Goal: Task Accomplishment & Management: Manage account settings

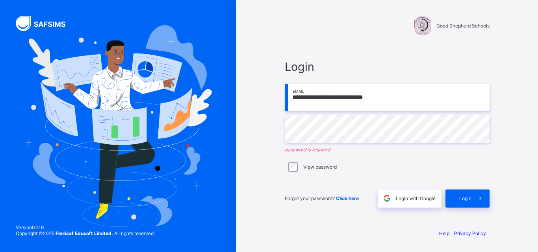
click at [410, 107] on input "**********" at bounding box center [387, 98] width 205 height 28
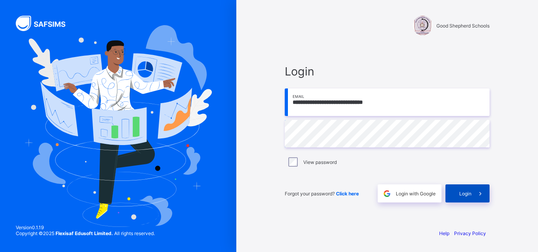
click at [462, 195] on span "Login" at bounding box center [465, 194] width 12 height 6
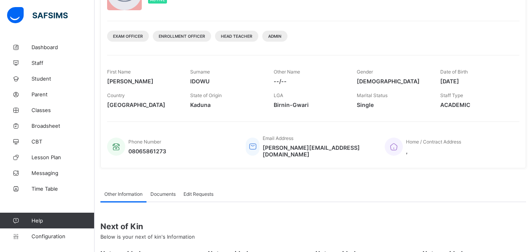
scroll to position [79, 0]
click at [61, 111] on span "Classes" at bounding box center [63, 110] width 63 height 6
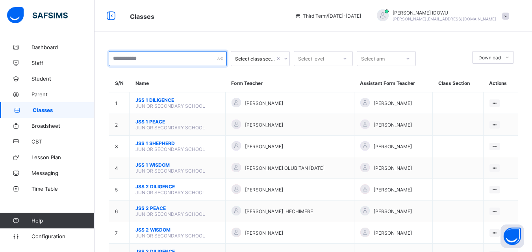
click at [126, 60] on input "text" at bounding box center [168, 58] width 118 height 15
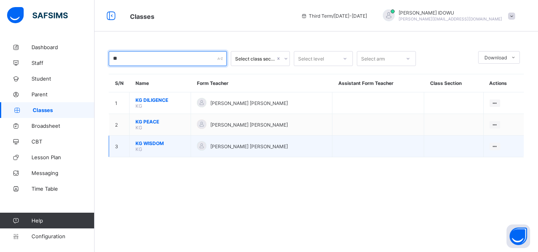
type input "**"
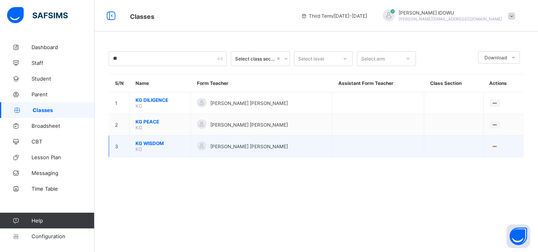
click at [156, 151] on td "KG WISDOM KG" at bounding box center [160, 147] width 61 height 22
click at [154, 142] on span "KG WISDOM" at bounding box center [159, 144] width 49 height 6
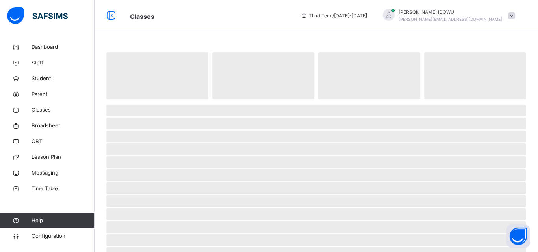
click at [154, 144] on span "‌" at bounding box center [316, 150] width 420 height 12
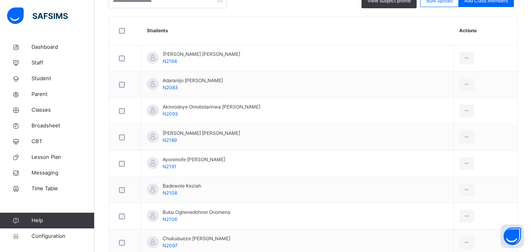
scroll to position [208, 0]
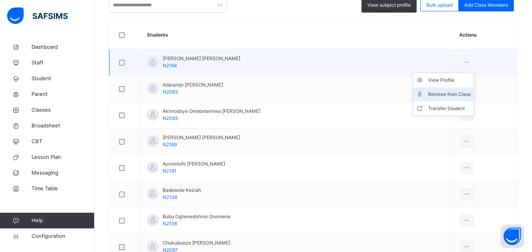
click at [448, 91] on div "Remove from Class" at bounding box center [449, 95] width 43 height 8
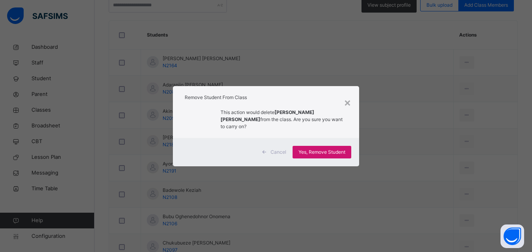
click at [345, 149] on span "Yes, Remove Student" at bounding box center [321, 152] width 47 height 7
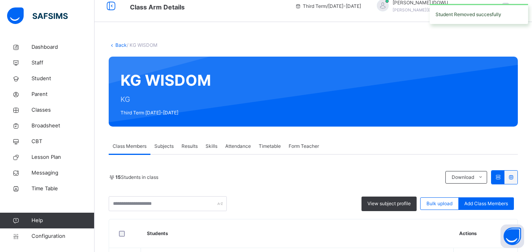
scroll to position [197, 0]
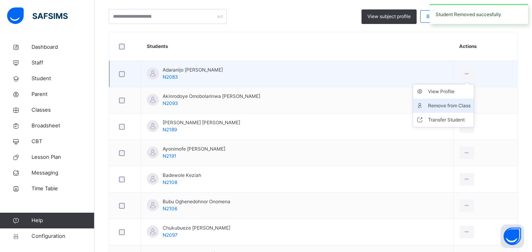
click at [446, 106] on div "Remove from Class" at bounding box center [449, 106] width 43 height 8
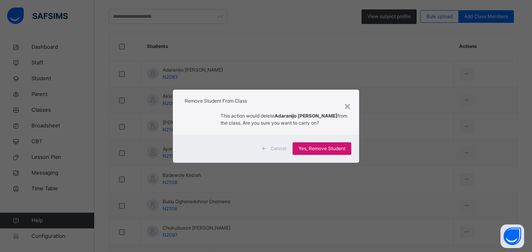
click at [345, 145] on span "Yes, Remove Student" at bounding box center [321, 148] width 47 height 7
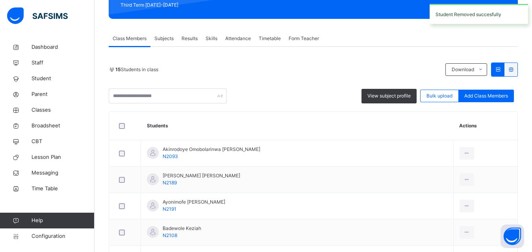
scroll to position [158, 0]
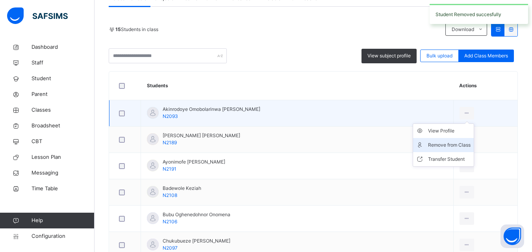
click at [434, 147] on div "Remove from Class" at bounding box center [449, 145] width 43 height 8
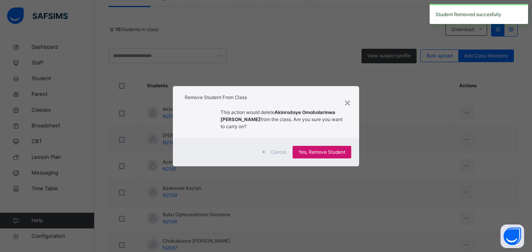
click at [340, 149] on span "Yes, Remove Student" at bounding box center [321, 152] width 47 height 7
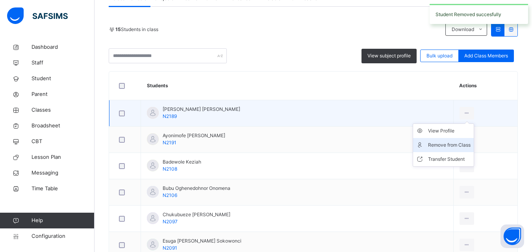
click at [446, 145] on div "Remove from Class" at bounding box center [449, 145] width 43 height 8
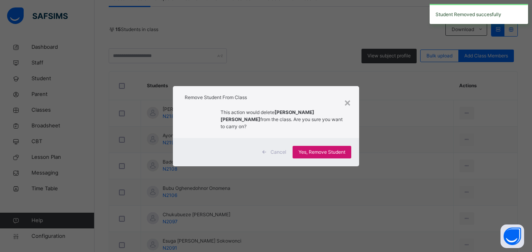
click at [347, 148] on div "Yes, Remove Student" at bounding box center [322, 152] width 59 height 13
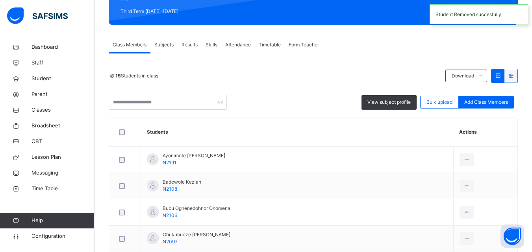
scroll to position [197, 0]
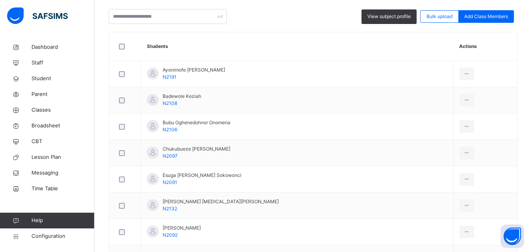
drag, startPoint x: 426, startPoint y: 106, endPoint x: 416, endPoint y: 88, distance: 20.8
click at [0, 0] on div "Remove from Class" at bounding box center [0, 0] width 0 height 0
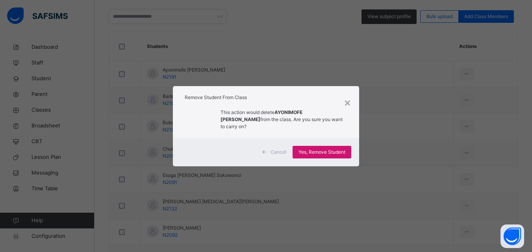
click at [313, 152] on span "Yes, Remove Student" at bounding box center [321, 152] width 47 height 7
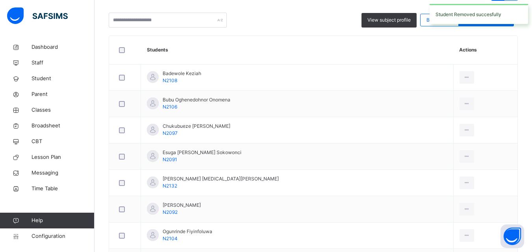
scroll to position [236, 0]
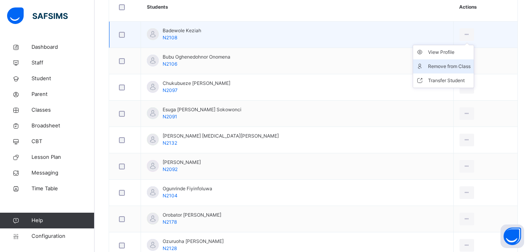
click at [434, 66] on div "Remove from Class" at bounding box center [449, 67] width 43 height 8
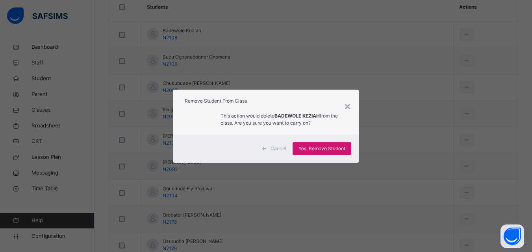
click at [343, 148] on span "Yes, Remove Student" at bounding box center [321, 148] width 47 height 7
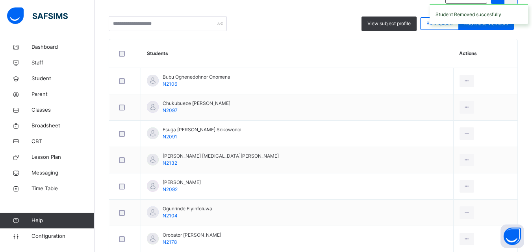
scroll to position [197, 0]
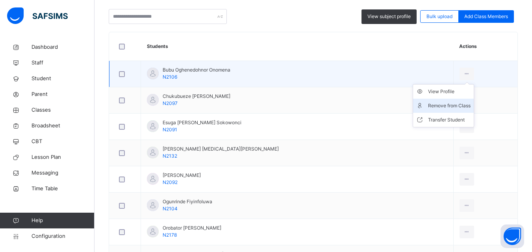
click at [437, 102] on div "Remove from Class" at bounding box center [449, 106] width 43 height 8
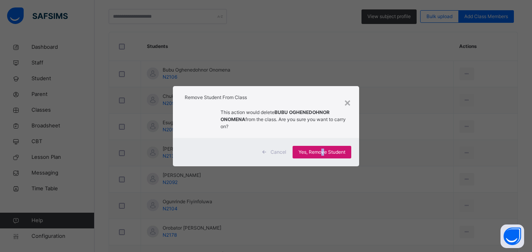
click at [324, 146] on div "Yes, Remove Student" at bounding box center [322, 152] width 59 height 13
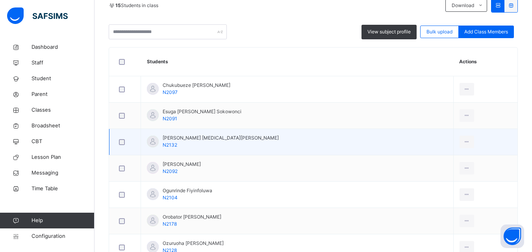
scroll to position [181, 0]
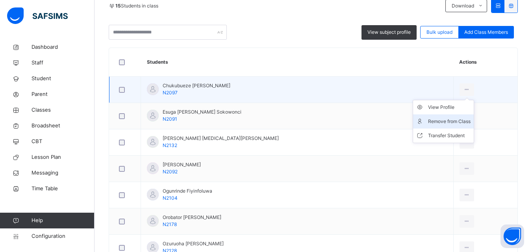
click at [433, 122] on div "Remove from Class" at bounding box center [449, 122] width 43 height 8
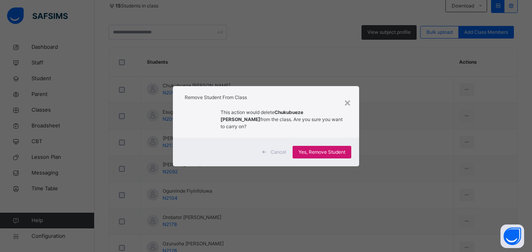
click at [347, 152] on div "Yes, Remove Student" at bounding box center [322, 152] width 59 height 13
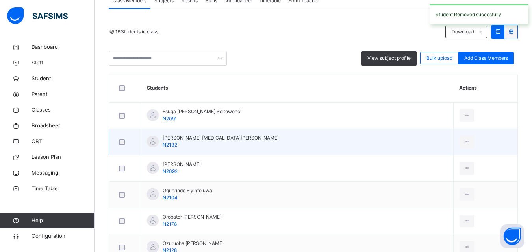
scroll to position [158, 0]
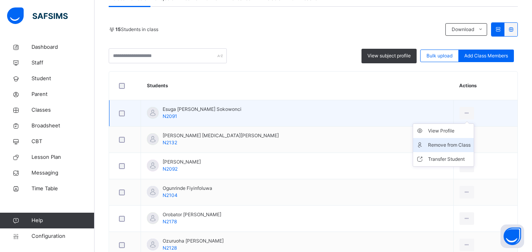
click at [428, 145] on div "Remove from Class" at bounding box center [449, 145] width 43 height 8
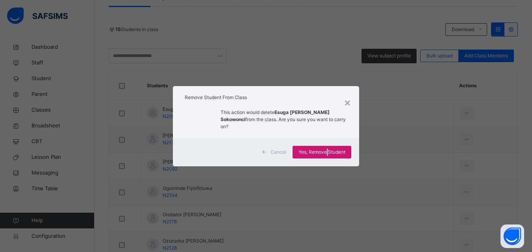
click at [328, 149] on span "Yes, Remove Student" at bounding box center [321, 152] width 47 height 7
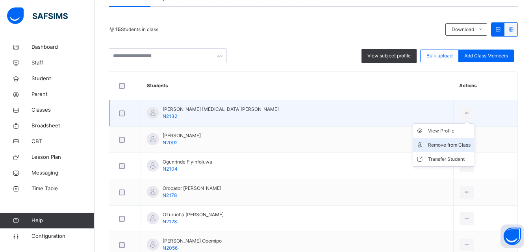
click at [428, 145] on div "Remove from Class" at bounding box center [449, 145] width 43 height 8
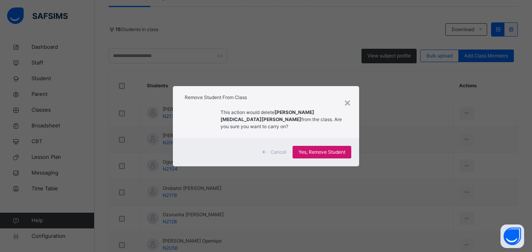
click at [324, 149] on span "Yes, Remove Student" at bounding box center [321, 152] width 47 height 7
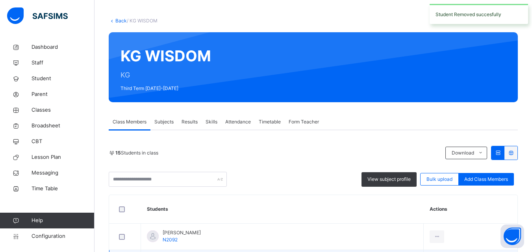
scroll to position [181, 0]
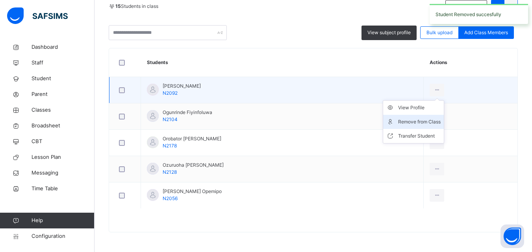
click at [411, 122] on div "Remove from Class" at bounding box center [419, 122] width 43 height 8
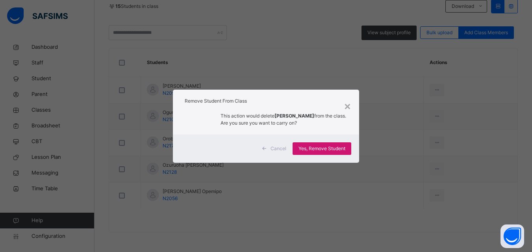
click at [326, 146] on span "Yes, Remove Student" at bounding box center [321, 148] width 47 height 7
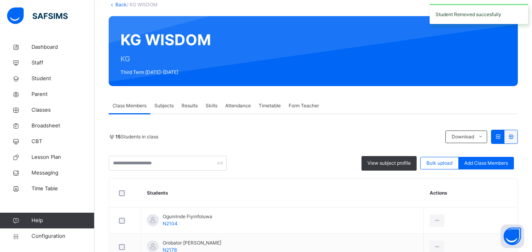
scroll to position [154, 0]
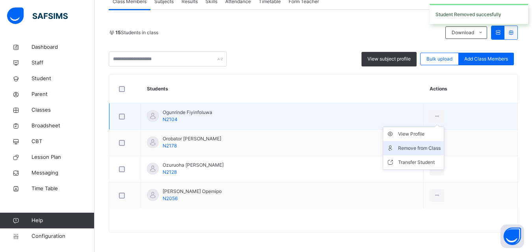
click at [432, 146] on div "Remove from Class" at bounding box center [419, 149] width 43 height 8
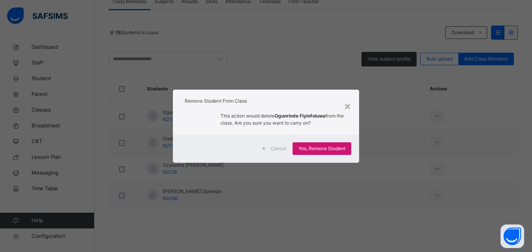
click at [343, 146] on span "Yes, Remove Student" at bounding box center [321, 148] width 47 height 7
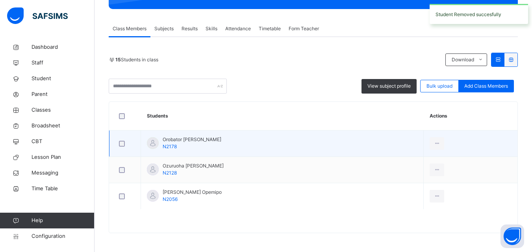
scroll to position [128, 0]
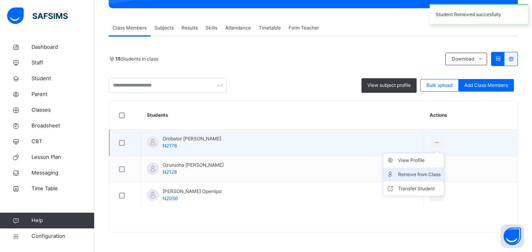
click at [433, 174] on div "Remove from Class" at bounding box center [419, 175] width 43 height 8
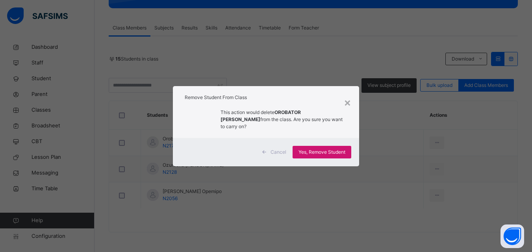
click at [349, 152] on div "Yes, Remove Student" at bounding box center [322, 152] width 59 height 13
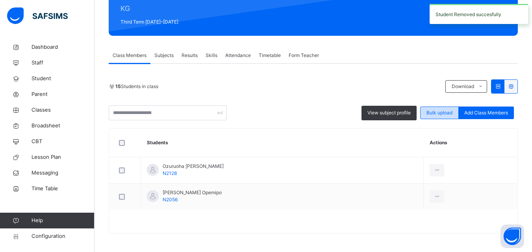
scroll to position [102, 0]
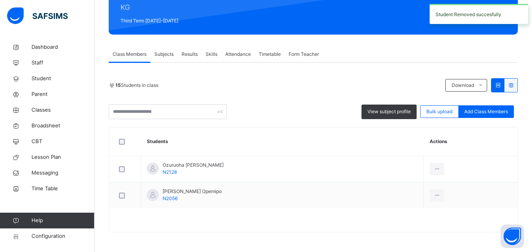
click at [0, 0] on div "Remove from Class" at bounding box center [0, 0] width 0 height 0
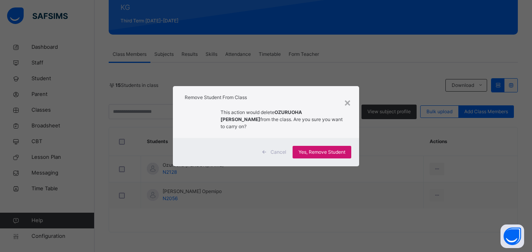
drag, startPoint x: 330, startPoint y: 150, endPoint x: 330, endPoint y: 145, distance: 4.3
click at [330, 149] on span "Yes, Remove Student" at bounding box center [321, 152] width 47 height 7
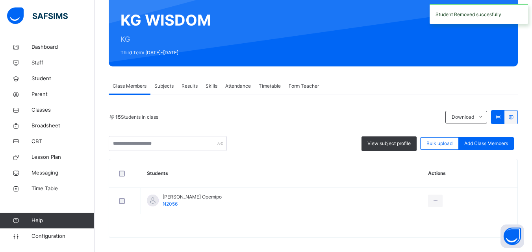
scroll to position [75, 0]
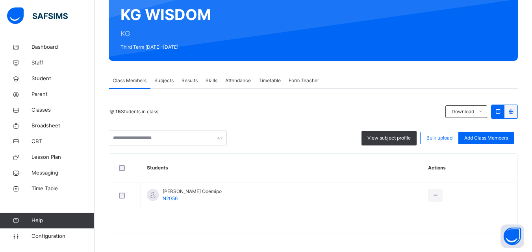
drag, startPoint x: 421, startPoint y: 227, endPoint x: 420, endPoint y: 223, distance: 4.4
click at [0, 0] on div "Remove from Class" at bounding box center [0, 0] width 0 height 0
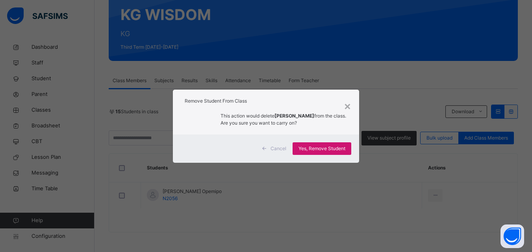
click at [348, 151] on div "Yes, Remove Student" at bounding box center [322, 149] width 59 height 13
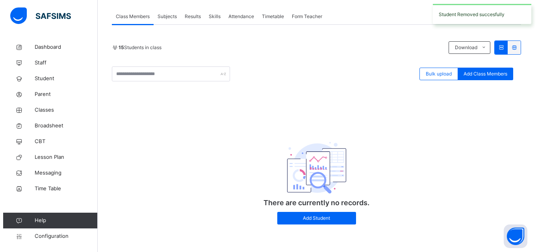
scroll to position [140, 0]
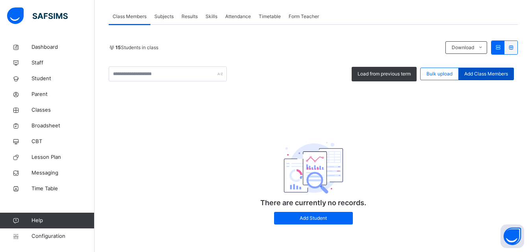
click at [503, 71] on span "Add Class Members" at bounding box center [486, 73] width 44 height 7
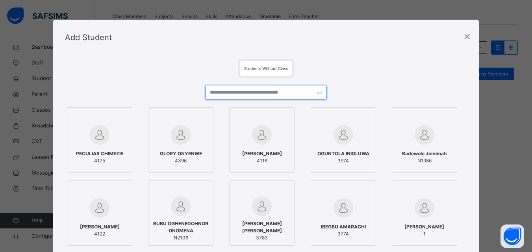
click at [281, 96] on input "text" at bounding box center [266, 93] width 120 height 14
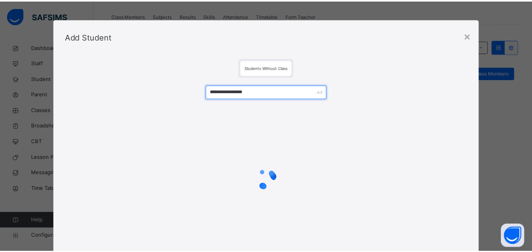
scroll to position [0, 0]
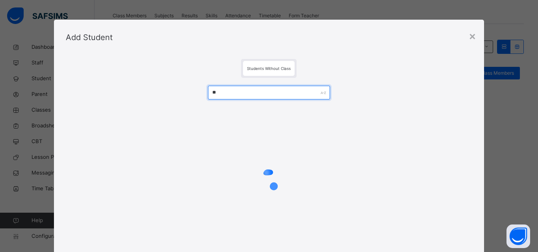
type input "*"
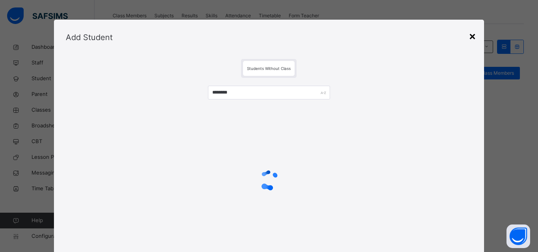
click at [472, 35] on div "×" at bounding box center [472, 36] width 7 height 17
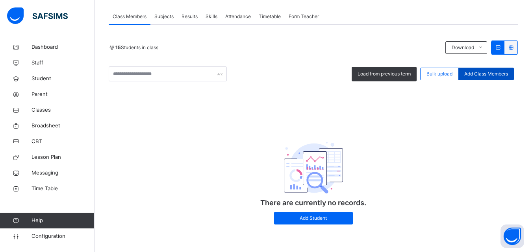
click at [485, 73] on span "Add Class Members" at bounding box center [486, 73] width 44 height 7
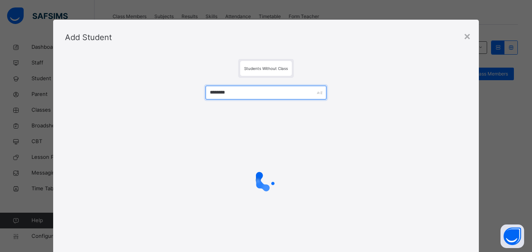
click at [287, 89] on input "********" at bounding box center [266, 93] width 120 height 14
type input "*"
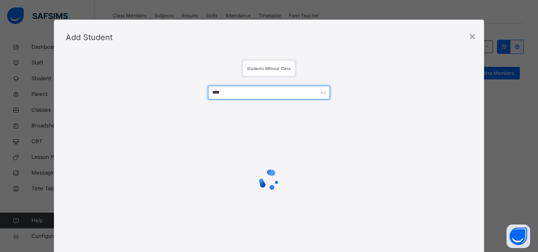
click at [289, 90] on input "****" at bounding box center [269, 93] width 122 height 14
type input "*"
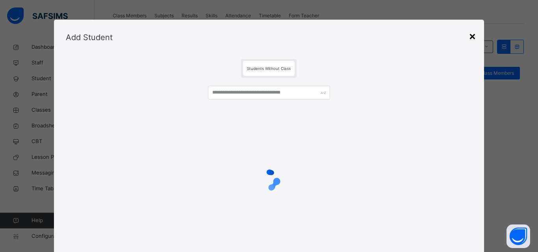
click at [469, 36] on div "×" at bounding box center [472, 36] width 7 height 17
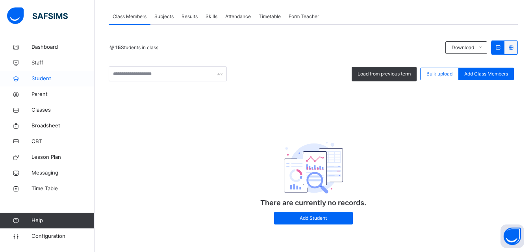
click at [35, 78] on span "Student" at bounding box center [63, 79] width 63 height 8
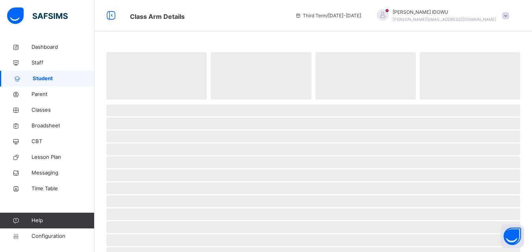
click at [71, 80] on span "Student" at bounding box center [64, 79] width 62 height 8
click at [64, 110] on span "Classes" at bounding box center [63, 110] width 63 height 8
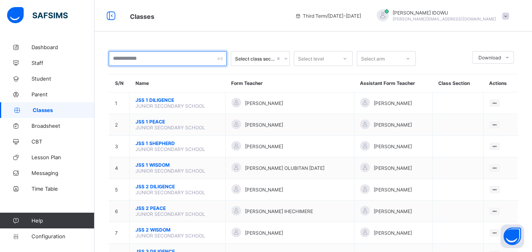
click at [139, 58] on input "text" at bounding box center [168, 58] width 118 height 15
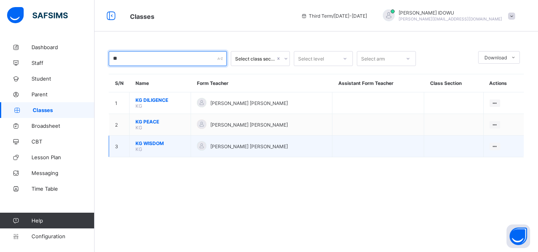
type input "**"
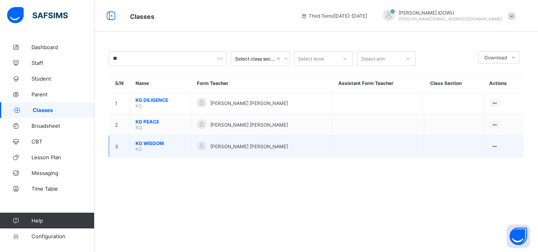
click at [147, 144] on span "KG WISDOM" at bounding box center [159, 144] width 49 height 6
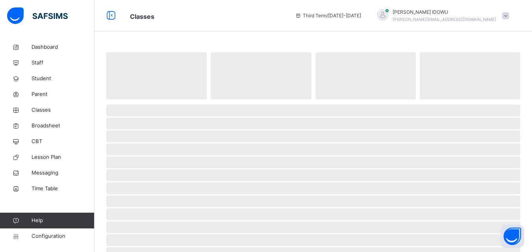
click at [147, 144] on span "‌" at bounding box center [313, 150] width 414 height 12
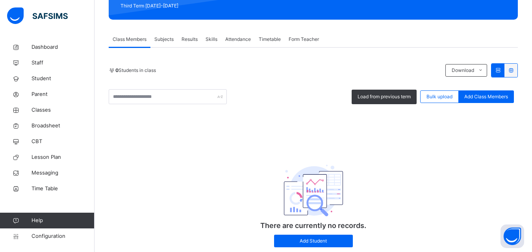
scroll to position [140, 0]
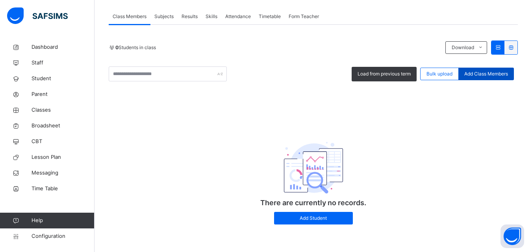
click at [480, 72] on span "Add Class Members" at bounding box center [486, 73] width 44 height 7
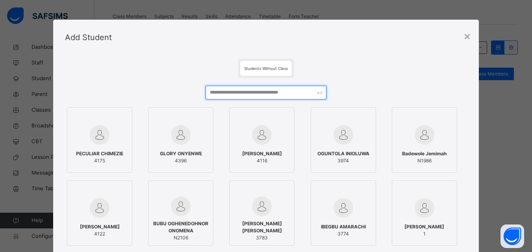
click at [245, 97] on input "text" at bounding box center [266, 93] width 120 height 14
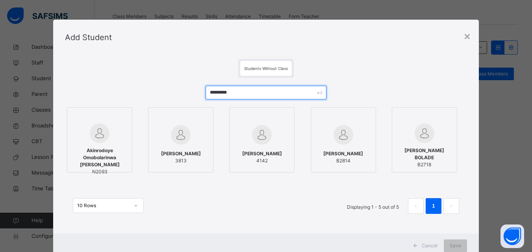
type input "*********"
click at [112, 153] on span "Akinrodoye Omobolarinwa [PERSON_NAME]" at bounding box center [99, 157] width 57 height 21
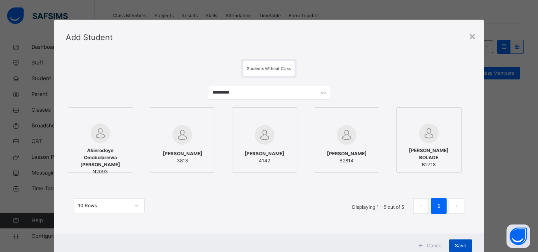
click at [462, 245] on span "Save" at bounding box center [460, 246] width 11 height 7
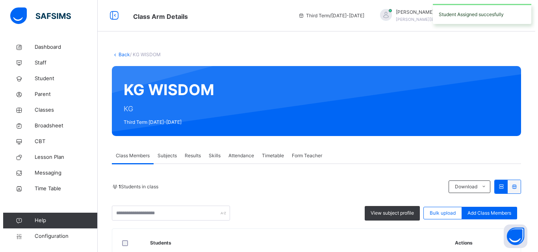
scroll to position [75, 0]
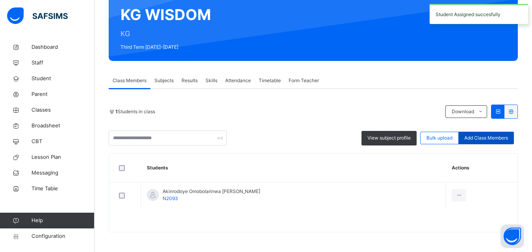
click at [500, 138] on span "Add Class Members" at bounding box center [486, 138] width 44 height 7
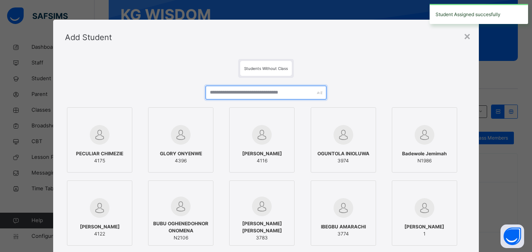
click at [282, 92] on input "text" at bounding box center [266, 93] width 120 height 14
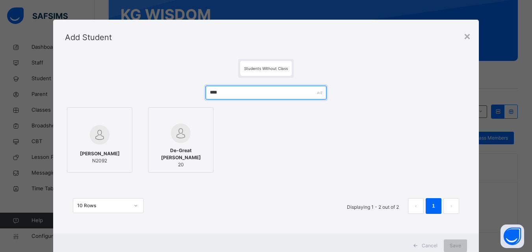
type input "****"
click at [92, 146] on div "Ogbuanu Benjamin Kamsi N2092" at bounding box center [99, 157] width 57 height 22
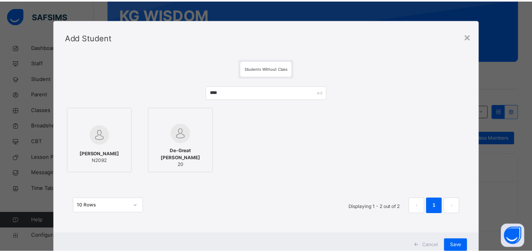
scroll to position [26, 0]
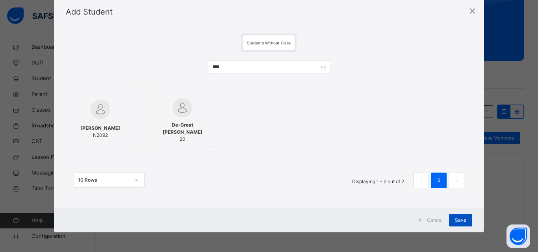
click at [456, 218] on span "Save" at bounding box center [460, 220] width 11 height 7
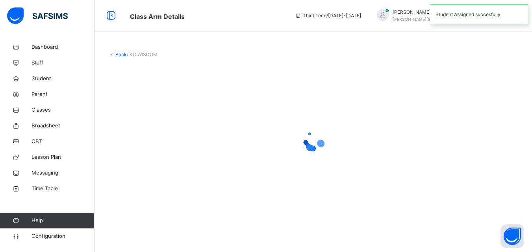
scroll to position [0, 0]
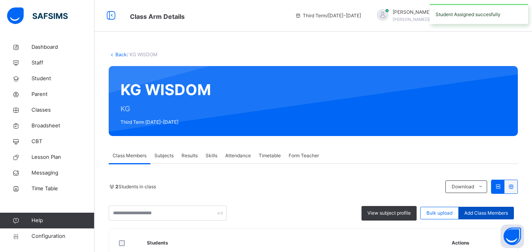
click at [491, 209] on div "Add Class Members" at bounding box center [486, 213] width 56 height 13
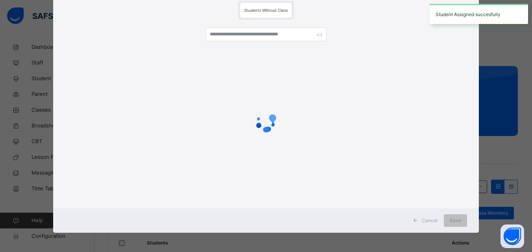
scroll to position [59, 0]
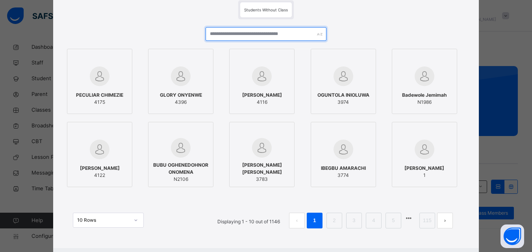
click at [232, 36] on input "text" at bounding box center [266, 34] width 120 height 14
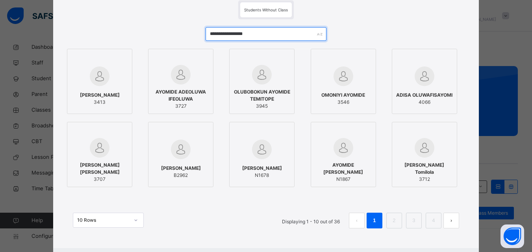
type input "**********"
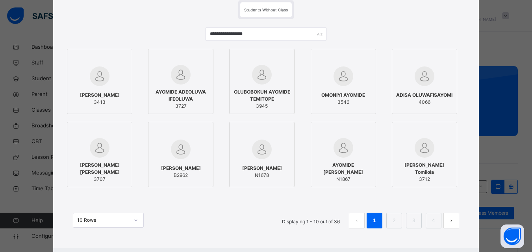
click at [229, 218] on div "10 Rows Displaying 1 - 10 out of 36 1 2 3 4" at bounding box center [266, 221] width 386 height 16
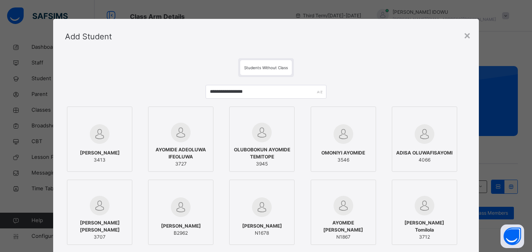
scroll to position [0, 0]
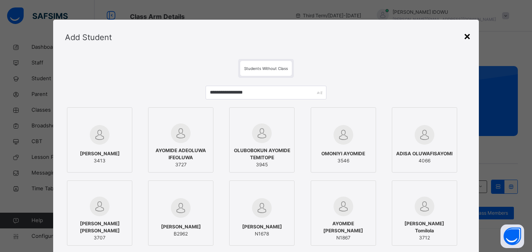
click at [468, 35] on div "×" at bounding box center [466, 36] width 7 height 17
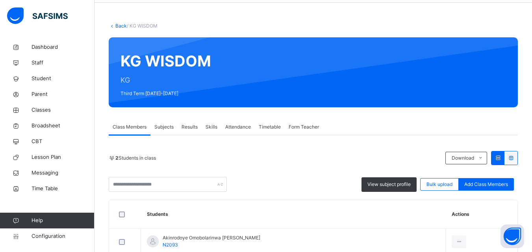
scroll to position [23, 0]
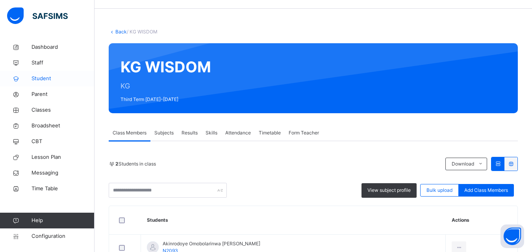
click at [45, 77] on span "Student" at bounding box center [63, 79] width 63 height 8
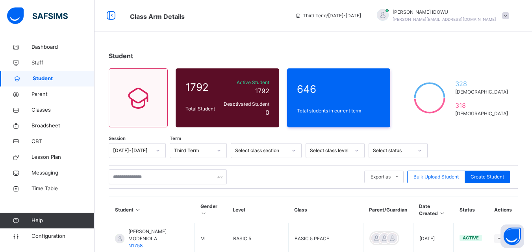
click at [151, 167] on div "Export as Pdf Report Excel Report Excel Report (LMS) Bulk Upload Student Create…" at bounding box center [313, 177] width 409 height 24
click at [146, 173] on input "text" at bounding box center [168, 177] width 118 height 15
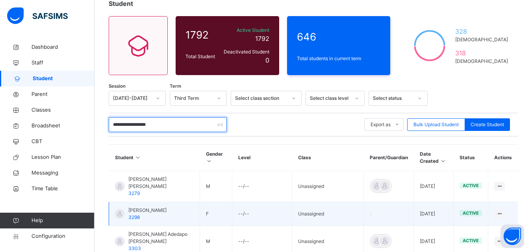
scroll to position [48, 0]
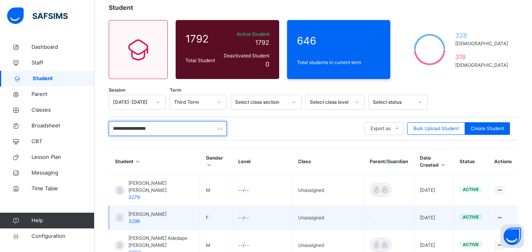
click at [215, 125] on input "**********" at bounding box center [168, 128] width 118 height 15
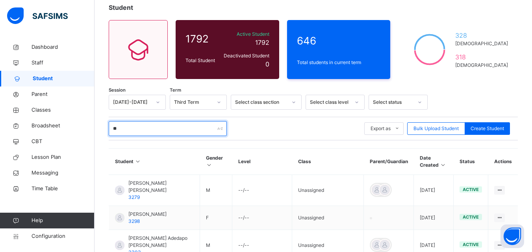
type input "*"
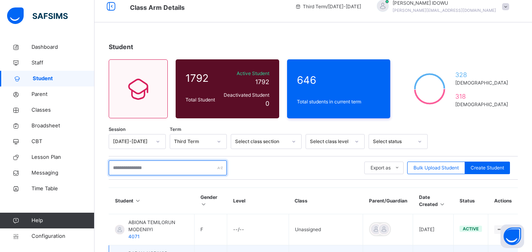
scroll to position [0, 0]
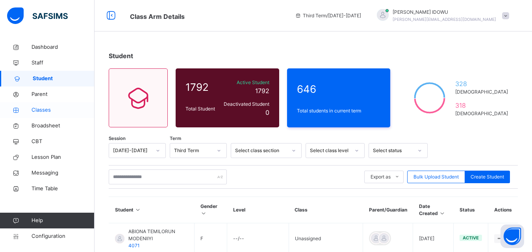
click at [66, 115] on link "Classes" at bounding box center [47, 110] width 95 height 16
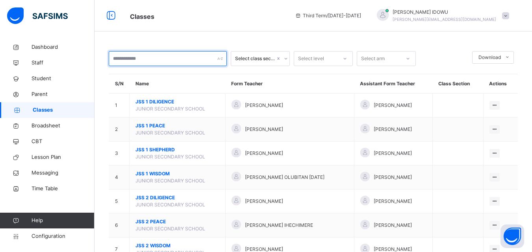
click at [165, 62] on input "text" at bounding box center [168, 58] width 118 height 15
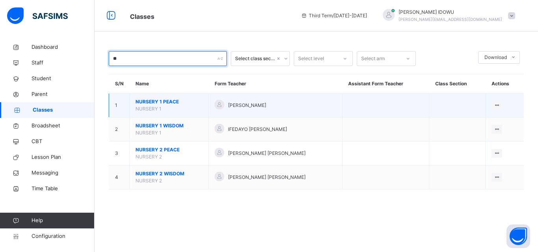
type input "**"
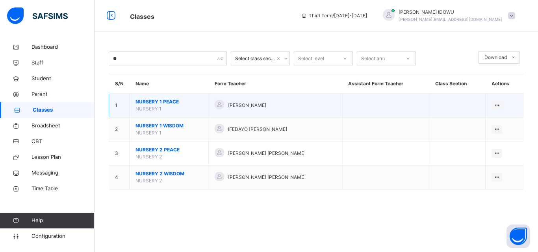
click at [152, 105] on span "NURSERY 1 PEACE" at bounding box center [168, 101] width 67 height 7
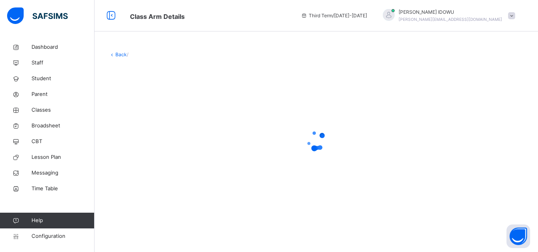
click at [152, 105] on div at bounding box center [316, 141] width 415 height 150
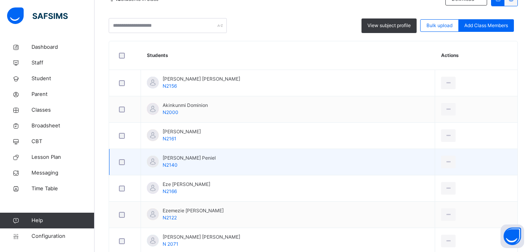
scroll to position [169, 0]
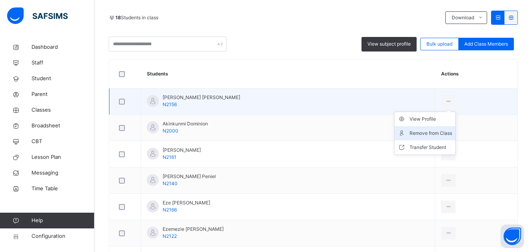
click at [432, 134] on div "Remove from Class" at bounding box center [431, 134] width 43 height 8
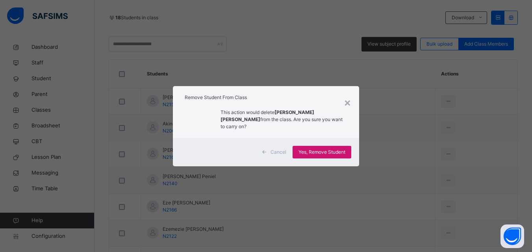
click at [335, 149] on span "Yes, Remove Student" at bounding box center [321, 152] width 47 height 7
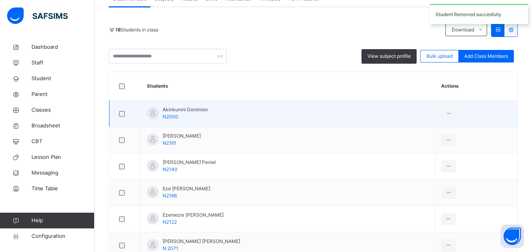
scroll to position [158, 0]
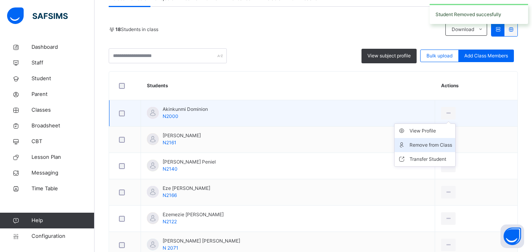
click at [449, 143] on div "Remove from Class" at bounding box center [431, 145] width 43 height 8
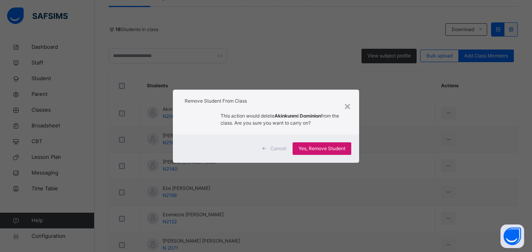
click at [324, 151] on span "Yes, Remove Student" at bounding box center [321, 148] width 47 height 7
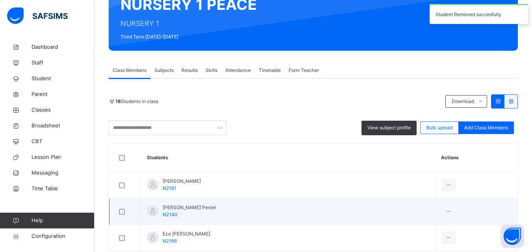
scroll to position [236, 0]
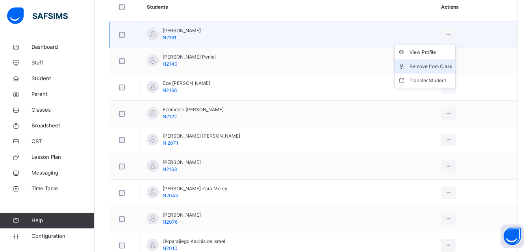
click at [449, 61] on li "Remove from Class" at bounding box center [425, 66] width 61 height 14
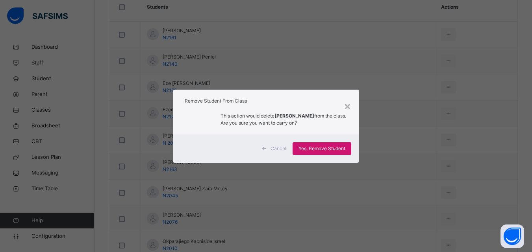
click at [321, 149] on span "Yes, Remove Student" at bounding box center [321, 148] width 47 height 7
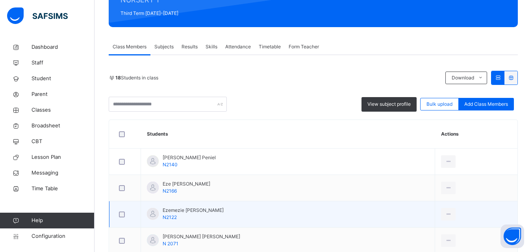
scroll to position [118, 0]
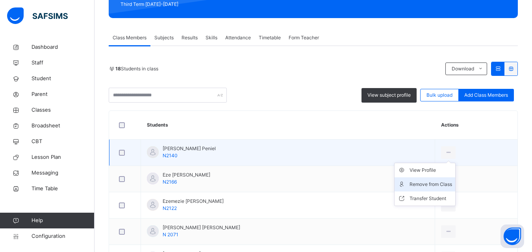
click at [440, 184] on div "Remove from Class" at bounding box center [431, 185] width 43 height 8
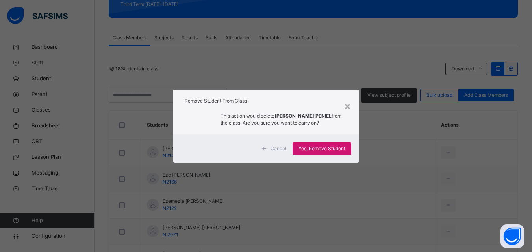
click at [335, 152] on span "Yes, Remove Student" at bounding box center [321, 148] width 47 height 7
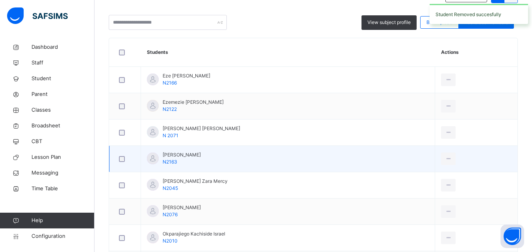
scroll to position [197, 0]
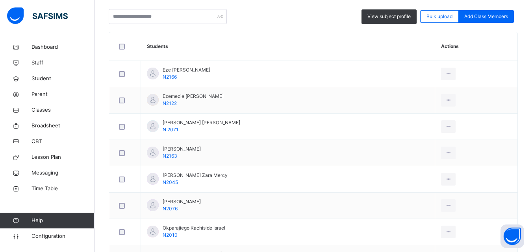
click at [0, 0] on li "Remove from Class" at bounding box center [0, 0] width 0 height 0
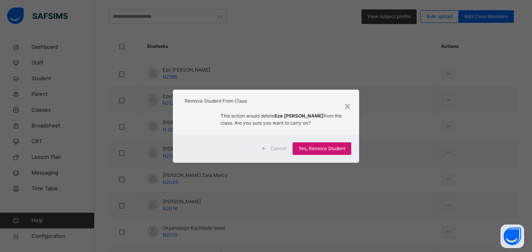
click at [324, 143] on div "Yes, Remove Student" at bounding box center [322, 149] width 59 height 13
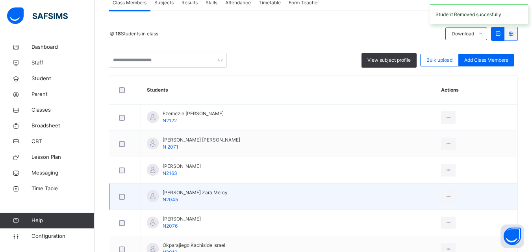
scroll to position [236, 0]
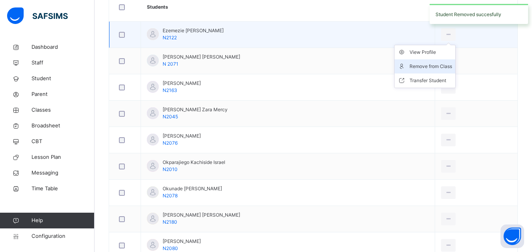
click at [452, 66] on div "Remove from Class" at bounding box center [431, 67] width 43 height 8
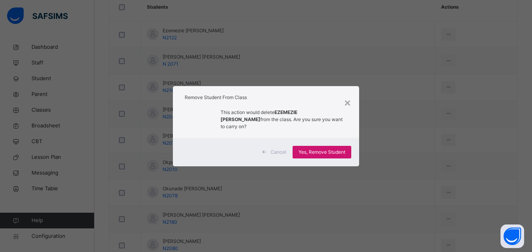
click at [329, 147] on div "Yes, Remove Student" at bounding box center [322, 152] width 59 height 13
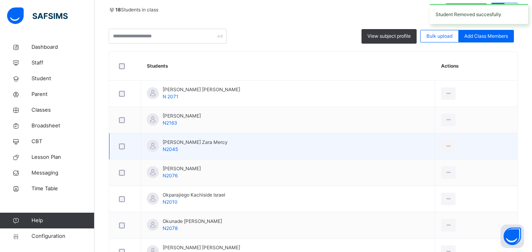
scroll to position [197, 0]
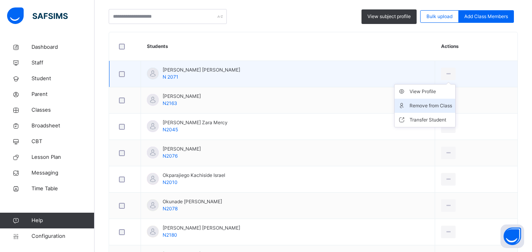
click at [441, 101] on li "Remove from Class" at bounding box center [425, 106] width 61 height 14
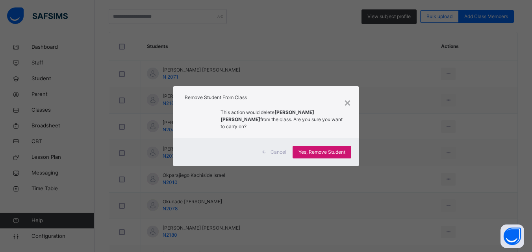
click at [332, 146] on div "Yes, Remove Student" at bounding box center [322, 152] width 59 height 13
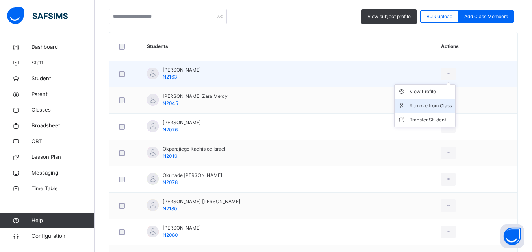
click at [442, 103] on div "Remove from Class" at bounding box center [431, 106] width 43 height 8
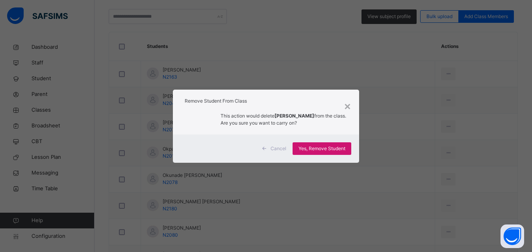
click at [302, 145] on span "Yes, Remove Student" at bounding box center [321, 148] width 47 height 7
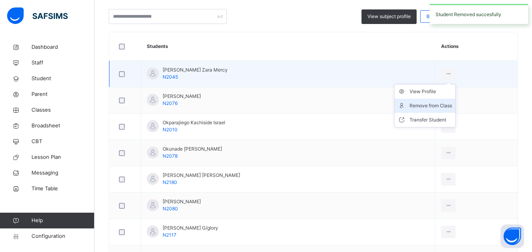
click at [447, 104] on div "Remove from Class" at bounding box center [431, 106] width 43 height 8
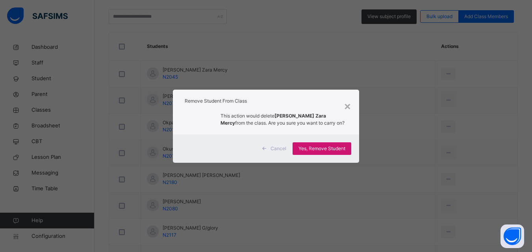
click at [295, 145] on div "Yes, Remove Student" at bounding box center [322, 149] width 59 height 13
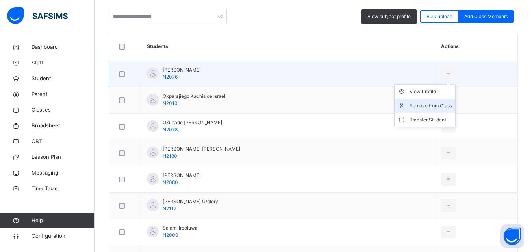
click at [437, 104] on div "Remove from Class" at bounding box center [431, 106] width 43 height 8
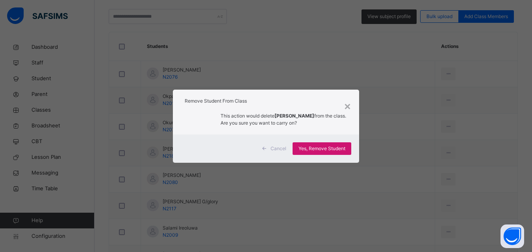
click at [297, 143] on div "Yes, Remove Student" at bounding box center [322, 149] width 59 height 13
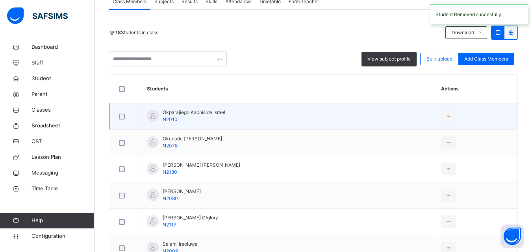
scroll to position [158, 0]
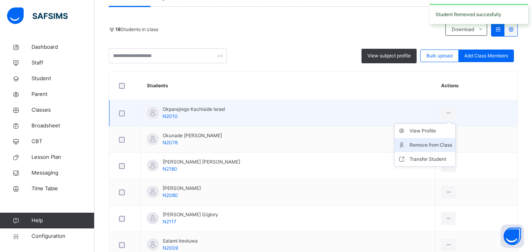
click at [444, 145] on div "Remove from Class" at bounding box center [431, 145] width 43 height 8
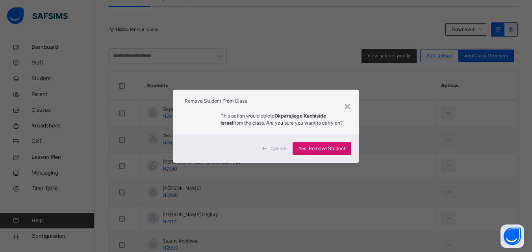
click at [306, 148] on span "Yes, Remove Student" at bounding box center [321, 148] width 47 height 7
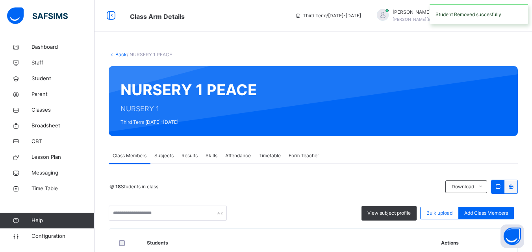
scroll to position [234, 0]
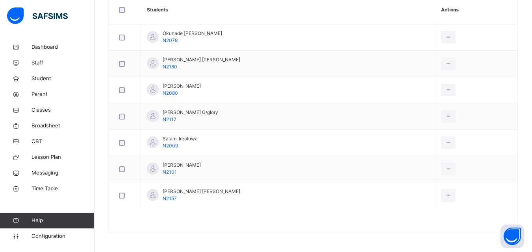
click at [0, 0] on div "Remove from Class" at bounding box center [0, 0] width 0 height 0
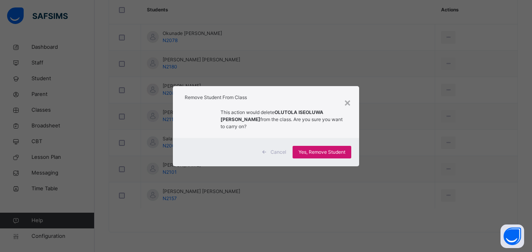
click at [315, 149] on span "Yes, Remove Student" at bounding box center [321, 152] width 47 height 7
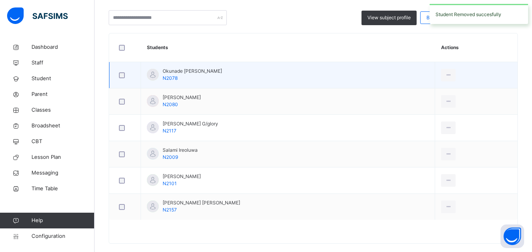
scroll to position [197, 0]
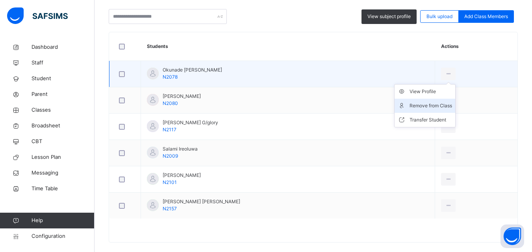
click at [449, 105] on div "Remove from Class" at bounding box center [431, 106] width 43 height 8
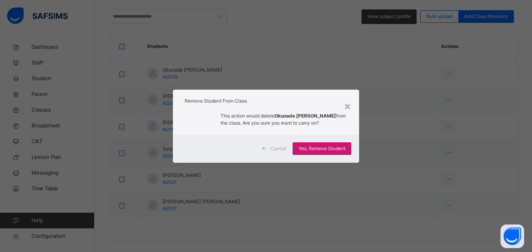
click at [330, 144] on div "Yes, Remove Student" at bounding box center [322, 149] width 59 height 13
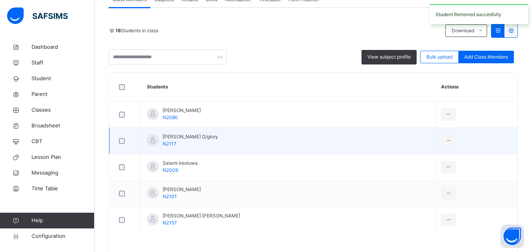
scroll to position [158, 0]
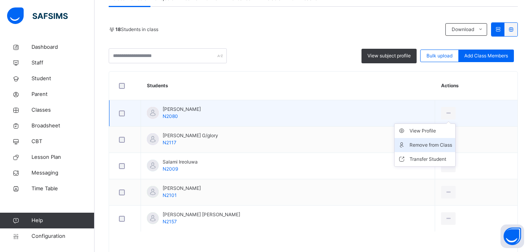
click at [447, 139] on li "Remove from Class" at bounding box center [425, 145] width 61 height 14
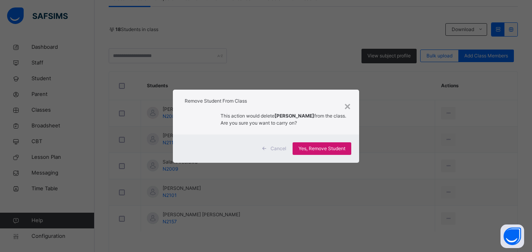
click at [328, 143] on div "Yes, Remove Student" at bounding box center [322, 149] width 59 height 13
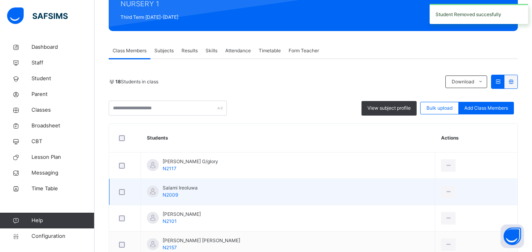
scroll to position [154, 0]
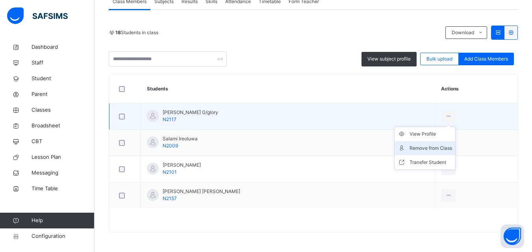
click at [445, 143] on li "Remove from Class" at bounding box center [425, 148] width 61 height 14
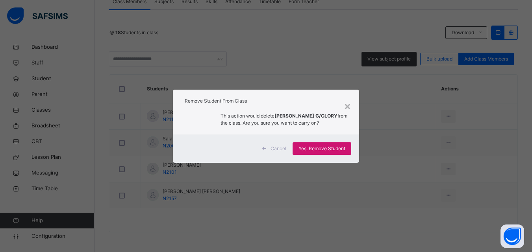
click at [320, 152] on span "Yes, Remove Student" at bounding box center [321, 148] width 47 height 7
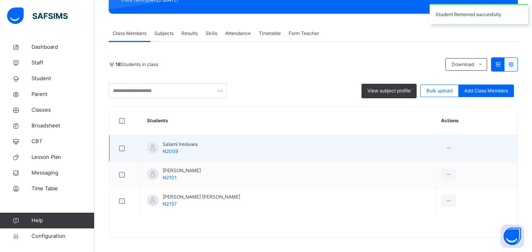
scroll to position [128, 0]
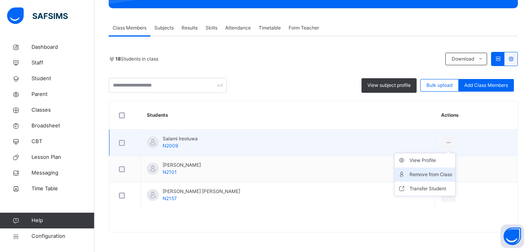
click at [445, 177] on div "Remove from Class" at bounding box center [431, 175] width 43 height 8
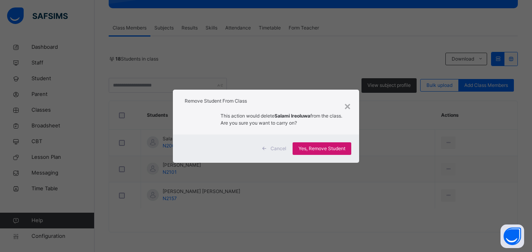
click at [344, 150] on span "Yes, Remove Student" at bounding box center [321, 148] width 47 height 7
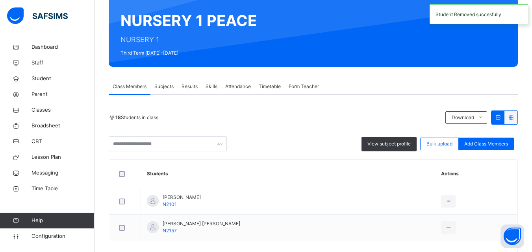
scroll to position [102, 0]
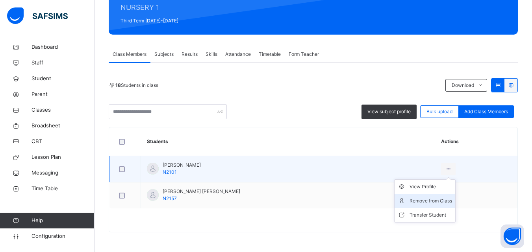
click at [436, 201] on div "Remove from Class" at bounding box center [431, 201] width 43 height 8
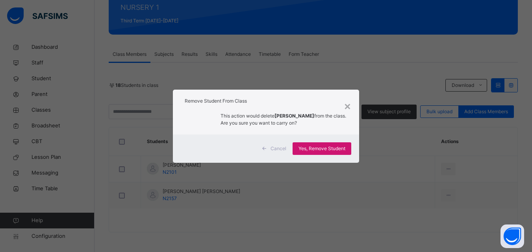
click at [348, 148] on div "Yes, Remove Student" at bounding box center [322, 149] width 59 height 13
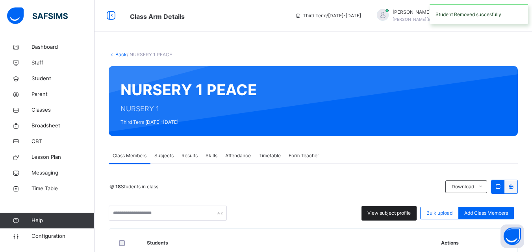
scroll to position [75, 0]
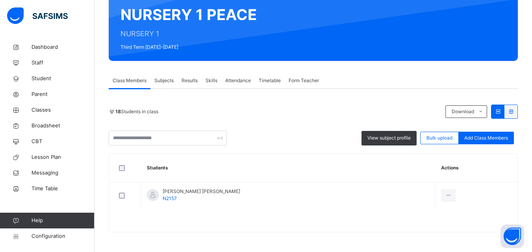
click at [0, 0] on li "Remove from Class" at bounding box center [0, 0] width 0 height 0
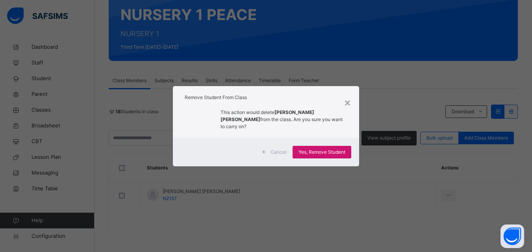
click at [328, 149] on span "Yes, Remove Student" at bounding box center [321, 152] width 47 height 7
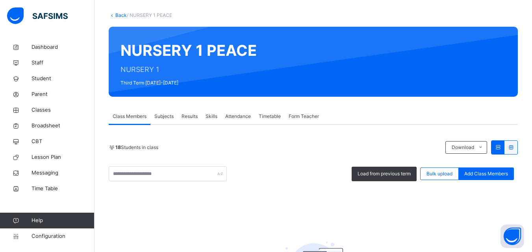
scroll to position [0, 0]
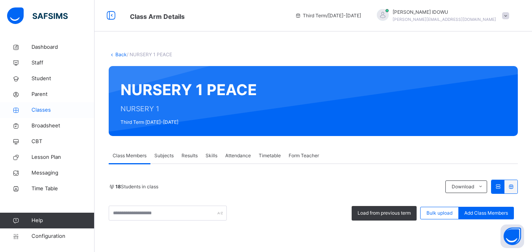
click at [82, 109] on span "Classes" at bounding box center [63, 110] width 63 height 8
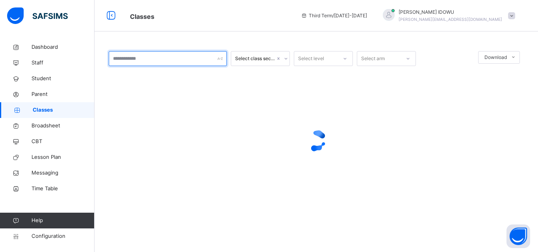
click at [175, 63] on input "text" at bounding box center [168, 58] width 118 height 15
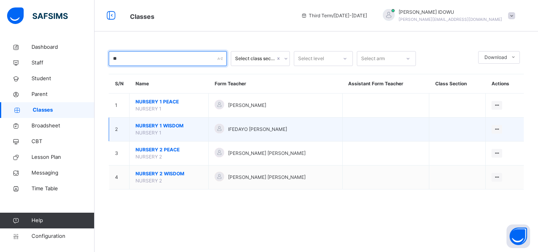
type input "**"
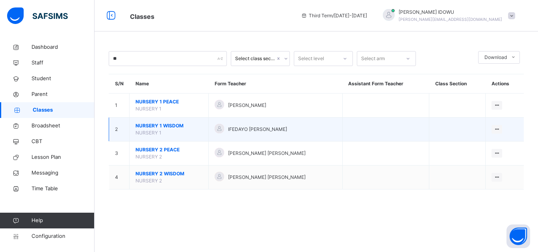
click at [150, 126] on span "NURSERY 1 WISDOM" at bounding box center [168, 125] width 67 height 7
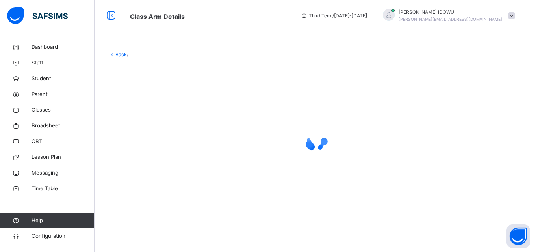
click at [148, 128] on div at bounding box center [316, 141] width 415 height 32
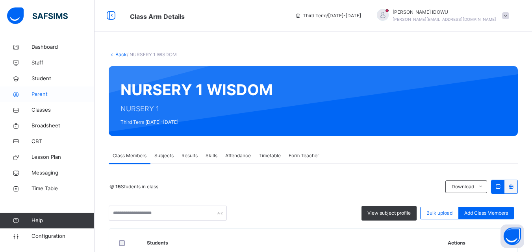
drag, startPoint x: 40, startPoint y: 110, endPoint x: 48, endPoint y: 97, distance: 15.0
click at [41, 110] on span "Classes" at bounding box center [63, 110] width 63 height 8
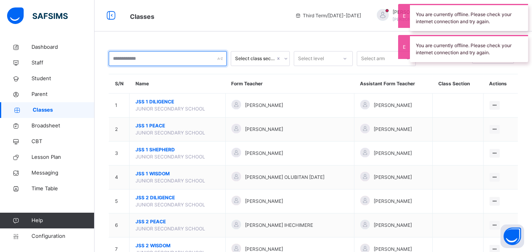
click at [185, 62] on input "text" at bounding box center [168, 58] width 118 height 15
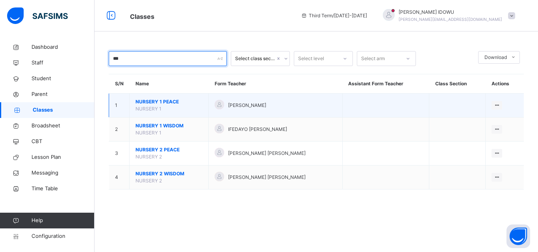
type input "***"
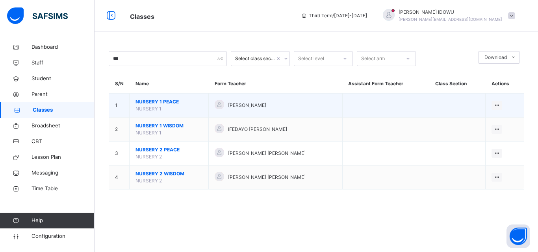
click at [154, 108] on span "NURSERY 1" at bounding box center [148, 109] width 26 height 6
click at [153, 106] on span "NURSERY 1" at bounding box center [148, 109] width 26 height 6
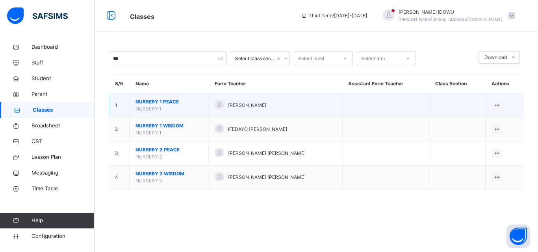
click at [154, 98] on span "NURSERY 1 PEACE" at bounding box center [168, 101] width 67 height 7
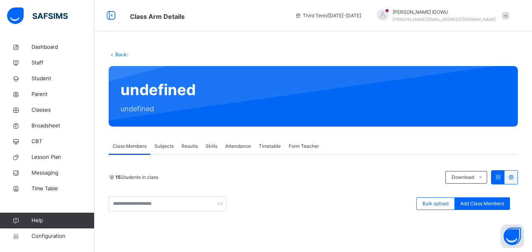
click at [311, 181] on div "15 Students in class Download Pdf Report Excel Report" at bounding box center [313, 178] width 409 height 14
click at [64, 112] on span "Classes" at bounding box center [63, 110] width 63 height 8
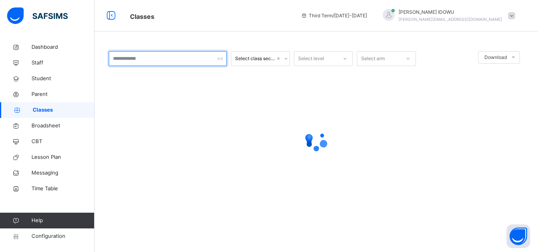
click at [160, 57] on input "text" at bounding box center [168, 58] width 118 height 15
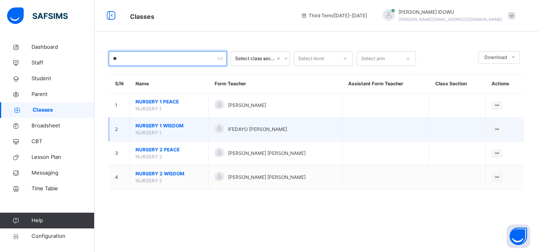
type input "**"
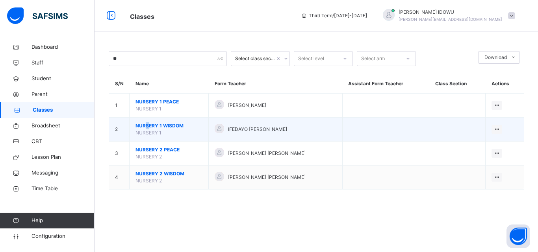
click at [147, 126] on span "NURSERY 1 WISDOM" at bounding box center [168, 125] width 67 height 7
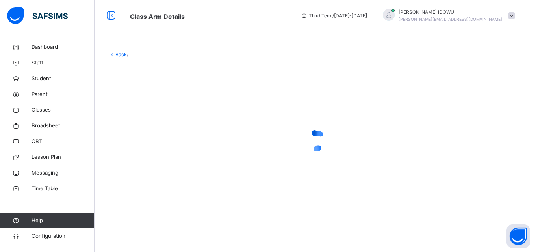
click at [147, 126] on div at bounding box center [316, 141] width 415 height 32
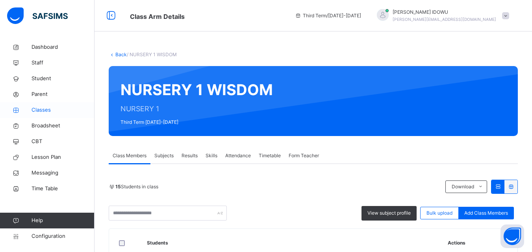
click at [50, 111] on span "Classes" at bounding box center [63, 110] width 63 height 8
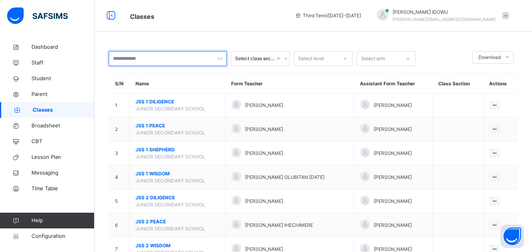
click at [164, 60] on input "text" at bounding box center [168, 58] width 118 height 15
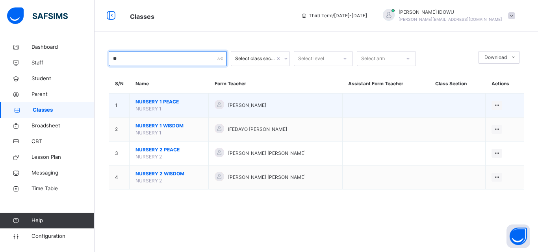
type input "**"
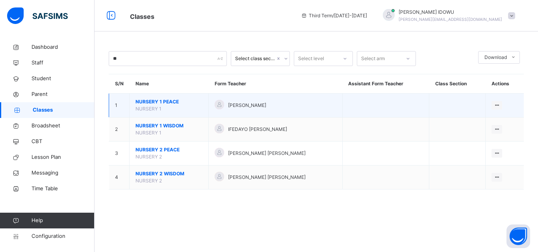
click at [152, 101] on span "NURSERY 1 PEACE" at bounding box center [168, 101] width 67 height 7
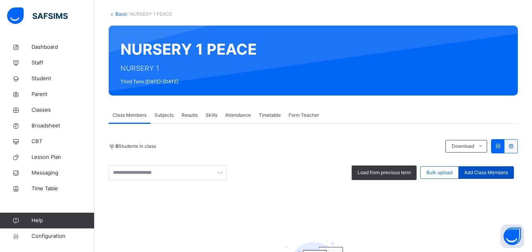
scroll to position [39, 0]
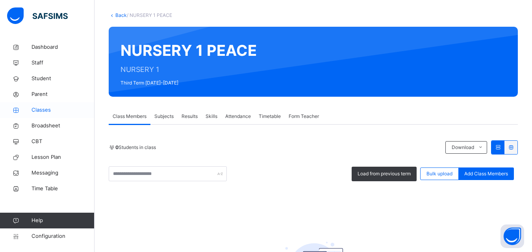
click at [52, 106] on link "Classes" at bounding box center [47, 110] width 95 height 16
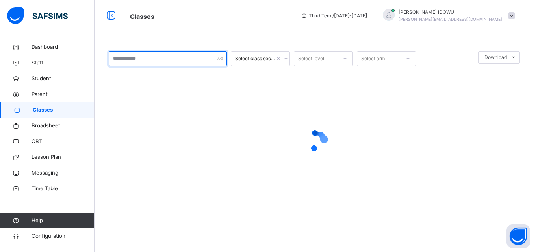
click at [144, 63] on input "text" at bounding box center [168, 58] width 118 height 15
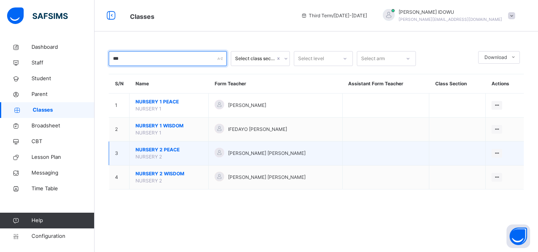
type input "***"
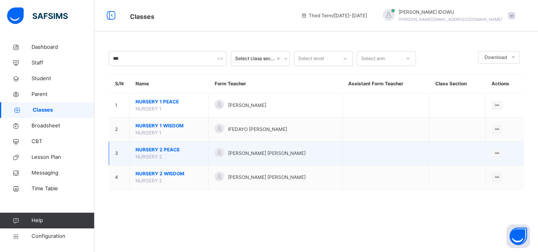
click at [138, 146] on span "NURSERY 2 PEACE" at bounding box center [168, 149] width 67 height 7
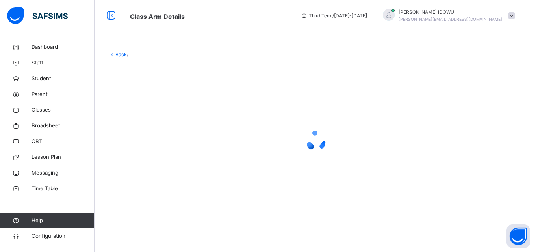
click at [138, 146] on div at bounding box center [316, 141] width 415 height 32
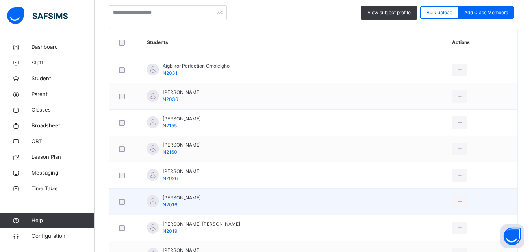
scroll to position [117, 0]
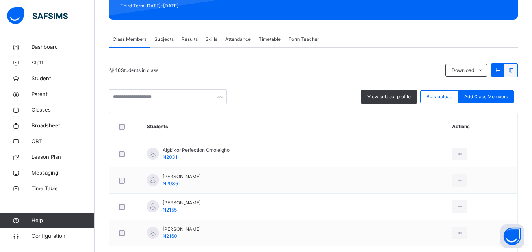
drag, startPoint x: 450, startPoint y: 183, endPoint x: 443, endPoint y: 184, distance: 7.1
click at [0, 0] on div "Remove from Class" at bounding box center [0, 0] width 0 height 0
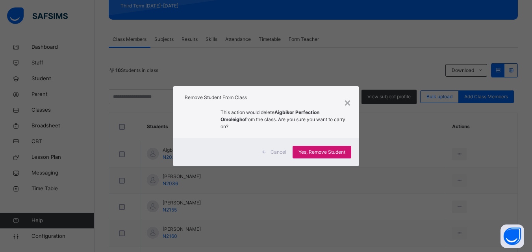
click at [343, 151] on span "Yes, Remove Student" at bounding box center [321, 152] width 47 height 7
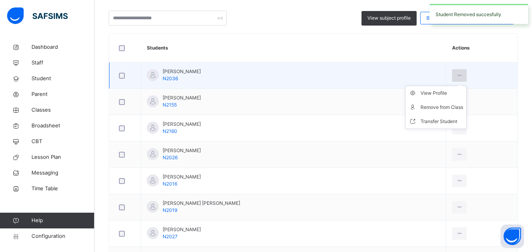
scroll to position [197, 0]
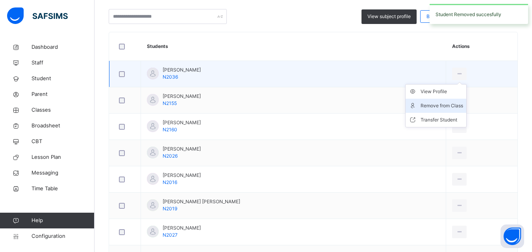
click at [441, 104] on div "Remove from Class" at bounding box center [442, 106] width 43 height 8
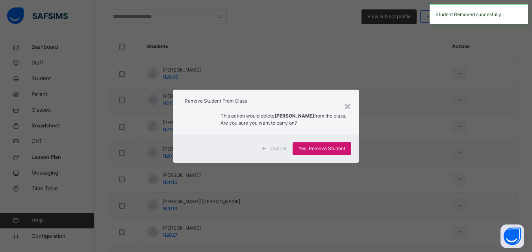
click at [316, 145] on div "Yes, Remove Student" at bounding box center [322, 149] width 59 height 13
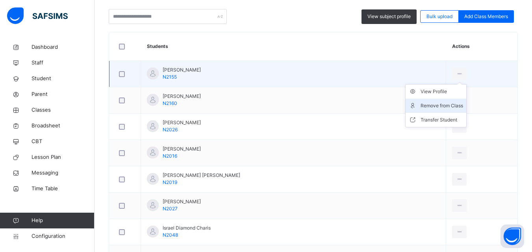
click at [435, 102] on div "Remove from Class" at bounding box center [442, 106] width 43 height 8
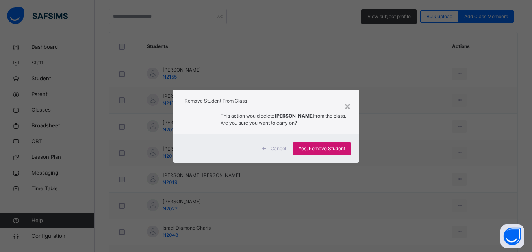
click at [335, 148] on span "Yes, Remove Student" at bounding box center [321, 148] width 47 height 7
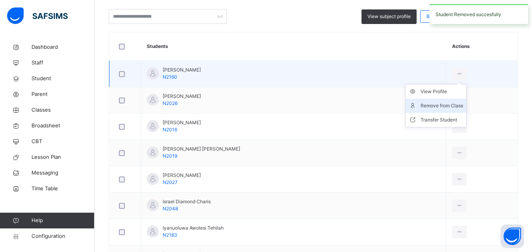
click at [436, 104] on div "Remove from Class" at bounding box center [442, 106] width 43 height 8
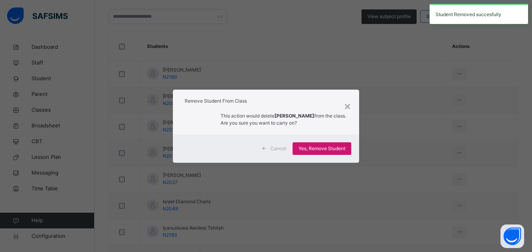
click at [325, 150] on span "Yes, Remove Student" at bounding box center [321, 148] width 47 height 7
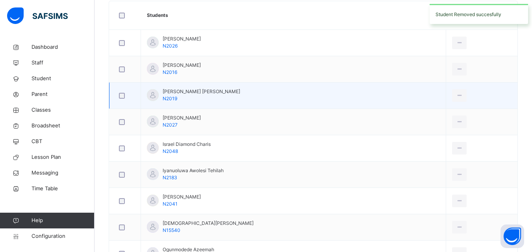
scroll to position [236, 0]
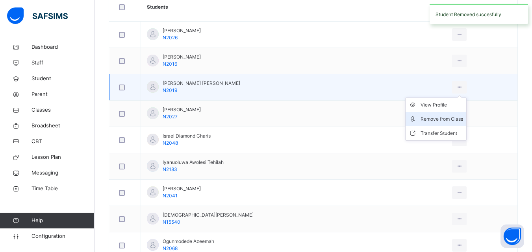
click at [433, 120] on div "Remove from Class" at bounding box center [442, 119] width 43 height 8
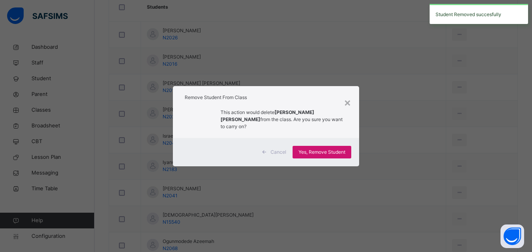
click at [337, 146] on div "Yes, Remove Student" at bounding box center [322, 152] width 59 height 13
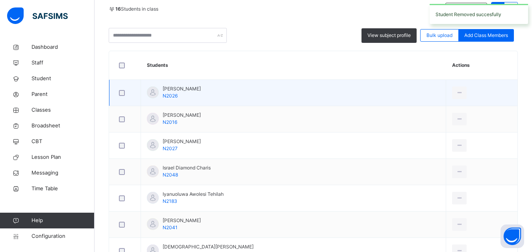
scroll to position [197, 0]
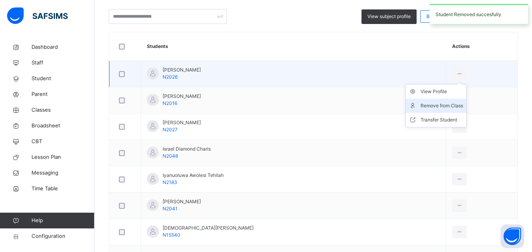
click at [442, 103] on div "Remove from Class" at bounding box center [442, 106] width 43 height 8
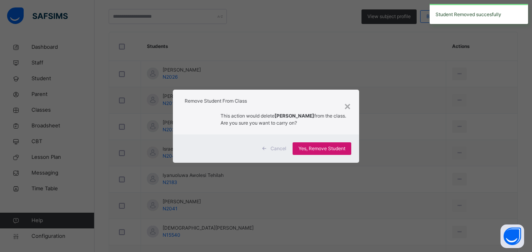
click at [322, 147] on span "Yes, Remove Student" at bounding box center [321, 148] width 47 height 7
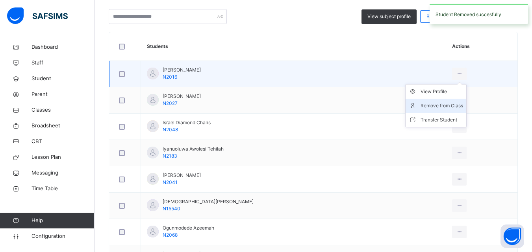
click at [436, 100] on li "Remove from Class" at bounding box center [436, 106] width 61 height 14
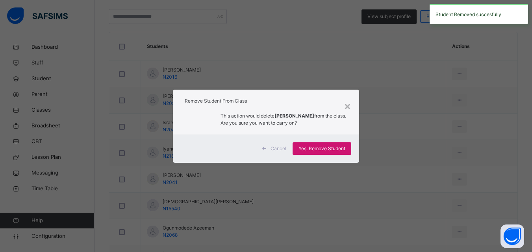
click at [336, 152] on span "Yes, Remove Student" at bounding box center [321, 148] width 47 height 7
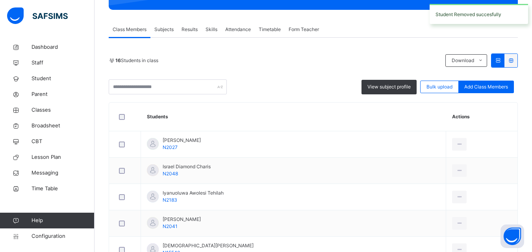
scroll to position [158, 0]
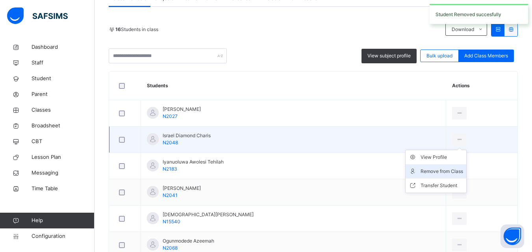
click at [441, 167] on li "Remove from Class" at bounding box center [436, 172] width 61 height 14
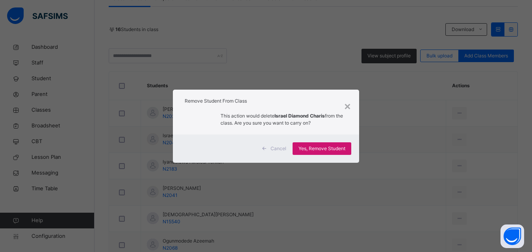
click at [337, 145] on span "Yes, Remove Student" at bounding box center [321, 148] width 47 height 7
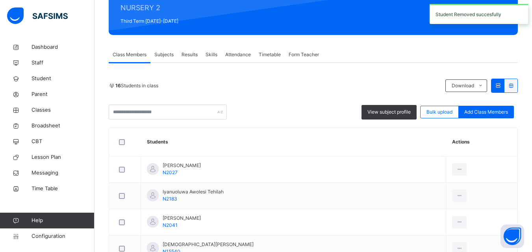
scroll to position [118, 0]
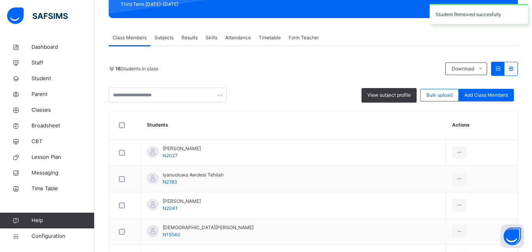
drag, startPoint x: 439, startPoint y: 180, endPoint x: 430, endPoint y: 175, distance: 10.9
click at [0, 0] on li "Remove from Class" at bounding box center [0, 0] width 0 height 0
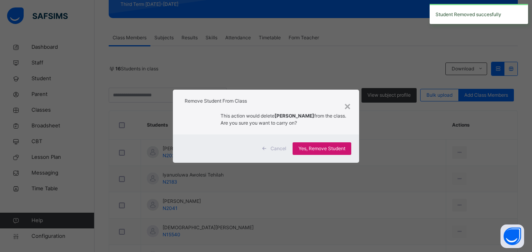
click at [320, 146] on span "Yes, Remove Student" at bounding box center [321, 148] width 47 height 7
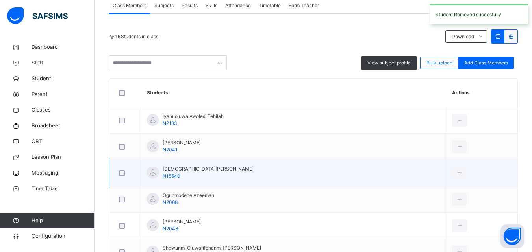
scroll to position [197, 0]
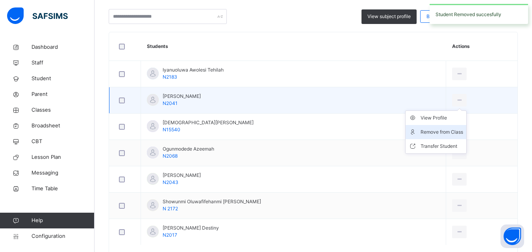
click at [445, 132] on div "Remove from Class" at bounding box center [442, 132] width 43 height 8
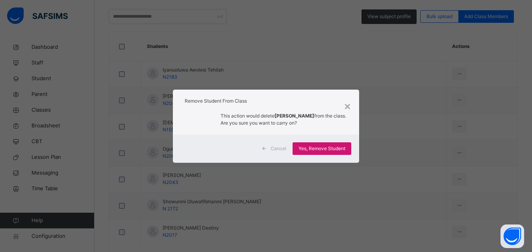
click at [339, 148] on span "Yes, Remove Student" at bounding box center [321, 148] width 47 height 7
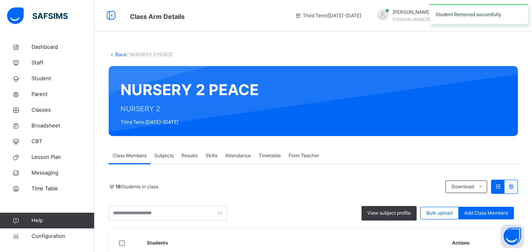
scroll to position [207, 0]
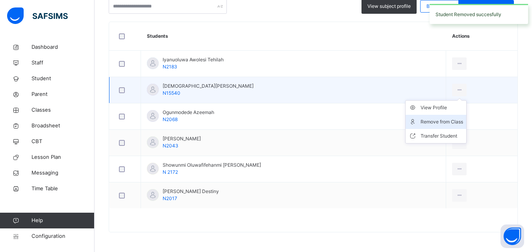
click at [434, 118] on div "Remove from Class" at bounding box center [442, 122] width 43 height 8
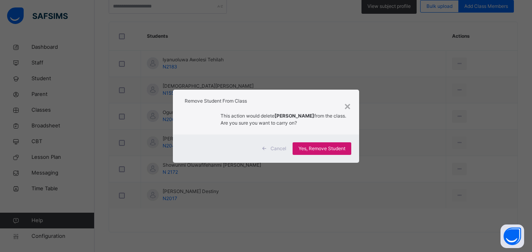
click at [332, 145] on span "Yes, Remove Student" at bounding box center [321, 148] width 47 height 7
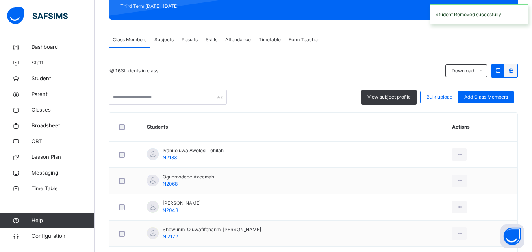
scroll to position [118, 0]
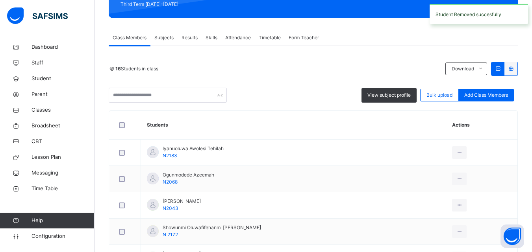
click at [0, 0] on div "Remove from Class" at bounding box center [0, 0] width 0 height 0
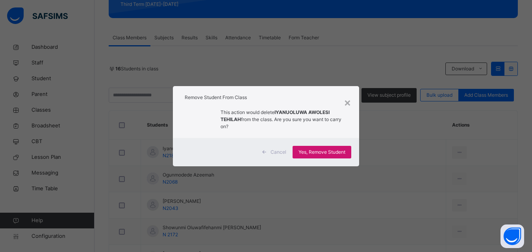
click at [331, 151] on span "Yes, Remove Student" at bounding box center [321, 152] width 47 height 7
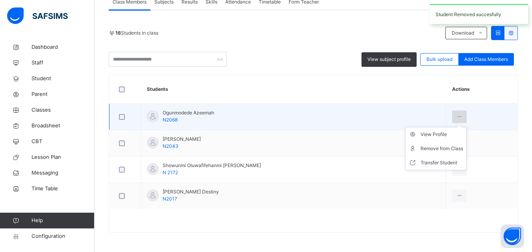
scroll to position [154, 0]
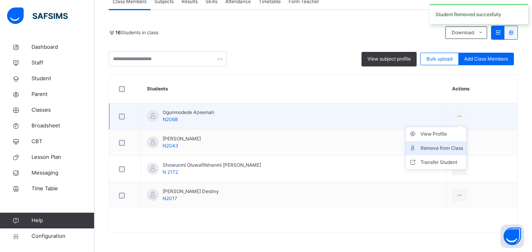
click at [450, 150] on div "Remove from Class" at bounding box center [442, 149] width 43 height 8
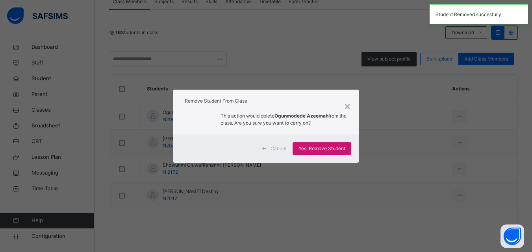
click at [345, 154] on div "Yes, Remove Student" at bounding box center [322, 149] width 59 height 13
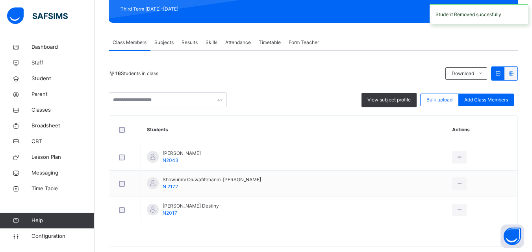
scroll to position [118, 0]
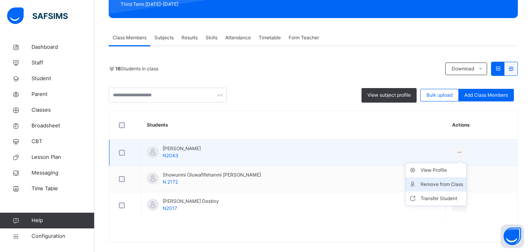
click at [438, 182] on div "Remove from Class" at bounding box center [442, 185] width 43 height 8
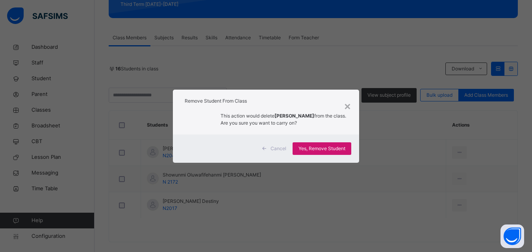
click at [314, 147] on div "Yes, Remove Student" at bounding box center [322, 149] width 59 height 13
click at [314, 154] on div "Yes, Remove Student" at bounding box center [322, 149] width 59 height 13
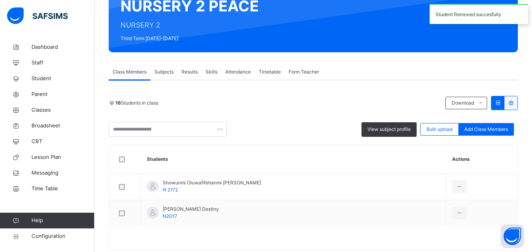
scroll to position [102, 0]
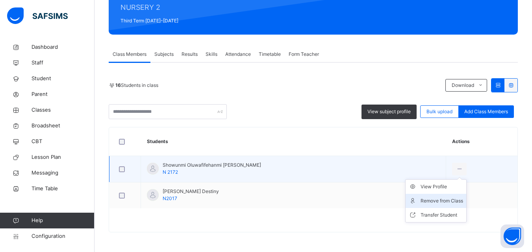
click at [410, 202] on icon at bounding box center [415, 201] width 12 height 8
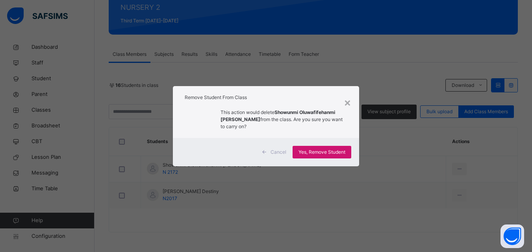
click at [324, 154] on span "Yes, Remove Student" at bounding box center [321, 152] width 47 height 7
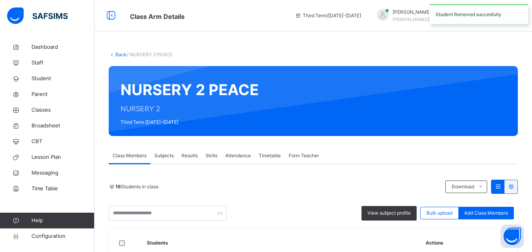
scroll to position [75, 0]
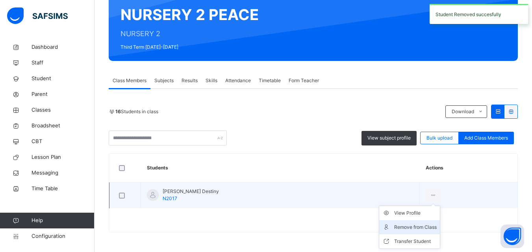
click at [410, 233] on li "Remove from Class" at bounding box center [409, 228] width 61 height 14
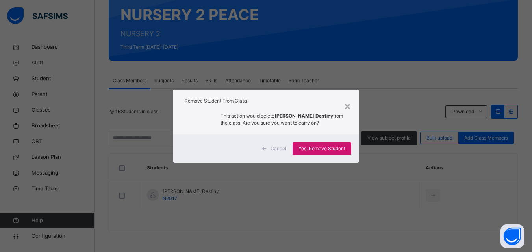
click at [331, 147] on span "Yes, Remove Student" at bounding box center [321, 148] width 47 height 7
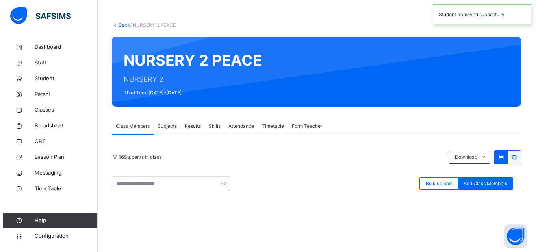
scroll to position [79, 0]
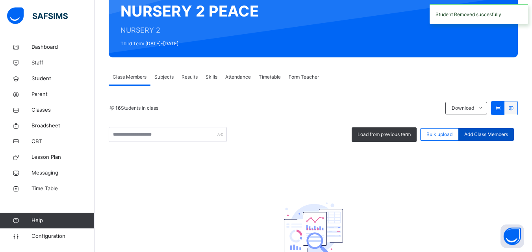
click at [495, 130] on div "Add Class Members" at bounding box center [486, 134] width 56 height 13
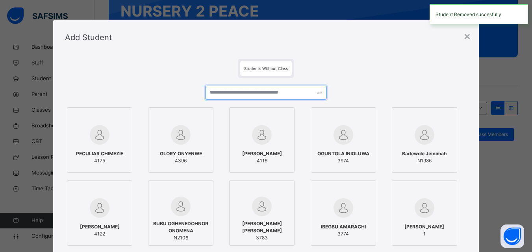
click at [282, 91] on input "text" at bounding box center [266, 93] width 120 height 14
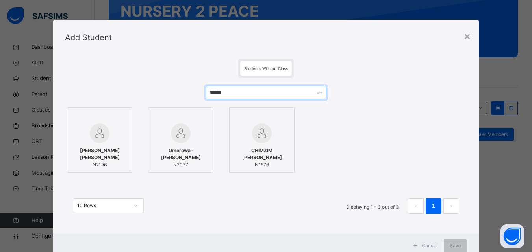
type input "******"
click at [105, 143] on div at bounding box center [99, 134] width 57 height 20
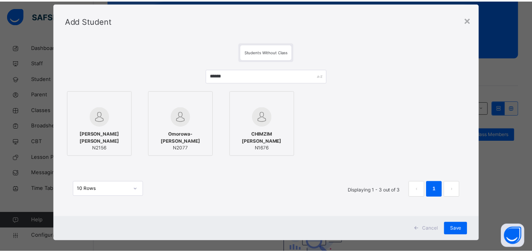
scroll to position [26, 0]
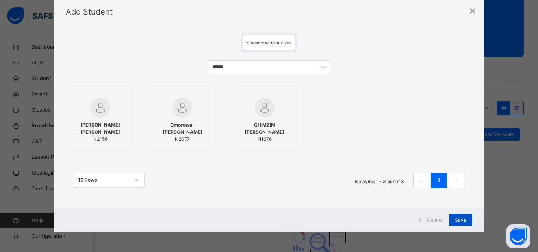
click at [461, 219] on span "Save" at bounding box center [460, 220] width 11 height 7
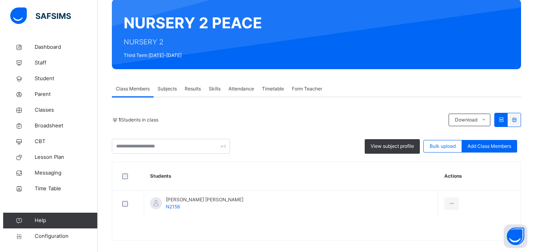
scroll to position [75, 0]
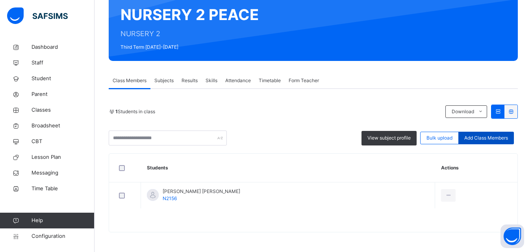
click at [487, 136] on span "Add Class Members" at bounding box center [486, 138] width 44 height 7
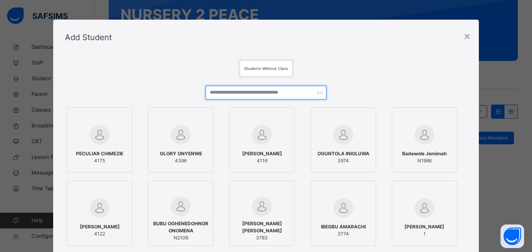
click at [237, 90] on input "text" at bounding box center [266, 93] width 120 height 14
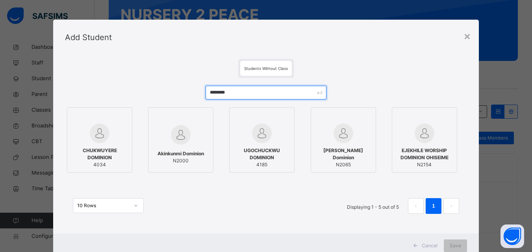
type input "********"
click at [171, 137] on img at bounding box center [181, 135] width 20 height 20
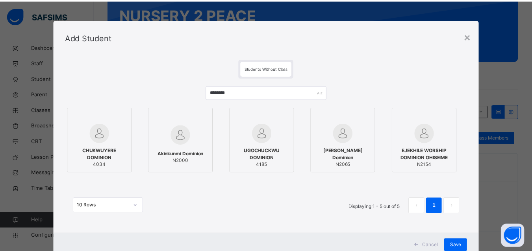
scroll to position [26, 0]
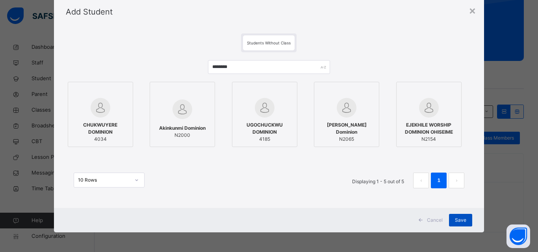
click at [458, 223] on span "Save" at bounding box center [460, 220] width 11 height 7
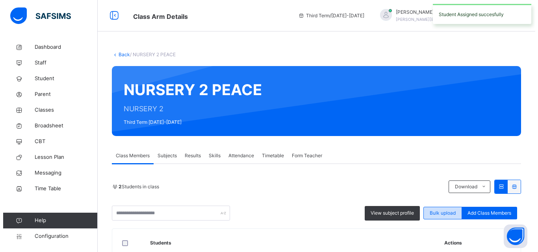
scroll to position [79, 0]
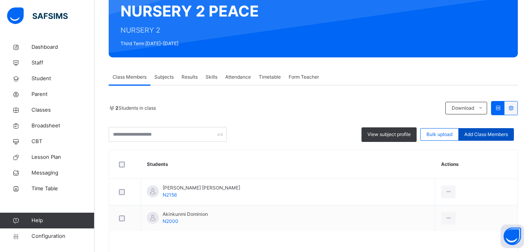
click at [497, 135] on span "Add Class Members" at bounding box center [486, 134] width 44 height 7
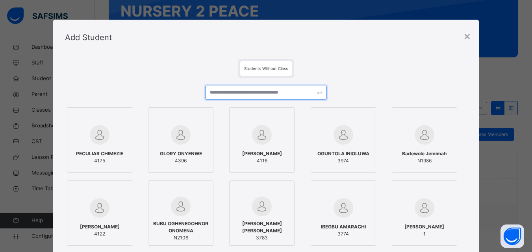
click at [307, 95] on input "text" at bounding box center [266, 93] width 120 height 14
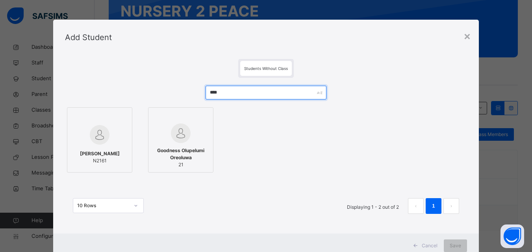
type input "****"
click at [106, 143] on div at bounding box center [99, 135] width 57 height 23
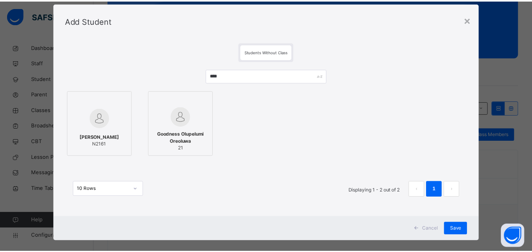
scroll to position [26, 0]
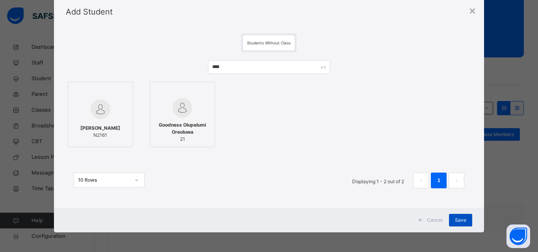
click at [455, 222] on span "Save" at bounding box center [460, 220] width 11 height 7
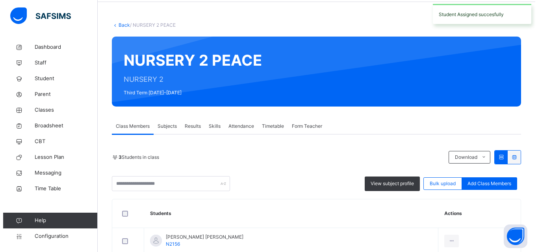
scroll to position [128, 0]
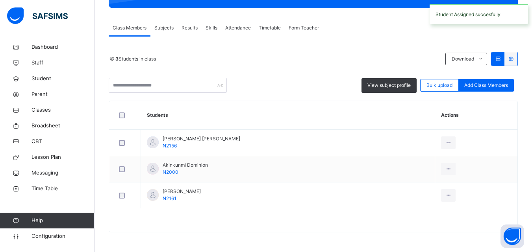
click at [493, 79] on div "Add Class Members" at bounding box center [486, 85] width 56 height 13
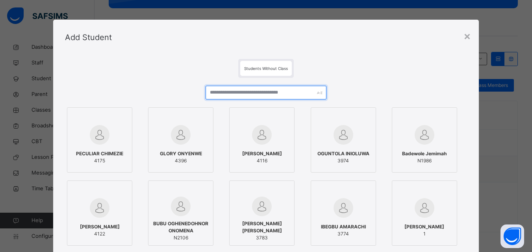
click at [302, 97] on input "text" at bounding box center [266, 93] width 120 height 14
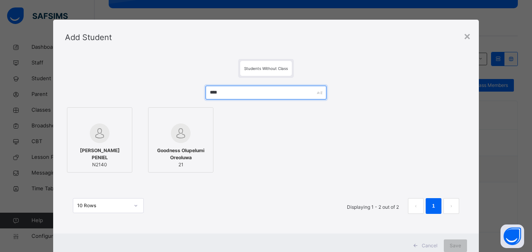
type input "****"
click at [93, 140] on img at bounding box center [100, 134] width 20 height 20
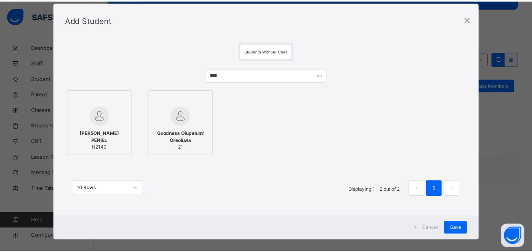
scroll to position [26, 0]
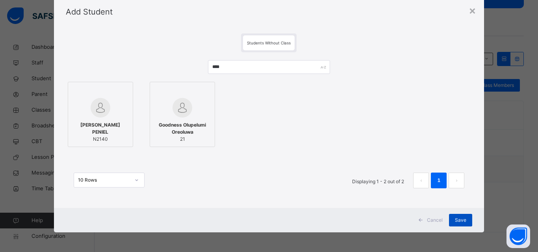
click at [455, 215] on div "Save" at bounding box center [460, 220] width 23 height 13
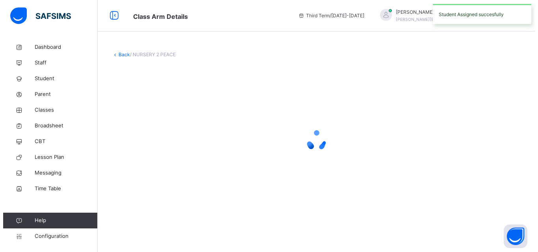
scroll to position [0, 0]
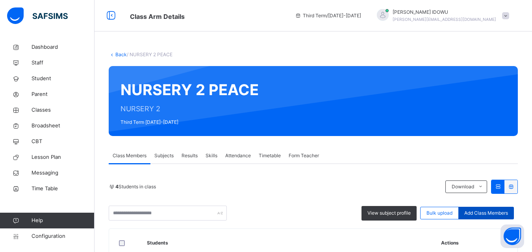
click at [508, 213] on span "Add Class Members" at bounding box center [486, 213] width 44 height 7
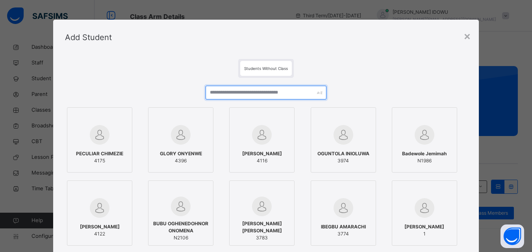
click at [298, 92] on input "text" at bounding box center [266, 93] width 120 height 14
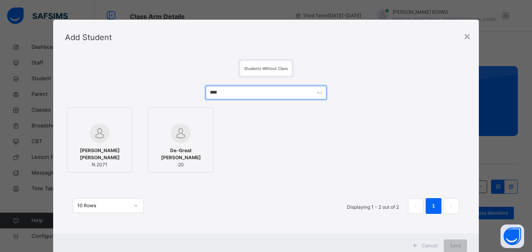
type input "****"
click at [102, 152] on span "Godwin Chimamanda Michelle" at bounding box center [99, 154] width 57 height 14
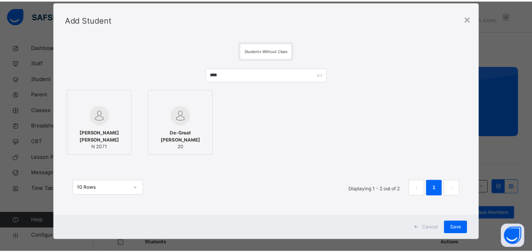
scroll to position [26, 0]
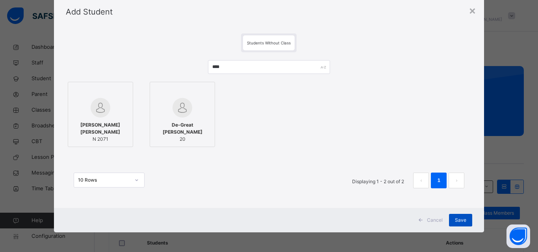
click at [453, 218] on div "Save" at bounding box center [460, 220] width 23 height 13
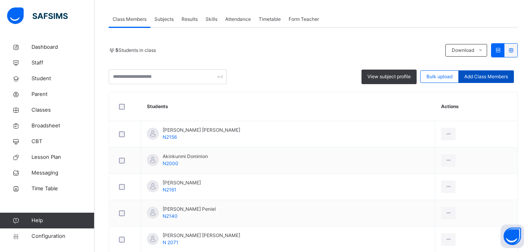
scroll to position [118, 0]
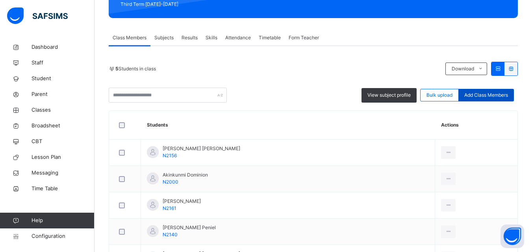
click at [502, 96] on span "Add Class Members" at bounding box center [486, 95] width 44 height 7
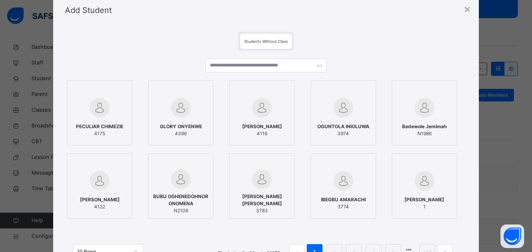
scroll to position [39, 0]
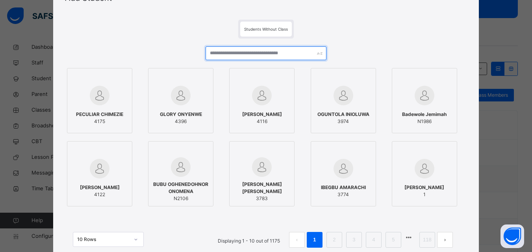
click at [289, 52] on input "text" at bounding box center [266, 53] width 120 height 14
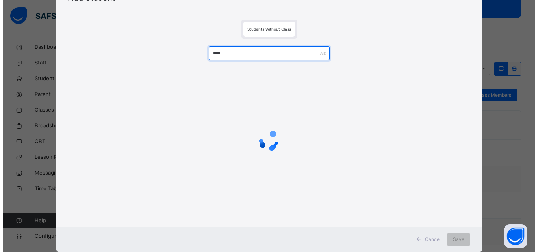
scroll to position [26, 0]
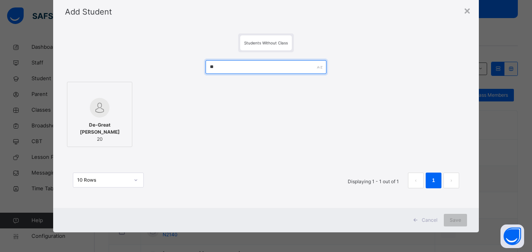
type input "*"
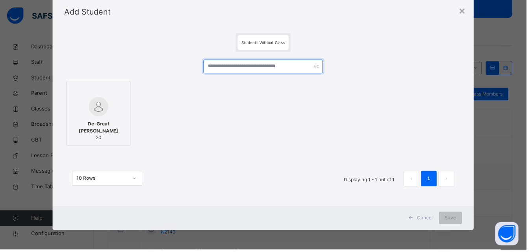
scroll to position [39, 0]
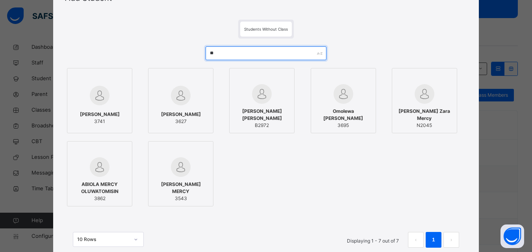
type input "*"
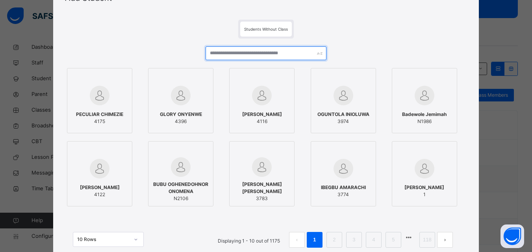
scroll to position [0, 0]
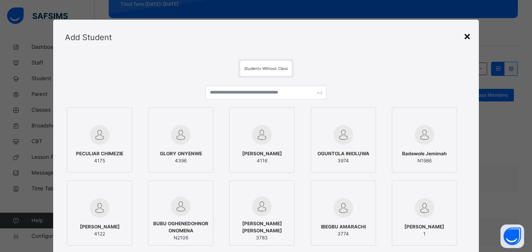
click at [469, 32] on div "×" at bounding box center [466, 36] width 7 height 17
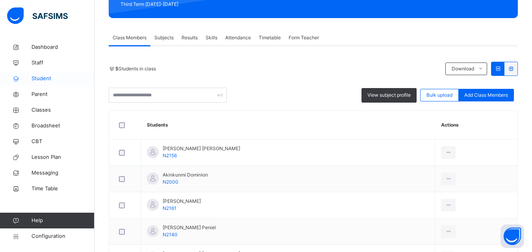
click at [83, 74] on link "Student" at bounding box center [47, 79] width 95 height 16
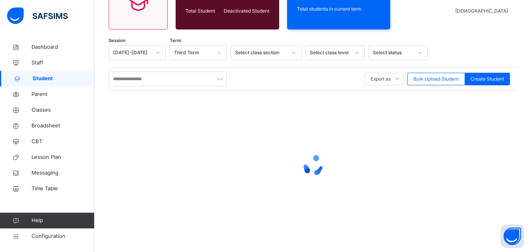
scroll to position [118, 0]
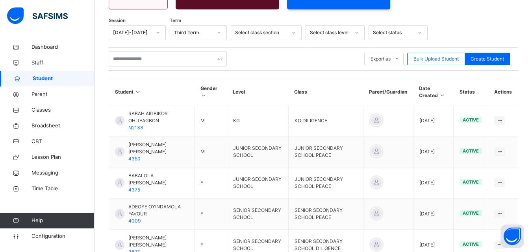
click at [156, 74] on div "Session 2024-2025 Term Third Term Select class section Select class level Selec…" at bounding box center [313, 235] width 409 height 421
click at [163, 67] on div "Export as Pdf Report Excel Report Excel Report (LMS) Bulk Upload Student Create…" at bounding box center [313, 59] width 409 height 24
click at [180, 55] on input "text" at bounding box center [168, 59] width 118 height 15
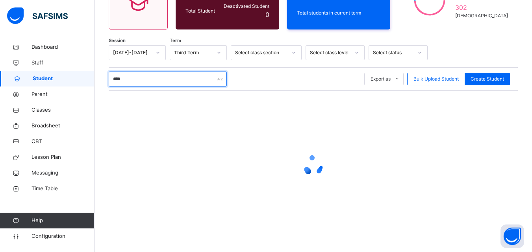
scroll to position [61, 0]
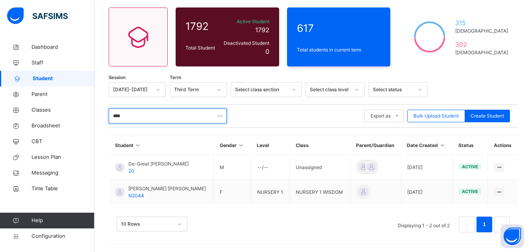
click at [195, 116] on input "****" at bounding box center [168, 116] width 118 height 15
type input "*"
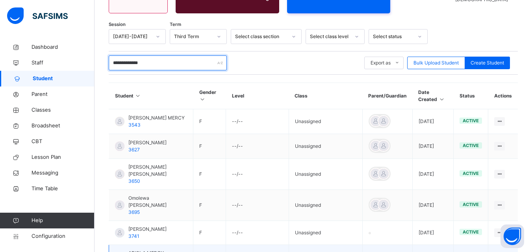
scroll to position [100, 0]
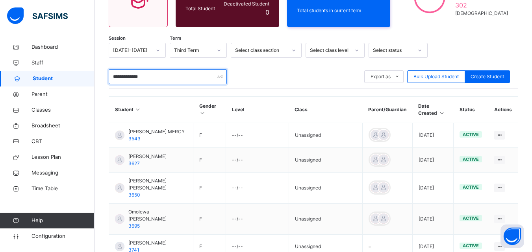
click at [210, 78] on input "**********" at bounding box center [168, 76] width 118 height 15
type input "*"
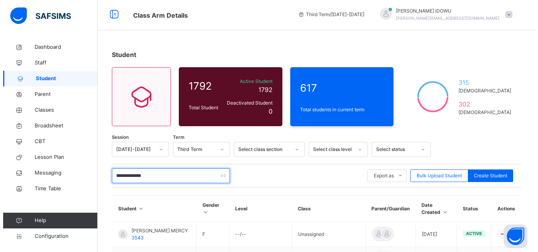
scroll to position [0, 0]
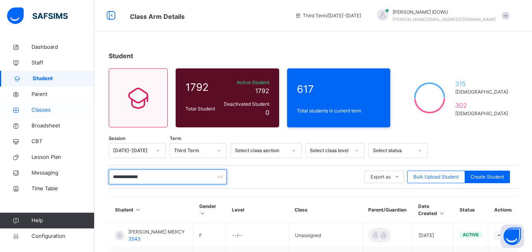
type input "**********"
click at [39, 111] on span "Classes" at bounding box center [63, 110] width 63 height 8
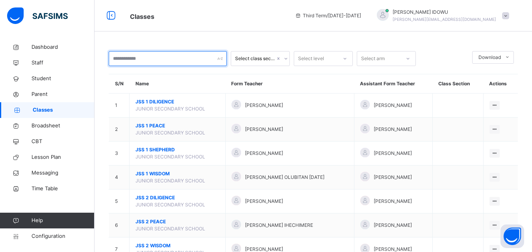
click at [189, 65] on input "text" at bounding box center [168, 58] width 118 height 15
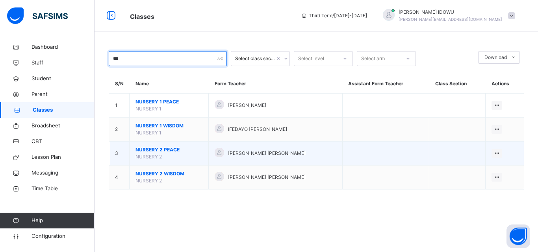
type input "***"
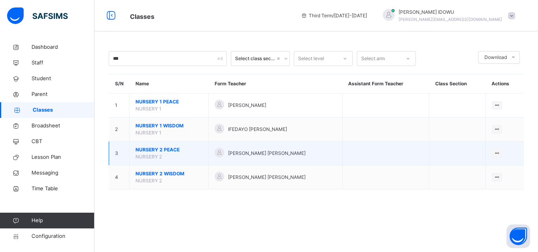
click at [155, 148] on span "NURSERY 2 PEACE" at bounding box center [168, 149] width 67 height 7
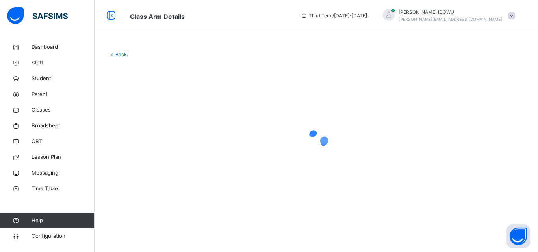
click at [155, 147] on div at bounding box center [316, 141] width 415 height 32
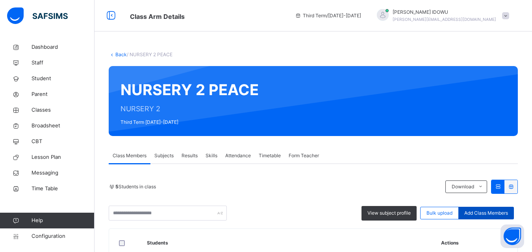
click at [502, 216] on span "Add Class Members" at bounding box center [486, 213] width 44 height 7
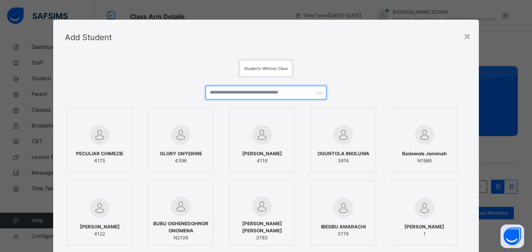
click at [291, 94] on input "text" at bounding box center [266, 93] width 120 height 14
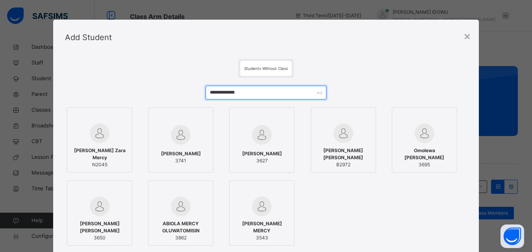
type input "**********"
click at [105, 147] on div "Johnson Zara Mercy N2045" at bounding box center [99, 157] width 57 height 29
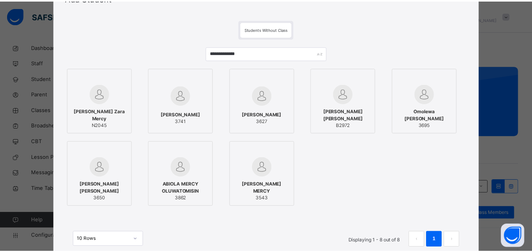
scroll to position [79, 0]
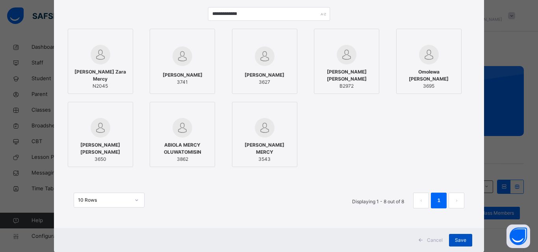
click at [462, 239] on span "Save" at bounding box center [460, 240] width 11 height 7
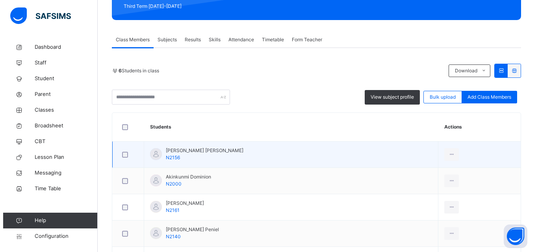
scroll to position [89, 0]
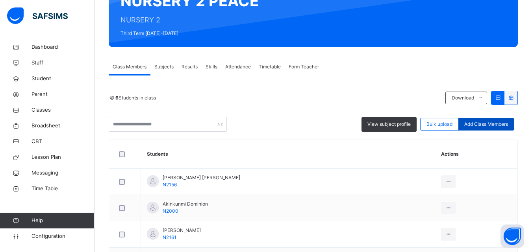
click at [494, 128] on div "Add Class Members" at bounding box center [486, 124] width 56 height 13
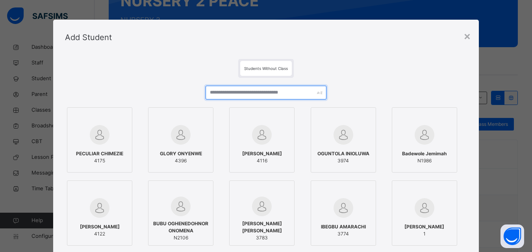
click at [309, 91] on input "text" at bounding box center [266, 93] width 120 height 14
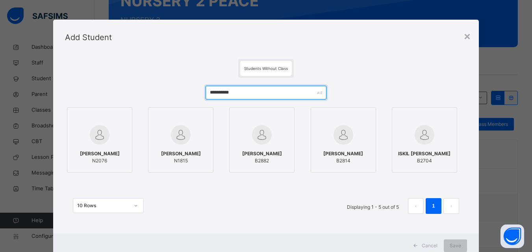
type input "**********"
click at [111, 137] on div at bounding box center [99, 135] width 57 height 23
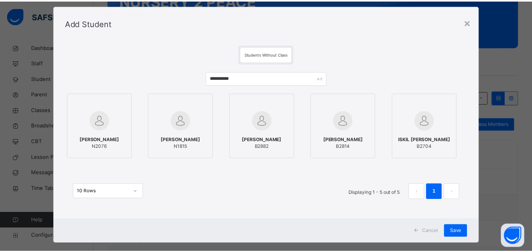
scroll to position [26, 0]
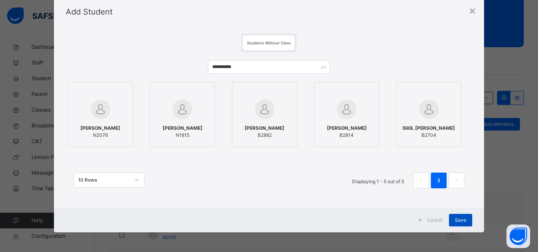
click at [457, 221] on span "Save" at bounding box center [460, 220] width 11 height 7
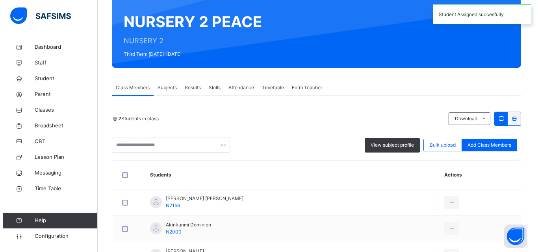
scroll to position [39, 0]
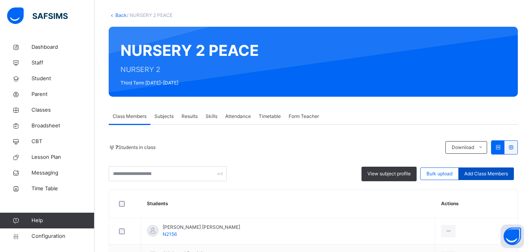
click at [493, 171] on span "Add Class Members" at bounding box center [486, 174] width 44 height 7
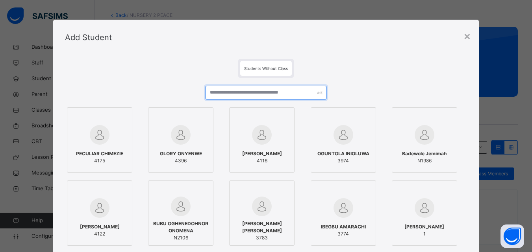
click at [281, 95] on input "text" at bounding box center [266, 93] width 120 height 14
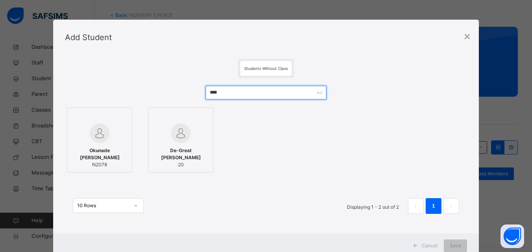
type input "****"
click at [110, 139] on div at bounding box center [99, 134] width 57 height 20
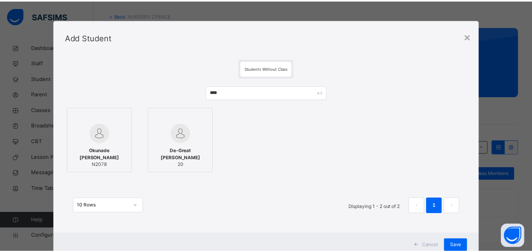
scroll to position [26, 0]
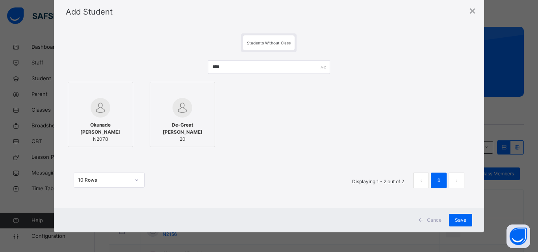
drag, startPoint x: 456, startPoint y: 218, endPoint x: 450, endPoint y: 208, distance: 11.6
click at [455, 217] on span "Save" at bounding box center [460, 220] width 11 height 7
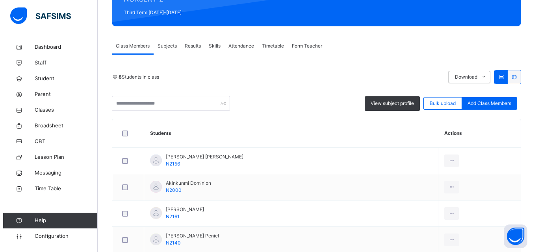
scroll to position [118, 0]
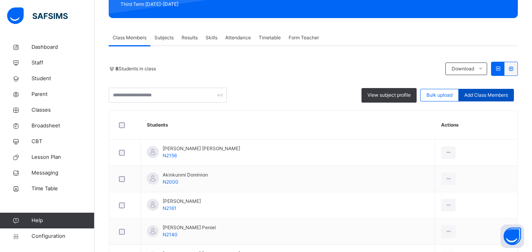
click at [503, 91] on div "Add Class Members" at bounding box center [486, 95] width 56 height 13
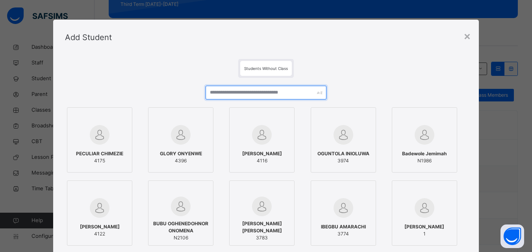
click at [297, 92] on input "text" at bounding box center [266, 93] width 120 height 14
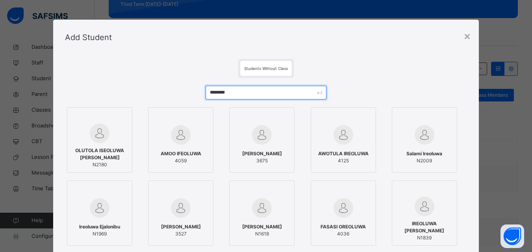
type input "********"
click at [102, 155] on span "OLUTOLA ISEOLUWA ALICIA" at bounding box center [99, 154] width 57 height 14
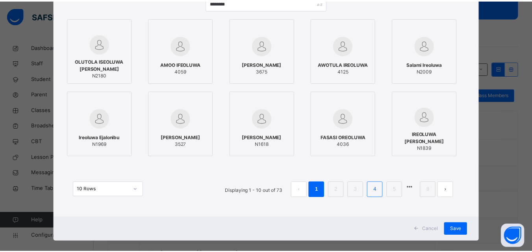
scroll to position [99, 0]
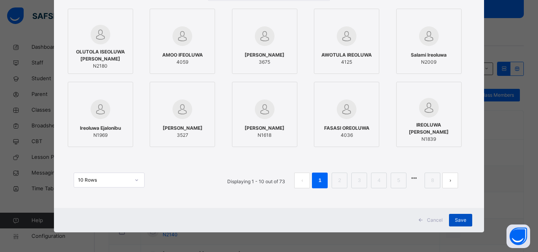
click at [456, 217] on span "Save" at bounding box center [460, 220] width 11 height 7
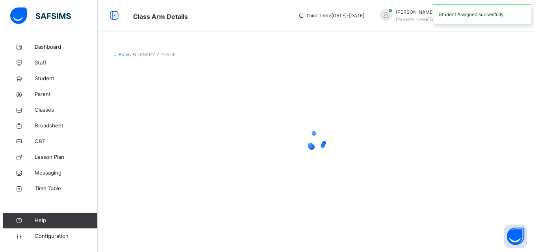
scroll to position [0, 0]
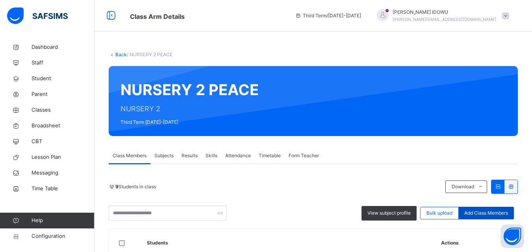
click at [496, 212] on span "Add Class Members" at bounding box center [486, 213] width 44 height 7
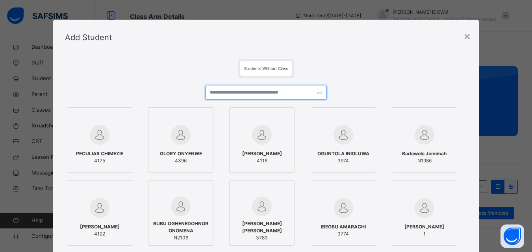
click at [220, 92] on input "text" at bounding box center [266, 93] width 120 height 14
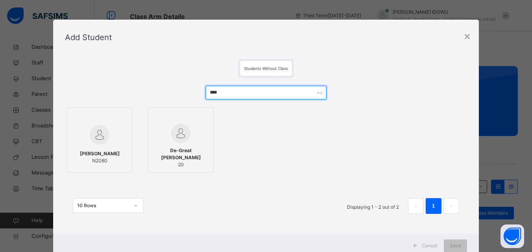
type input "****"
click at [102, 154] on span "Opara Joanne Oluebubechi" at bounding box center [100, 153] width 40 height 7
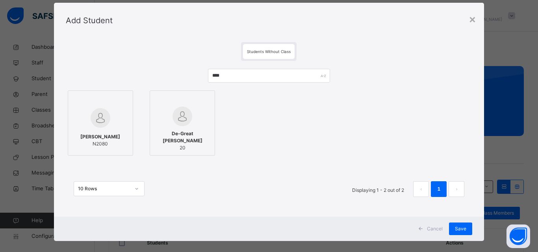
scroll to position [26, 0]
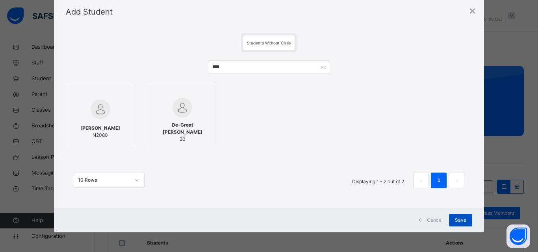
click at [463, 221] on span "Save" at bounding box center [460, 220] width 11 height 7
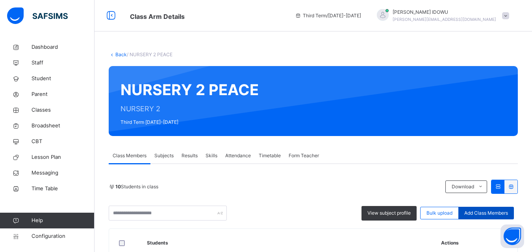
click at [478, 210] on span "Add Class Members" at bounding box center [486, 213] width 44 height 7
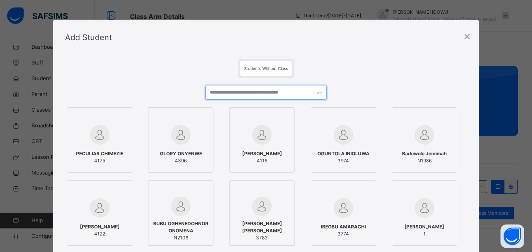
click at [280, 89] on input "text" at bounding box center [266, 93] width 120 height 14
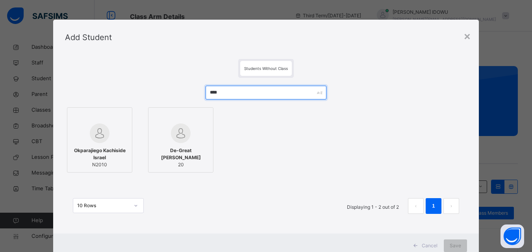
type input "****"
click at [90, 134] on img at bounding box center [100, 134] width 20 height 20
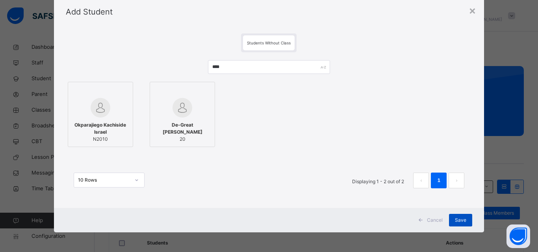
click at [451, 217] on div "Save" at bounding box center [460, 220] width 23 height 13
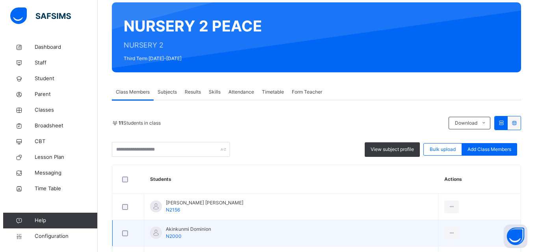
scroll to position [63, 0]
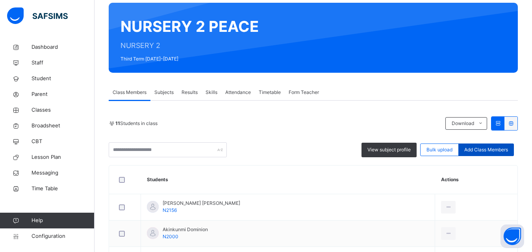
click at [499, 146] on div "Add Class Members" at bounding box center [486, 150] width 56 height 13
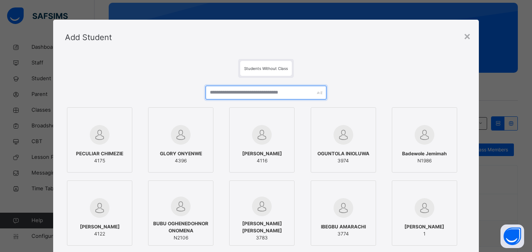
click at [263, 94] on input "text" at bounding box center [266, 93] width 120 height 14
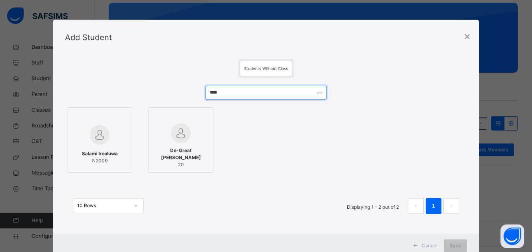
type input "****"
click at [46, 147] on div "× Add Student Students Without Class **** Salami Ireoluwa N2009 De-Great Macaul…" at bounding box center [266, 126] width 532 height 252
click at [82, 152] on span "Salami Ireoluwa" at bounding box center [100, 153] width 36 height 7
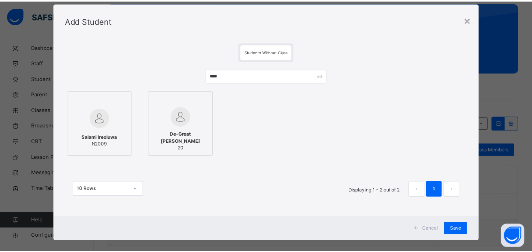
scroll to position [26, 0]
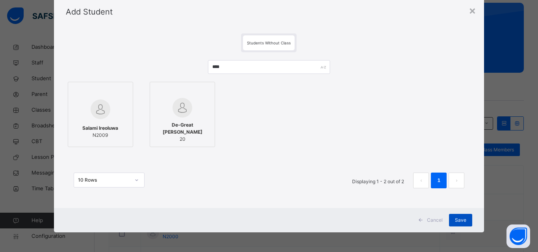
click at [461, 222] on span "Save" at bounding box center [460, 220] width 11 height 7
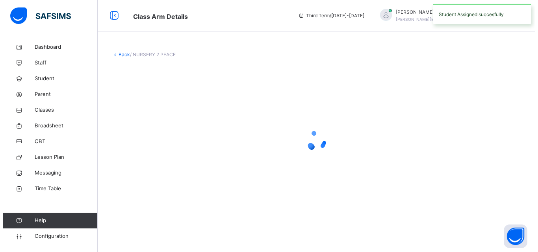
scroll to position [0, 0]
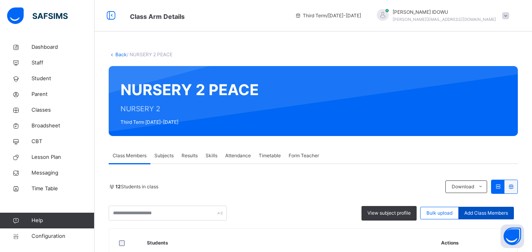
click at [483, 212] on span "Add Class Members" at bounding box center [486, 213] width 44 height 7
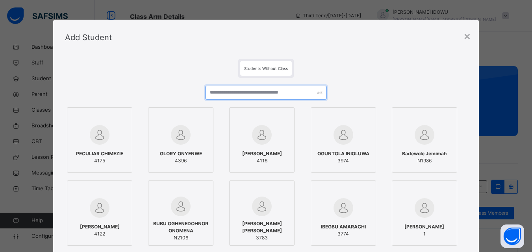
click at [305, 99] on input "text" at bounding box center [266, 93] width 120 height 14
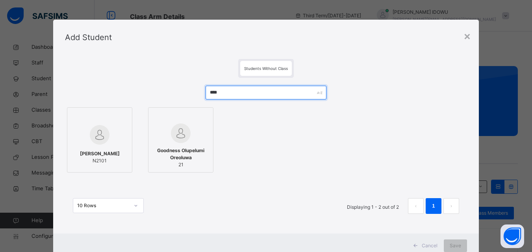
type input "****"
click at [103, 128] on img at bounding box center [100, 135] width 20 height 20
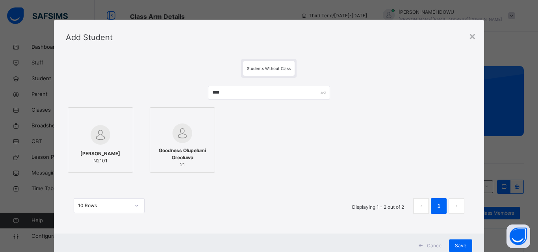
scroll to position [26, 0]
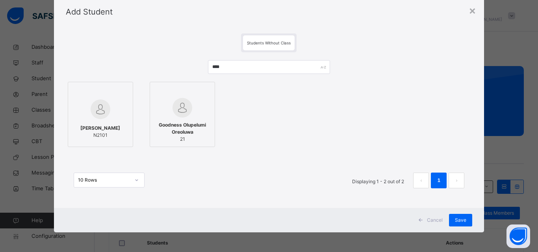
click at [461, 214] on div "Cancel Save" at bounding box center [269, 220] width 430 height 24
click at [457, 221] on span "Save" at bounding box center [460, 220] width 11 height 7
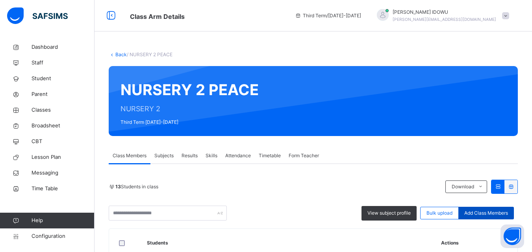
click at [495, 208] on div "Add Class Members" at bounding box center [486, 213] width 56 height 13
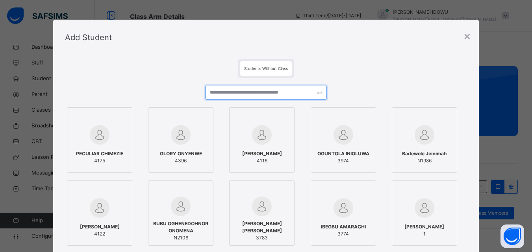
click at [246, 95] on input "text" at bounding box center [266, 93] width 120 height 14
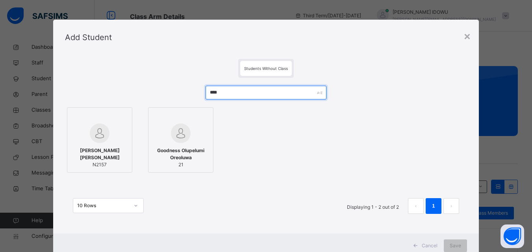
type input "****"
click at [93, 129] on img at bounding box center [100, 134] width 20 height 20
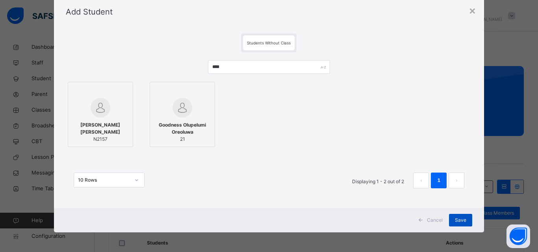
click at [457, 221] on span "Save" at bounding box center [460, 220] width 11 height 7
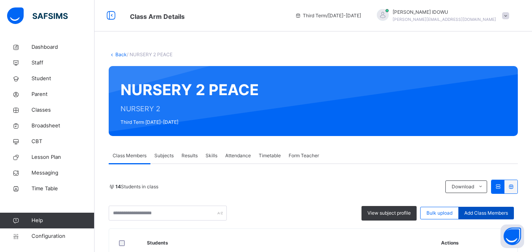
click at [487, 215] on span "Add Class Members" at bounding box center [486, 213] width 44 height 7
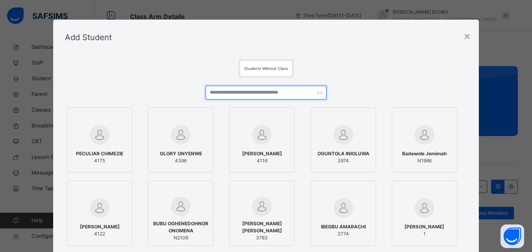
click at [294, 99] on input "text" at bounding box center [266, 93] width 120 height 14
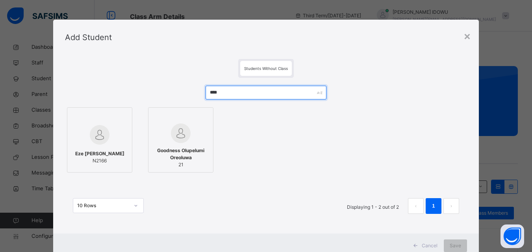
type input "****"
click at [107, 138] on div at bounding box center [99, 135] width 57 height 23
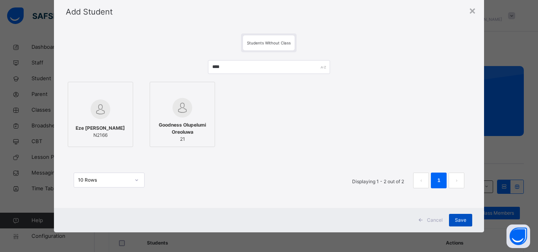
click at [456, 222] on span "Save" at bounding box center [460, 220] width 11 height 7
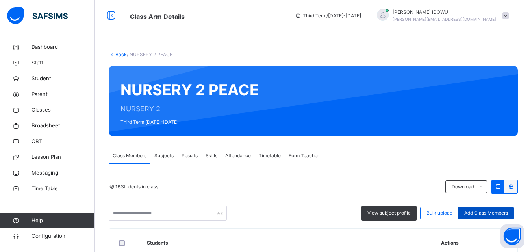
click at [505, 213] on span "Add Class Members" at bounding box center [486, 213] width 44 height 7
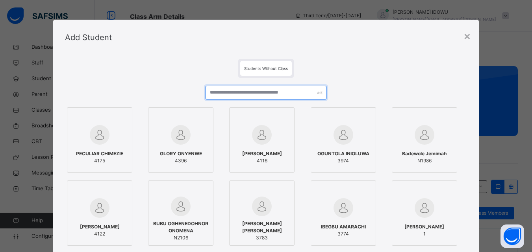
click at [250, 94] on input "text" at bounding box center [266, 93] width 120 height 14
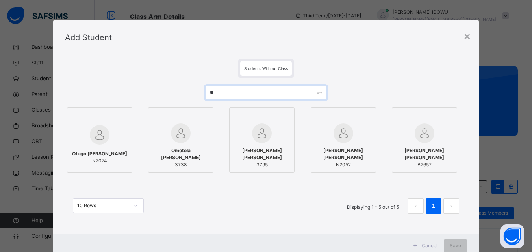
type input "*"
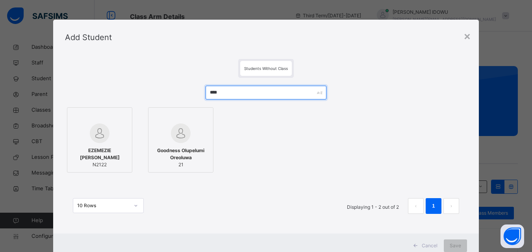
type input "****"
click at [102, 152] on span "EZEMEZIE CHIMEREMEZE RAPHAEL" at bounding box center [99, 154] width 57 height 14
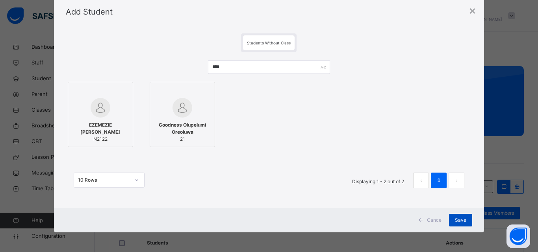
click at [459, 218] on span "Save" at bounding box center [460, 220] width 11 height 7
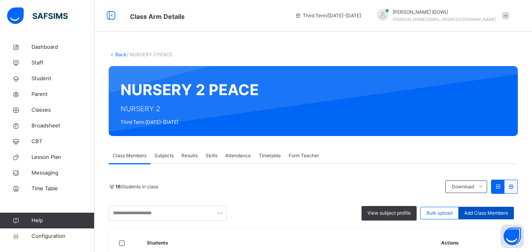
click at [486, 213] on span "Add Class Members" at bounding box center [486, 213] width 44 height 7
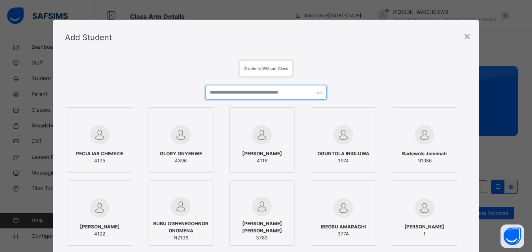
click at [264, 96] on input "text" at bounding box center [266, 93] width 120 height 14
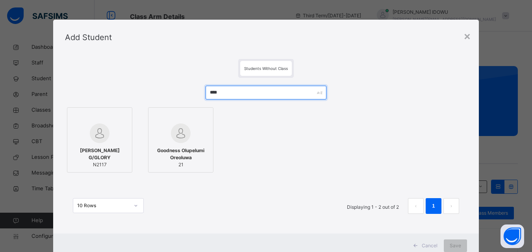
type input "****"
click at [103, 132] on img at bounding box center [100, 134] width 20 height 20
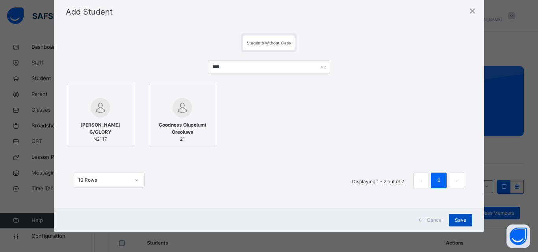
click at [458, 218] on span "Save" at bounding box center [460, 220] width 11 height 7
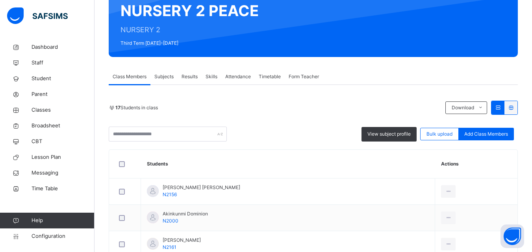
scroll to position [79, 0]
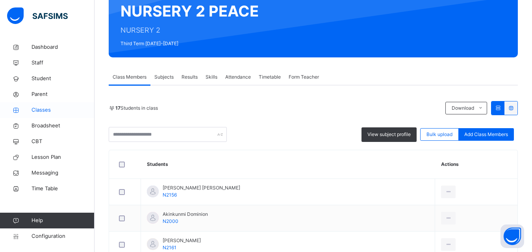
click at [38, 112] on span "Classes" at bounding box center [63, 110] width 63 height 8
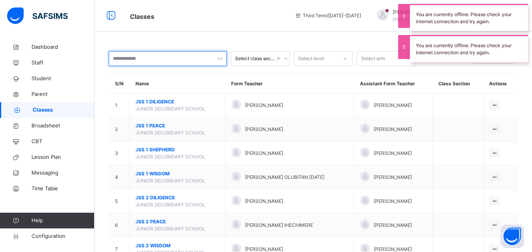
click at [190, 64] on input "text" at bounding box center [168, 58] width 118 height 15
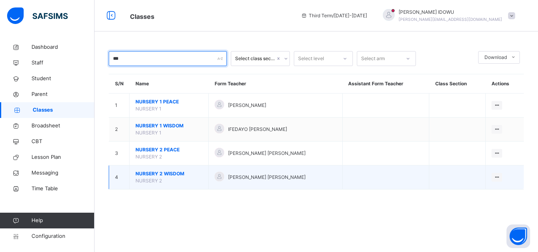
type input "***"
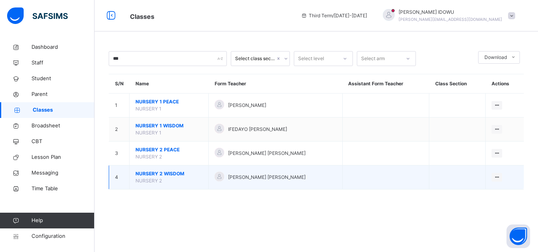
click at [158, 175] on span "NURSERY 2 WISDOM" at bounding box center [168, 174] width 67 height 7
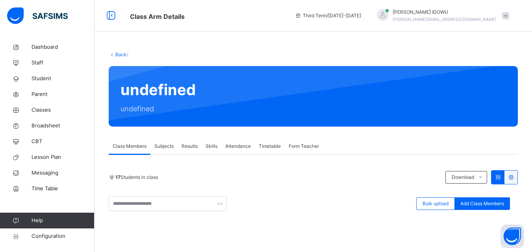
click at [347, 111] on div at bounding box center [357, 96] width 298 height 45
click at [52, 108] on span "Classes" at bounding box center [63, 110] width 63 height 8
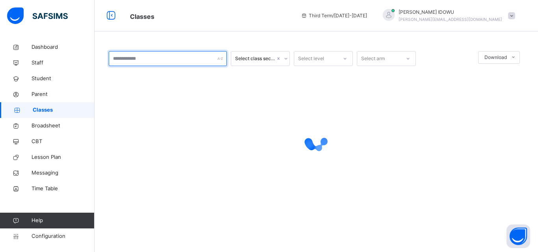
click at [159, 56] on input "text" at bounding box center [168, 58] width 118 height 15
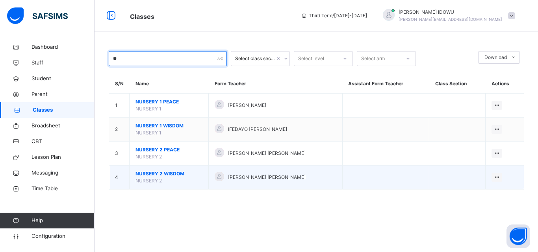
type input "**"
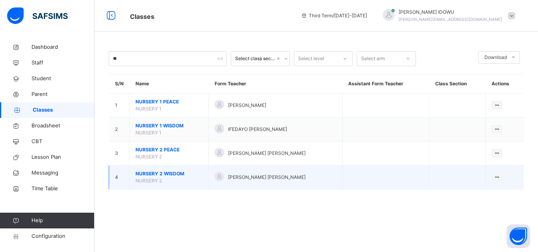
click at [148, 176] on span "NURSERY 2 WISDOM" at bounding box center [168, 174] width 67 height 7
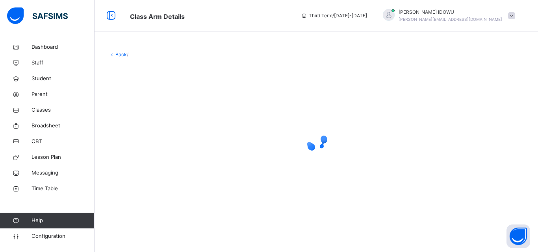
click at [148, 176] on div at bounding box center [316, 141] width 415 height 150
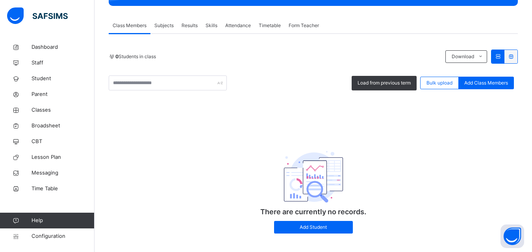
scroll to position [140, 0]
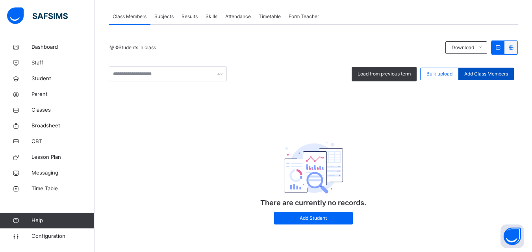
click at [497, 70] on span "Add Class Members" at bounding box center [486, 73] width 44 height 7
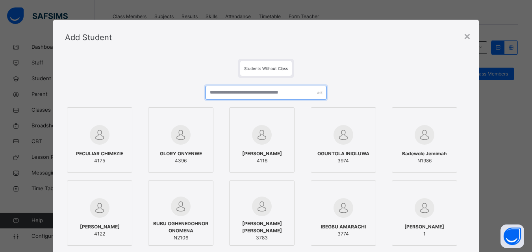
click at [282, 89] on input "text" at bounding box center [266, 93] width 120 height 14
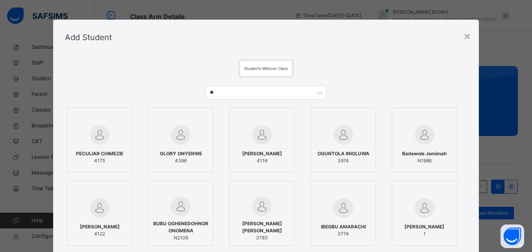
scroll to position [140, 0]
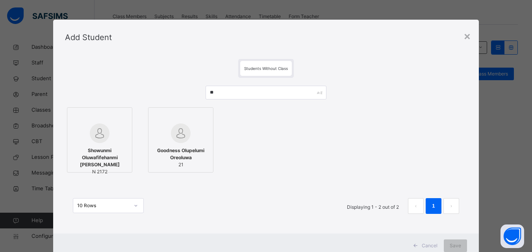
type input "*"
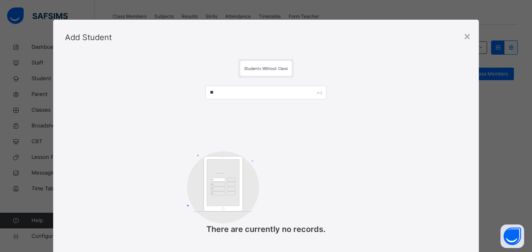
type input "*"
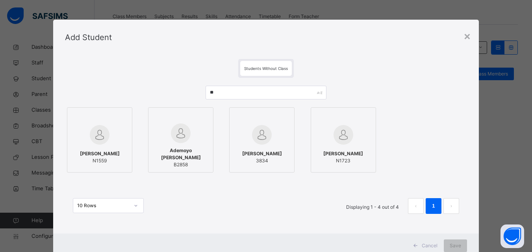
type input "*"
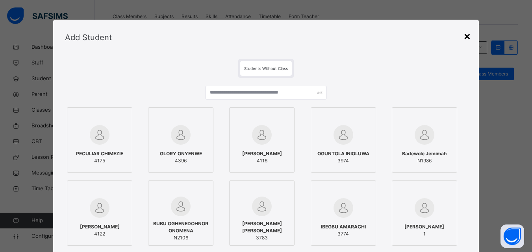
click at [467, 39] on div "×" at bounding box center [466, 36] width 7 height 17
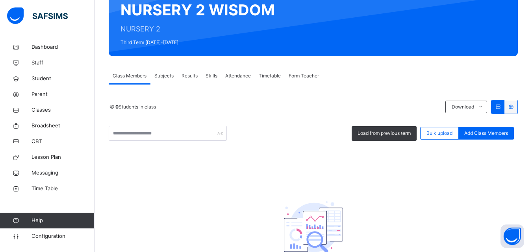
scroll to position [61, 0]
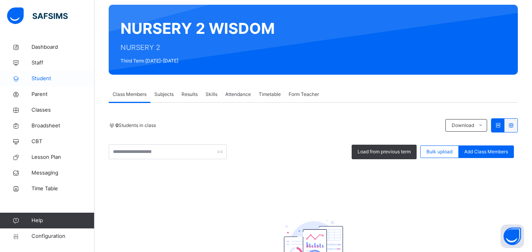
click at [35, 81] on span "Student" at bounding box center [63, 79] width 63 height 8
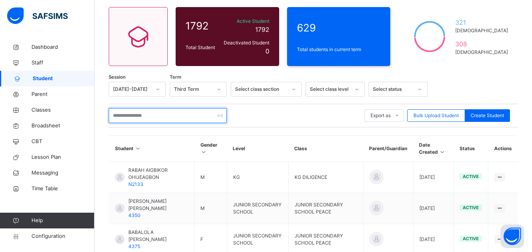
click at [134, 118] on input "text" at bounding box center [168, 115] width 118 height 15
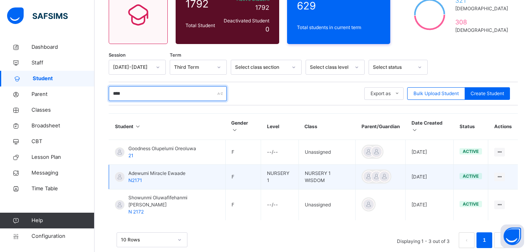
scroll to position [7, 0]
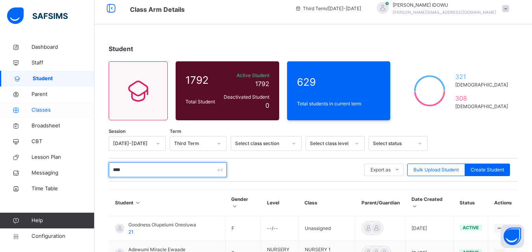
type input "****"
click at [72, 114] on span "Classes" at bounding box center [63, 110] width 63 height 8
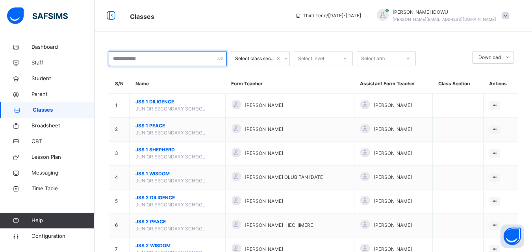
click at [163, 60] on input "text" at bounding box center [168, 58] width 118 height 15
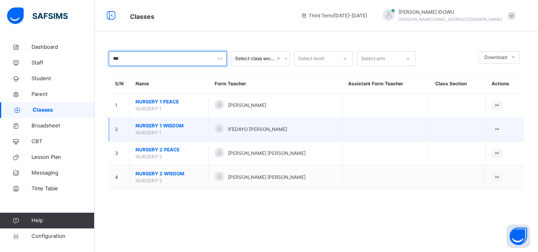
type input "***"
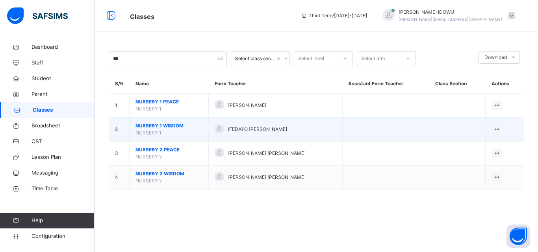
click at [154, 128] on span "NURSERY 1 WISDOM" at bounding box center [168, 125] width 67 height 7
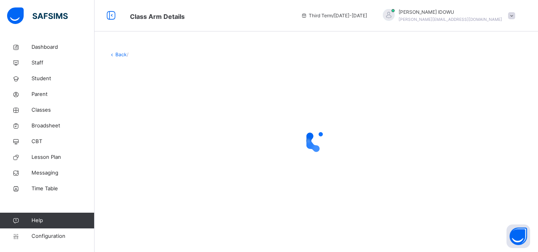
click at [152, 126] on div at bounding box center [316, 141] width 415 height 32
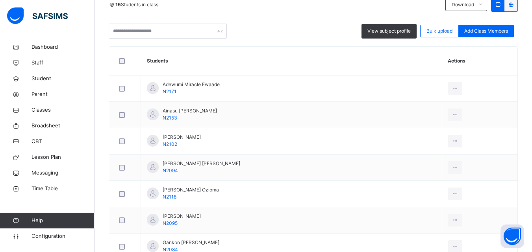
scroll to position [197, 0]
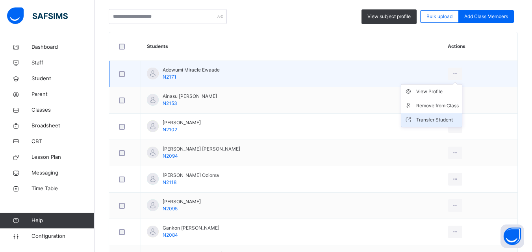
click at [444, 121] on div "Transfer Student" at bounding box center [437, 120] width 43 height 8
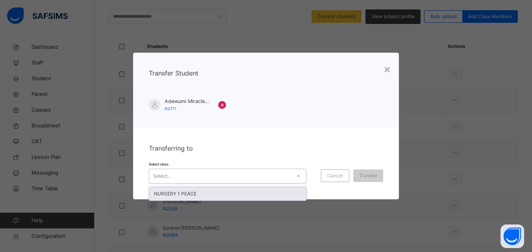
click at [282, 178] on div "Select..." at bounding box center [220, 177] width 142 height 12
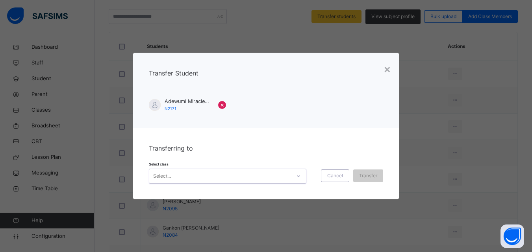
click at [282, 178] on div "Select..." at bounding box center [220, 177] width 142 height 12
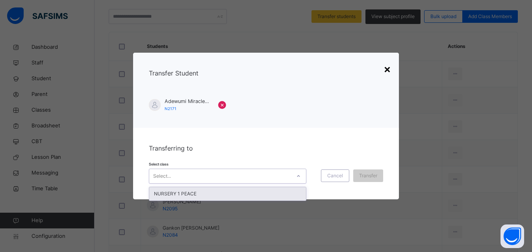
click at [390, 72] on div "×" at bounding box center [387, 69] width 7 height 17
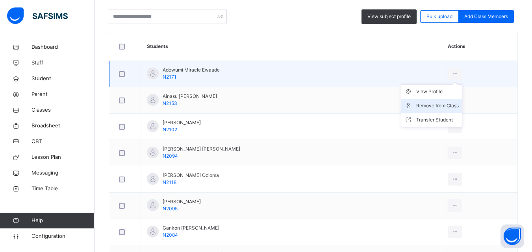
click at [453, 108] on div "Remove from Class" at bounding box center [437, 106] width 43 height 8
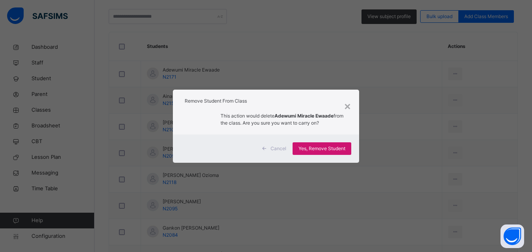
click at [329, 144] on div "Yes, Remove Student" at bounding box center [322, 149] width 59 height 13
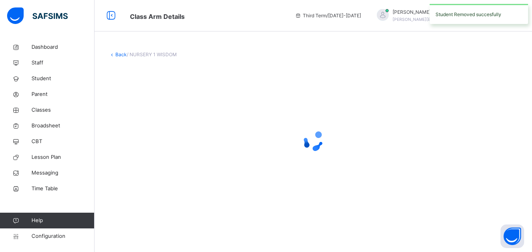
scroll to position [0, 0]
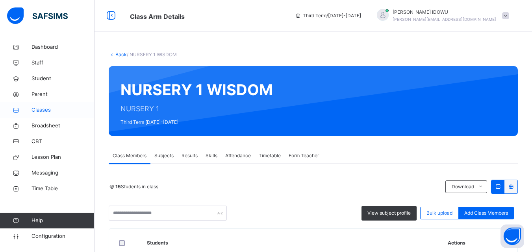
click at [56, 106] on span "Classes" at bounding box center [63, 110] width 63 height 8
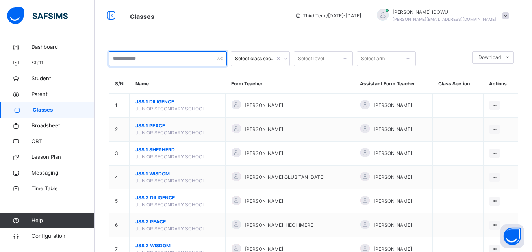
click at [200, 59] on input "text" at bounding box center [168, 58] width 118 height 15
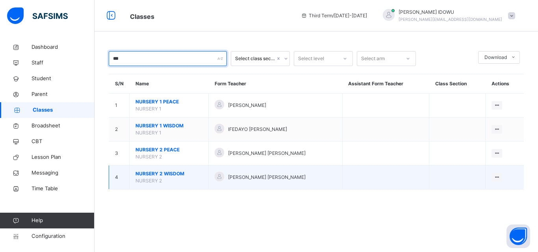
type input "***"
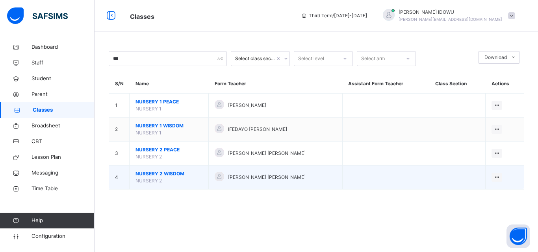
click at [151, 174] on span "NURSERY 2 WISDOM" at bounding box center [168, 174] width 67 height 7
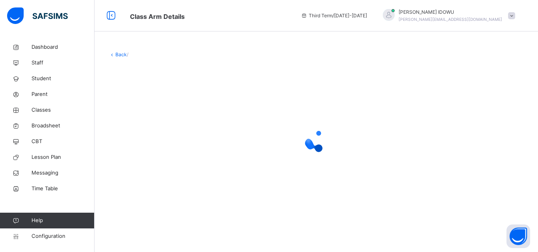
click at [151, 173] on div at bounding box center [316, 141] width 415 height 150
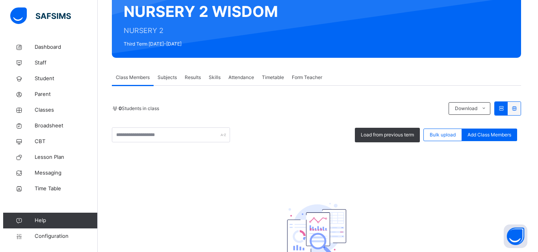
scroll to position [79, 0]
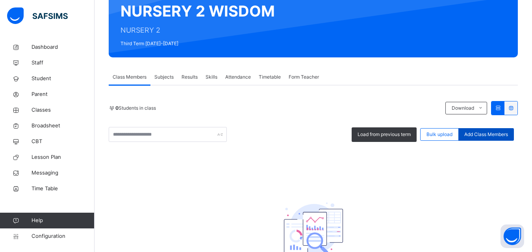
click at [500, 132] on span "Add Class Members" at bounding box center [486, 134] width 44 height 7
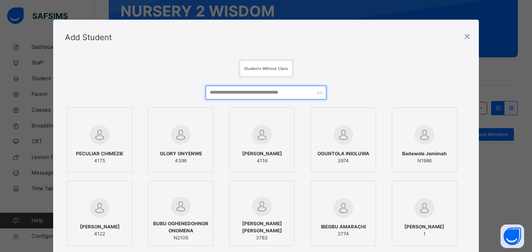
click at [272, 96] on input "text" at bounding box center [266, 93] width 120 height 14
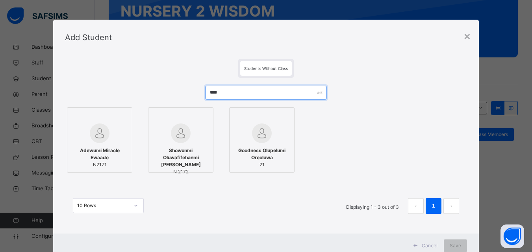
type input "****"
click at [80, 143] on div "Adewumi Miracle Ewaade N2171" at bounding box center [99, 157] width 57 height 29
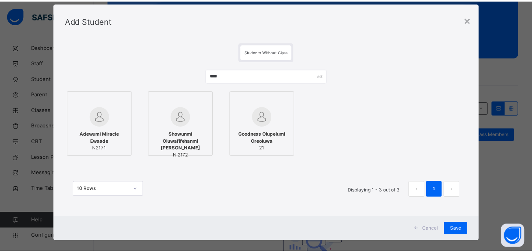
scroll to position [26, 0]
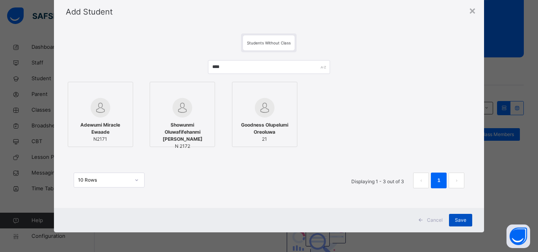
click at [462, 223] on span "Save" at bounding box center [460, 220] width 11 height 7
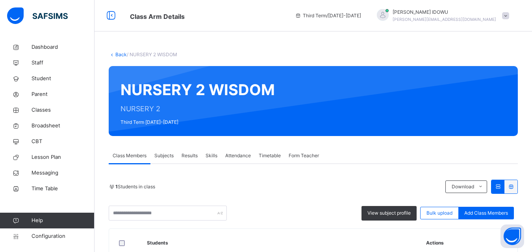
scroll to position [75, 0]
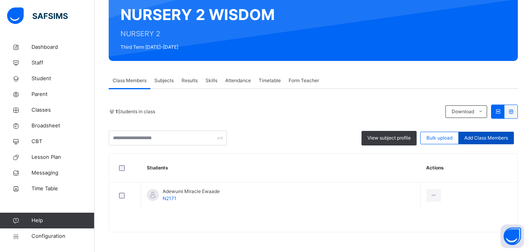
click at [502, 134] on div "Add Class Members" at bounding box center [486, 138] width 56 height 13
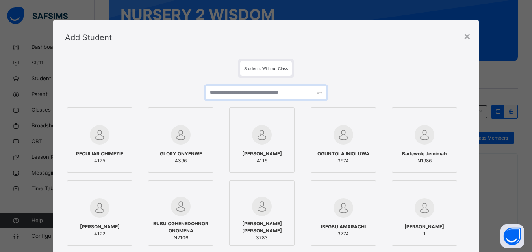
click at [267, 95] on input "text" at bounding box center [266, 93] width 120 height 14
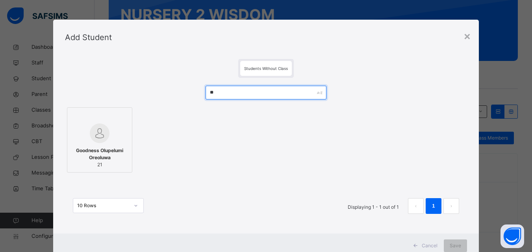
type input "*"
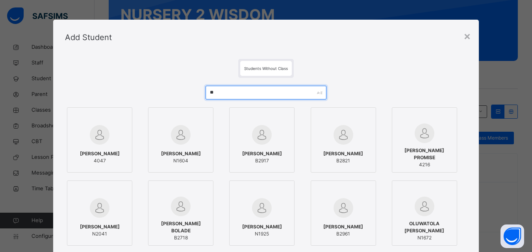
type input "*"
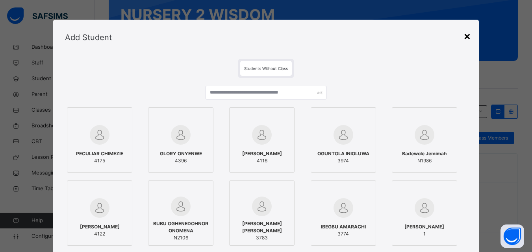
click at [468, 37] on div "×" at bounding box center [466, 36] width 7 height 17
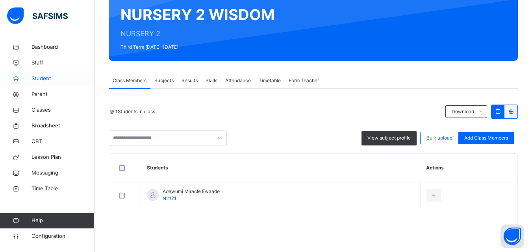
click at [59, 76] on span "Student" at bounding box center [63, 79] width 63 height 8
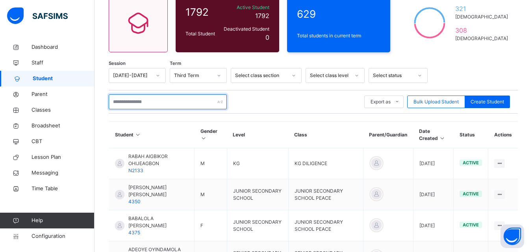
click at [171, 104] on input "text" at bounding box center [168, 102] width 118 height 15
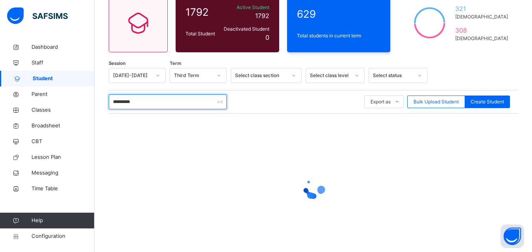
scroll to position [60, 0]
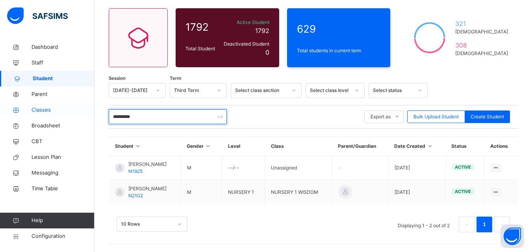
type input "*********"
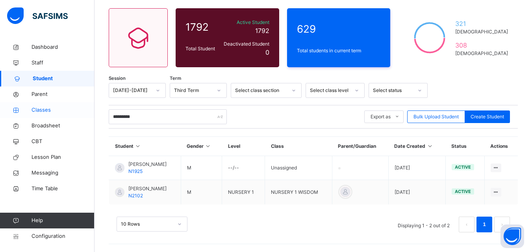
click at [49, 111] on span "Classes" at bounding box center [63, 110] width 63 height 8
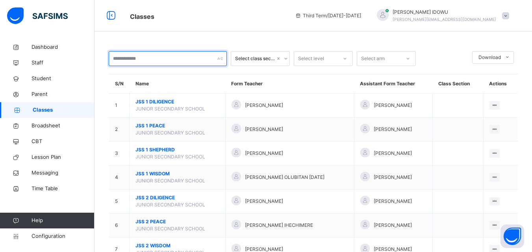
click at [197, 60] on input "text" at bounding box center [168, 58] width 118 height 15
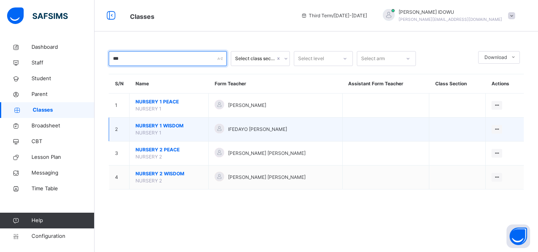
type input "***"
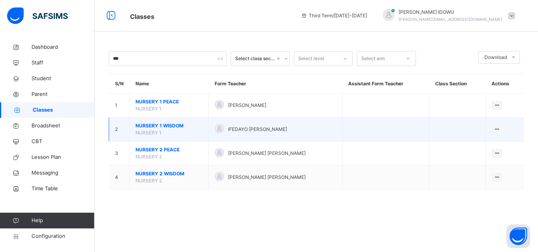
click at [145, 126] on span "NURSERY 1 WISDOM" at bounding box center [168, 125] width 67 height 7
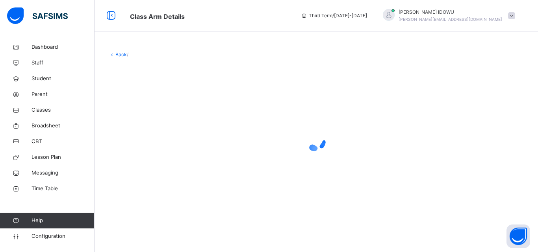
click at [145, 126] on div at bounding box center [316, 141] width 415 height 32
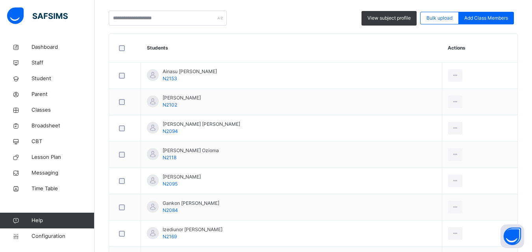
scroll to position [182, 0]
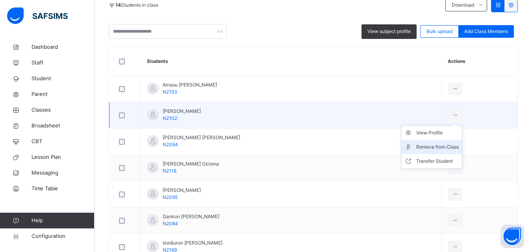
click at [458, 142] on li "Remove from Class" at bounding box center [431, 147] width 61 height 14
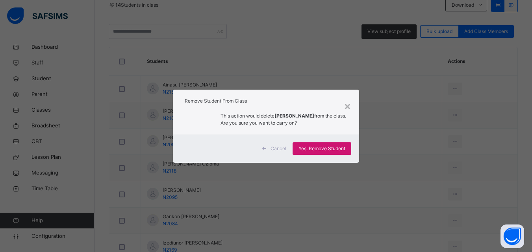
click at [328, 147] on span "Yes, Remove Student" at bounding box center [321, 148] width 47 height 7
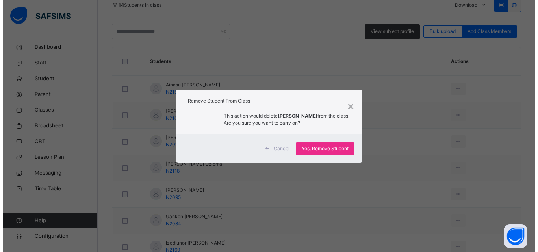
scroll to position [0, 0]
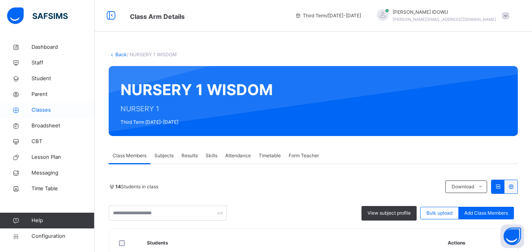
click at [65, 109] on span "Classes" at bounding box center [63, 110] width 63 height 8
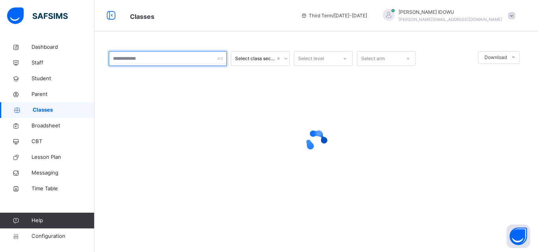
click at [205, 63] on input "text" at bounding box center [168, 58] width 118 height 15
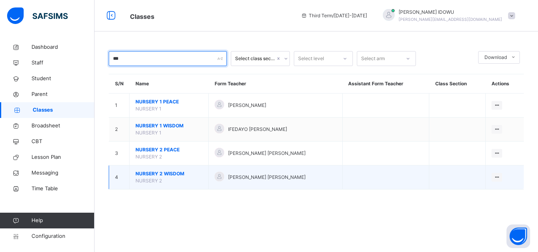
type input "***"
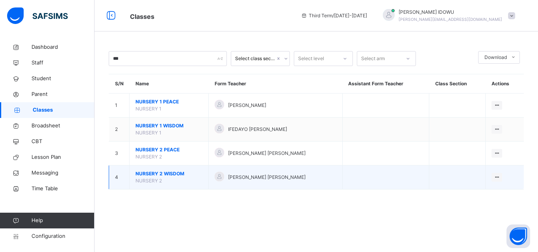
click at [160, 175] on span "NURSERY 2 WISDOM" at bounding box center [168, 174] width 67 height 7
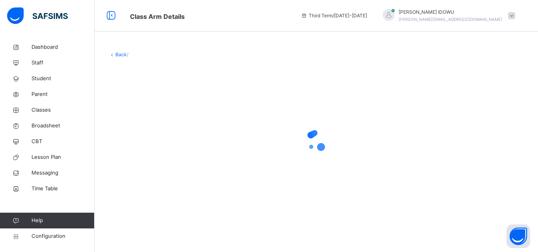
click at [160, 175] on div at bounding box center [316, 141] width 415 height 150
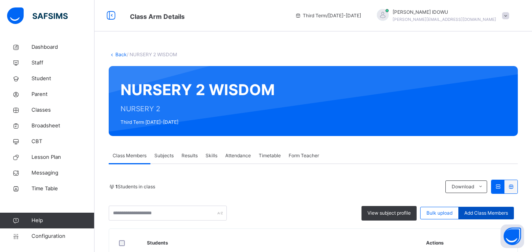
click at [499, 215] on span "Add Class Members" at bounding box center [486, 213] width 44 height 7
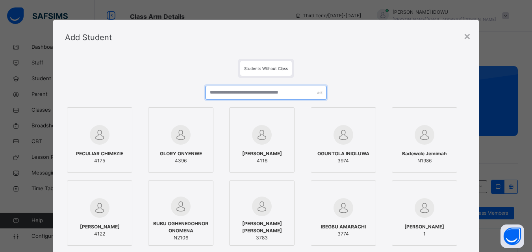
click at [302, 93] on input "text" at bounding box center [266, 93] width 120 height 14
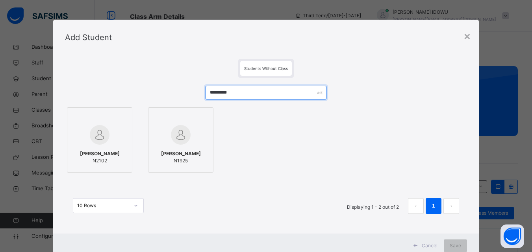
type input "*********"
click at [110, 152] on span "Azike Joshua Orireosubua" at bounding box center [100, 153] width 40 height 7
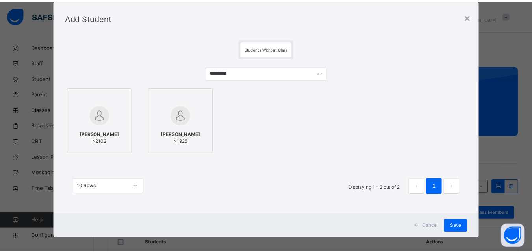
scroll to position [26, 0]
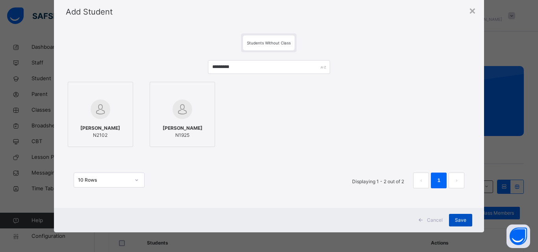
click at [458, 222] on span "Save" at bounding box center [460, 220] width 11 height 7
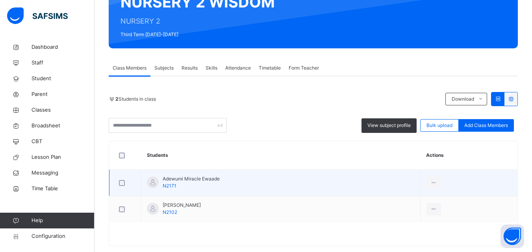
scroll to position [102, 0]
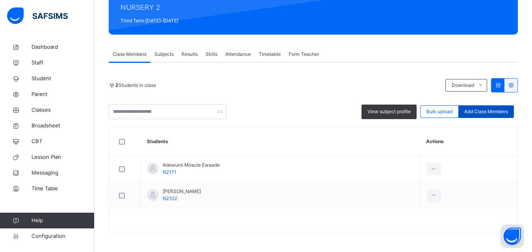
click at [491, 107] on div "Add Class Members" at bounding box center [486, 112] width 56 height 13
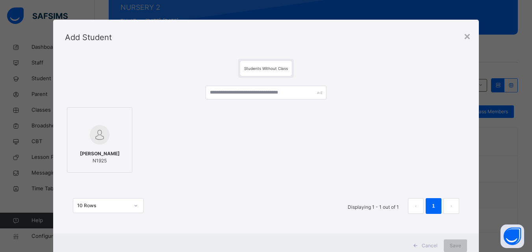
click at [323, 74] on div "Students Without Class" at bounding box center [266, 68] width 402 height 19
click at [288, 95] on input "text" at bounding box center [266, 93] width 120 height 14
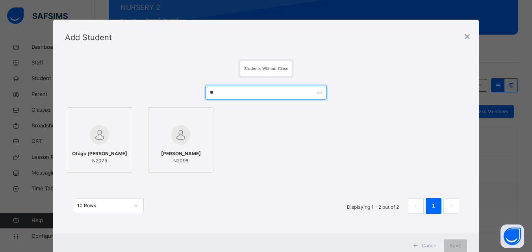
type input "*"
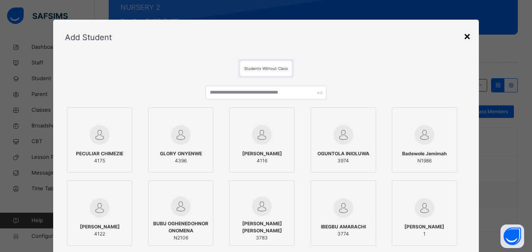
click at [467, 39] on div "×" at bounding box center [466, 36] width 7 height 17
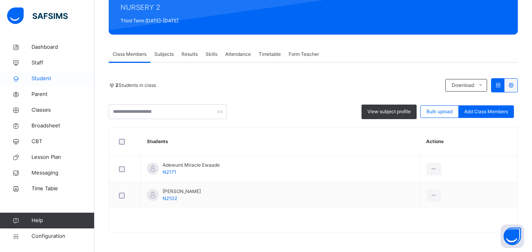
click at [80, 77] on span "Student" at bounding box center [63, 79] width 63 height 8
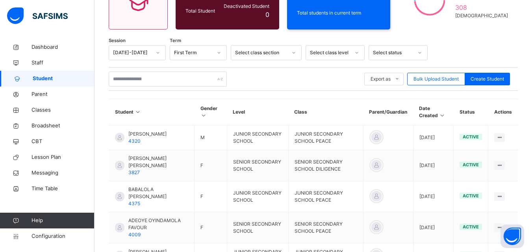
scroll to position [102, 0]
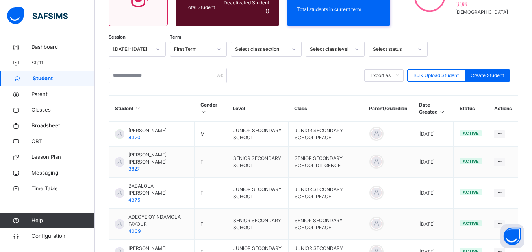
click at [149, 83] on div "Export as Pdf Report Excel Report Excel Report (LMS) Bulk Upload Student Create…" at bounding box center [313, 76] width 409 height 24
click at [185, 79] on input "text" at bounding box center [168, 75] width 118 height 15
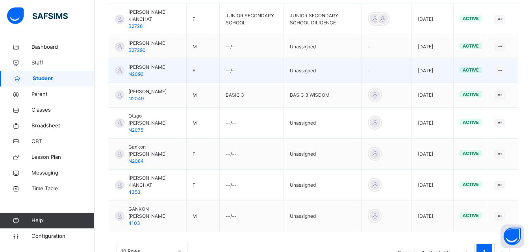
scroll to position [235, 0]
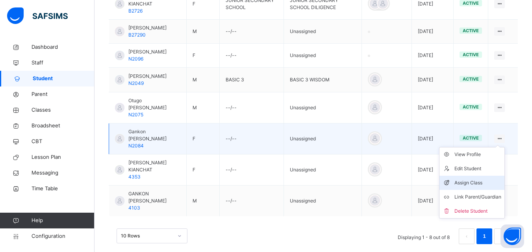
type input "**********"
click at [486, 179] on div "Assign Class" at bounding box center [477, 183] width 47 height 8
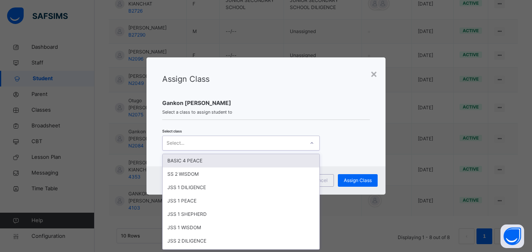
click at [311, 143] on icon at bounding box center [312, 143] width 5 height 8
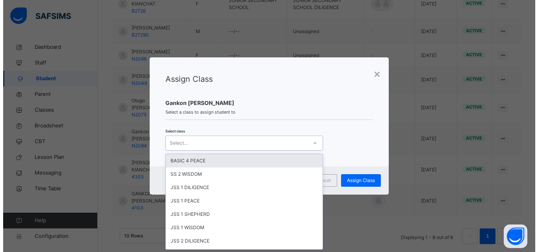
scroll to position [0, 0]
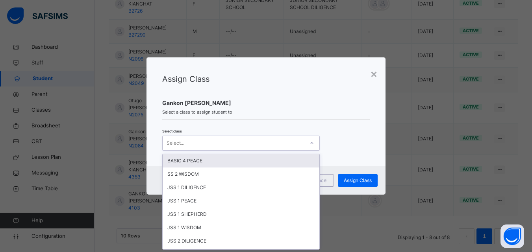
click at [282, 147] on div "Select..." at bounding box center [234, 143] width 142 height 12
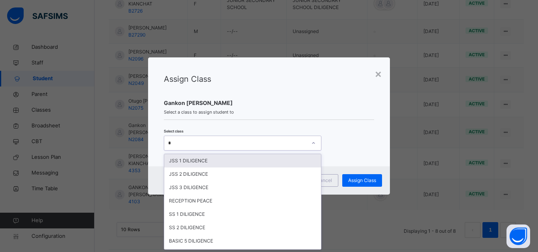
type input "**"
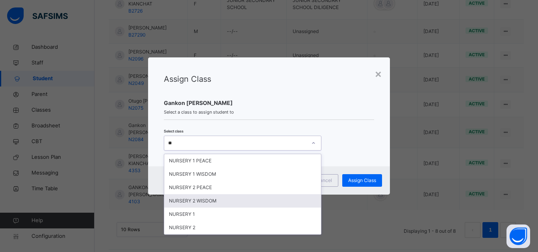
click at [251, 198] on div "NURSERY 2 WISDOM" at bounding box center [242, 201] width 157 height 13
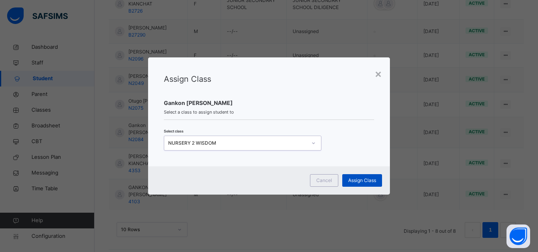
click at [350, 180] on span "Assign Class" at bounding box center [362, 180] width 28 height 7
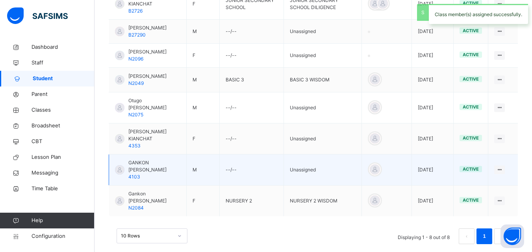
scroll to position [196, 0]
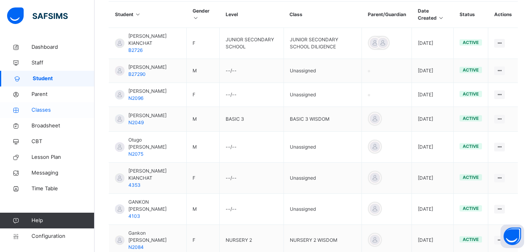
click at [31, 107] on icon at bounding box center [16, 110] width 32 height 6
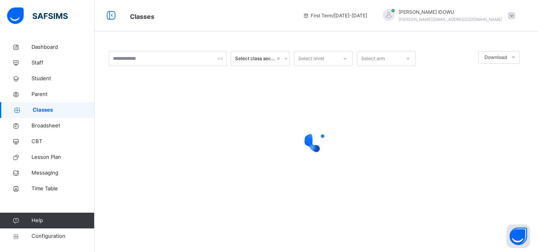
click at [174, 67] on div at bounding box center [316, 141] width 415 height 150
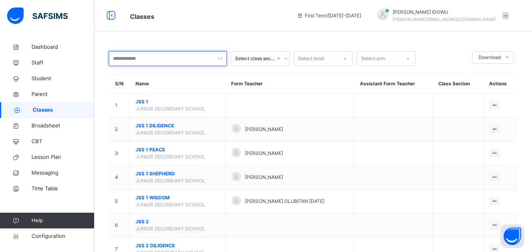
click at [193, 61] on input "text" at bounding box center [168, 58] width 118 height 15
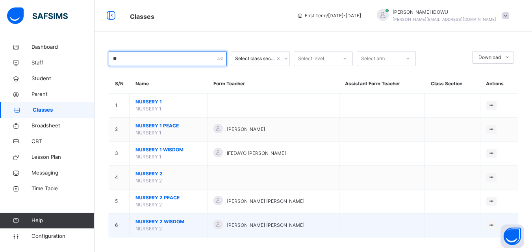
type input "**"
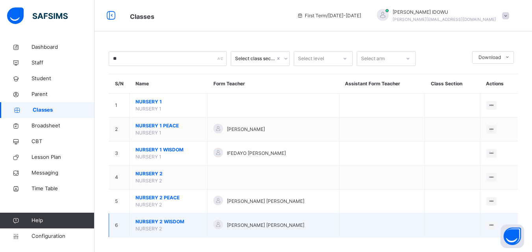
click at [155, 223] on span "NURSERY 2 WISDOM" at bounding box center [168, 222] width 66 height 7
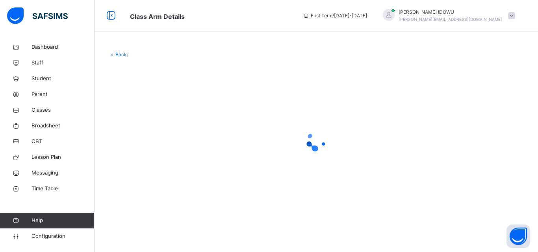
click at [153, 221] on div "Back /" at bounding box center [316, 133] width 443 height 188
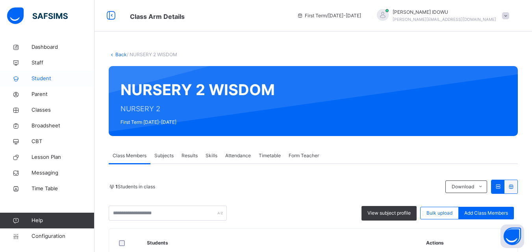
click at [49, 80] on span "Student" at bounding box center [63, 79] width 63 height 8
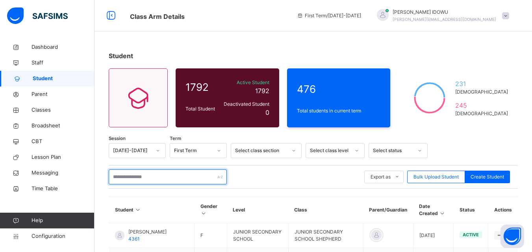
click at [138, 180] on input "text" at bounding box center [168, 177] width 118 height 15
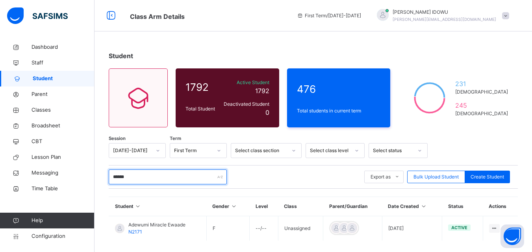
scroll to position [36, 0]
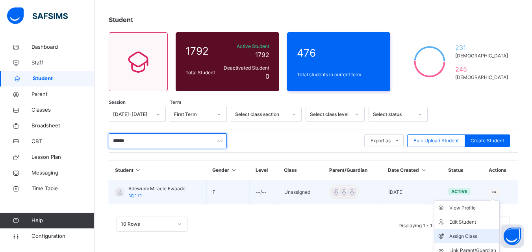
type input "******"
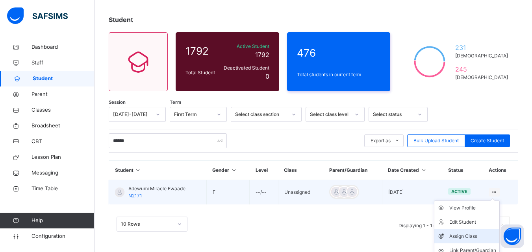
click at [478, 234] on div "Assign Class" at bounding box center [472, 237] width 47 height 8
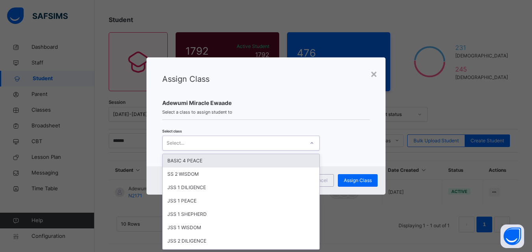
scroll to position [0, 0]
click at [310, 145] on icon at bounding box center [312, 143] width 5 height 8
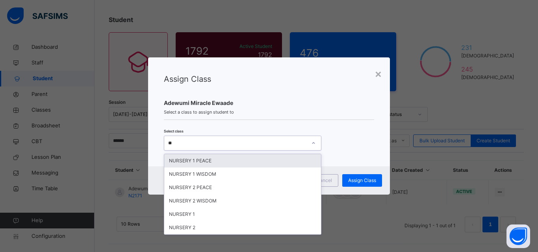
type input "***"
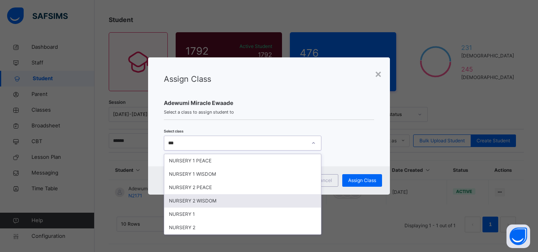
click at [233, 198] on div "NURSERY 2 WISDOM" at bounding box center [242, 201] width 157 height 13
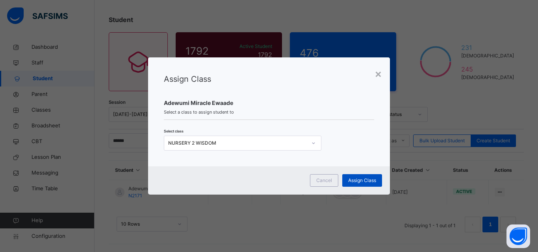
click at [353, 179] on span "Assign Class" at bounding box center [362, 180] width 28 height 7
click at [357, 177] on span "Assign Class" at bounding box center [362, 180] width 28 height 7
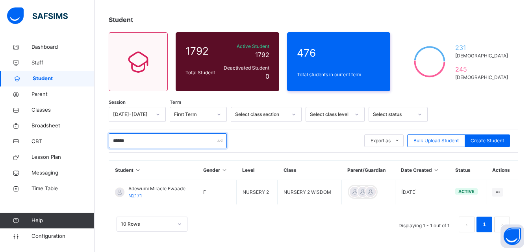
click at [148, 136] on input "******" at bounding box center [168, 140] width 118 height 15
type input "*"
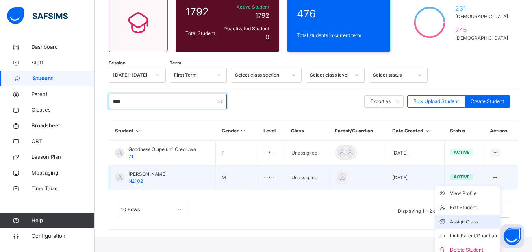
type input "****"
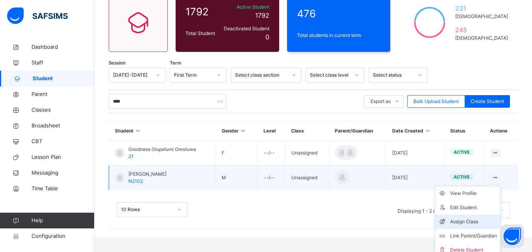
click at [461, 223] on div "Assign Class" at bounding box center [473, 222] width 47 height 8
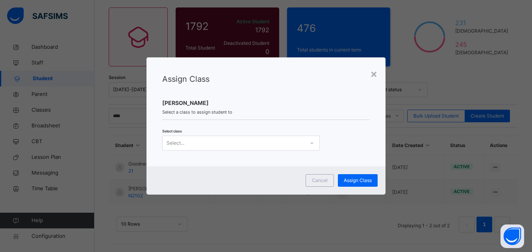
click at [305, 144] on div at bounding box center [311, 143] width 13 height 13
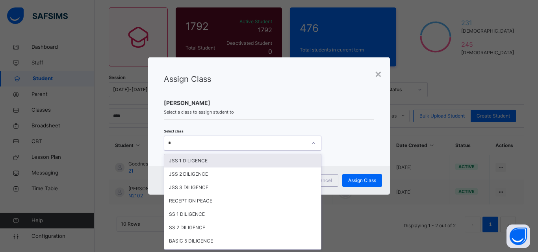
type input "**"
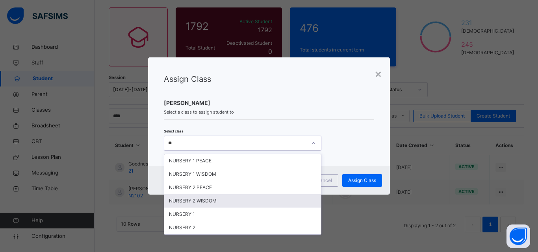
click at [215, 200] on div "NURSERY 2 WISDOM" at bounding box center [242, 201] width 157 height 13
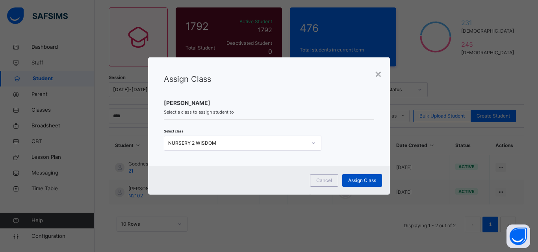
click at [359, 180] on span "Assign Class" at bounding box center [362, 180] width 28 height 7
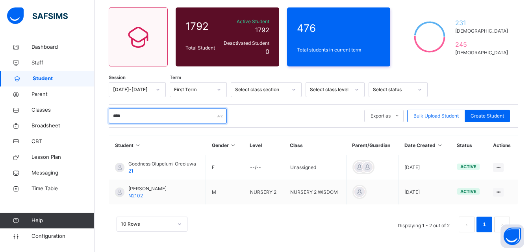
click at [165, 119] on input "****" at bounding box center [168, 116] width 118 height 15
type input "*"
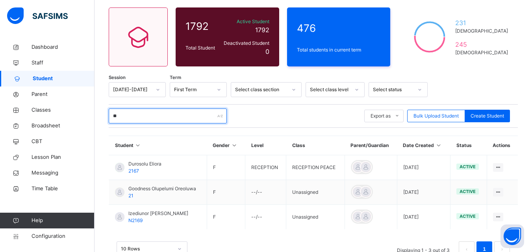
type input "*"
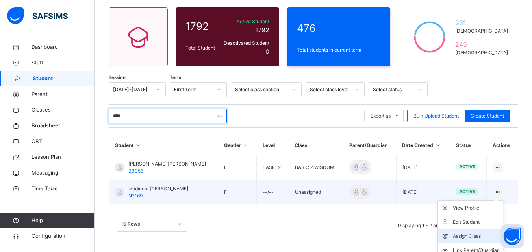
type input "****"
click at [481, 233] on div "Assign Class" at bounding box center [476, 237] width 47 height 8
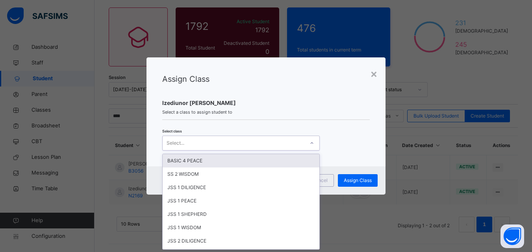
click at [313, 147] on div at bounding box center [311, 143] width 13 height 13
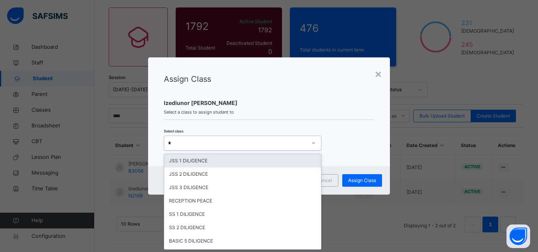
type input "**"
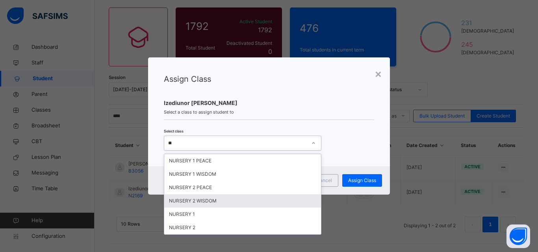
click at [213, 205] on div "NURSERY 2 WISDOM" at bounding box center [242, 201] width 157 height 13
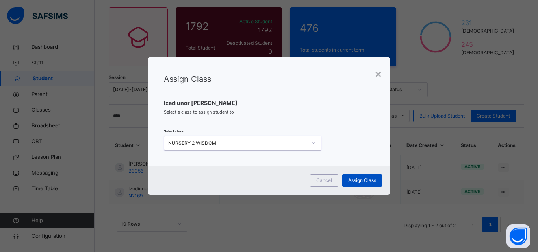
click at [351, 176] on div "Assign Class" at bounding box center [362, 180] width 40 height 13
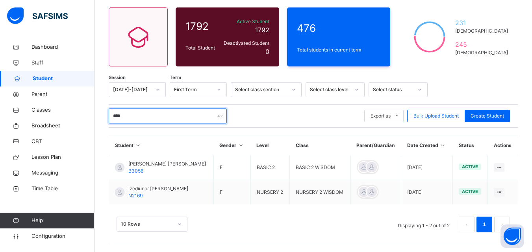
click at [202, 114] on input "****" at bounding box center [168, 116] width 118 height 15
type input "*"
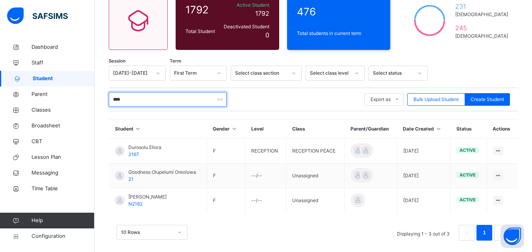
scroll to position [86, 0]
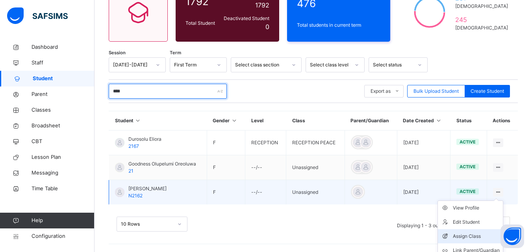
type input "****"
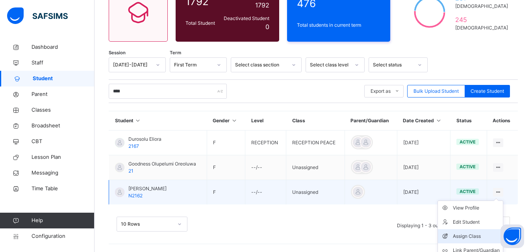
click at [478, 236] on div "Assign Class" at bounding box center [476, 237] width 47 height 8
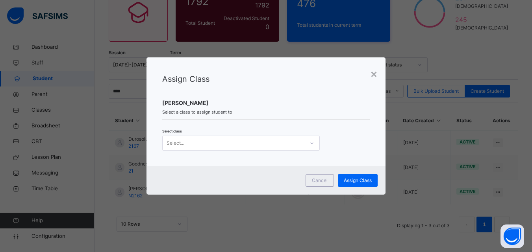
scroll to position [0, 0]
click at [313, 142] on div at bounding box center [311, 143] width 13 height 13
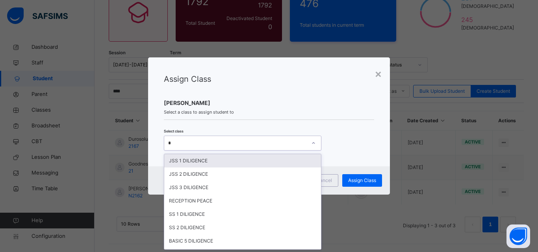
type input "**"
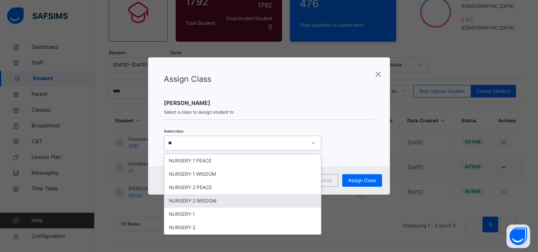
click at [259, 195] on div "NURSERY 2 WISDOM" at bounding box center [242, 201] width 157 height 13
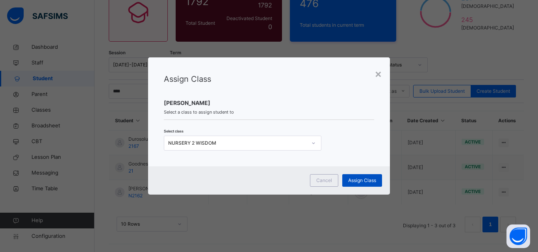
click at [367, 182] on span "Assign Class" at bounding box center [362, 180] width 28 height 7
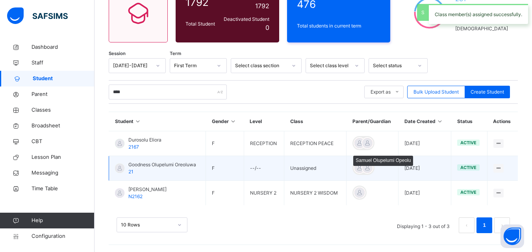
scroll to position [86, 0]
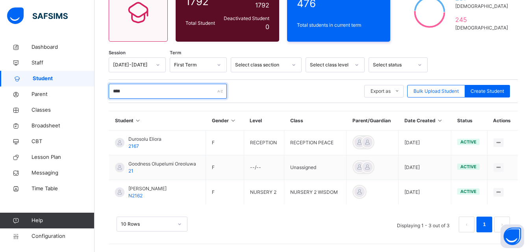
click at [140, 89] on input "****" at bounding box center [168, 91] width 118 height 15
type input "*"
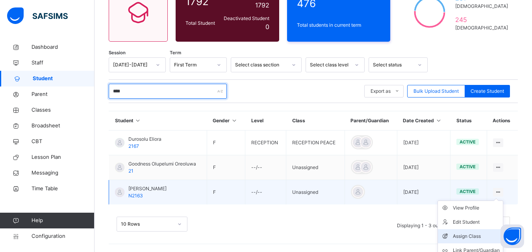
type input "****"
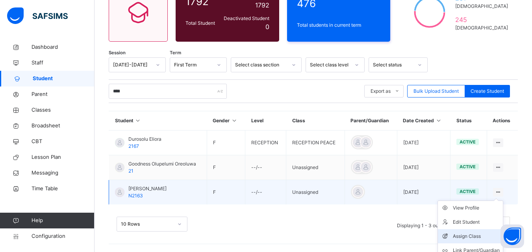
click at [486, 233] on div "Assign Class" at bounding box center [476, 237] width 47 height 8
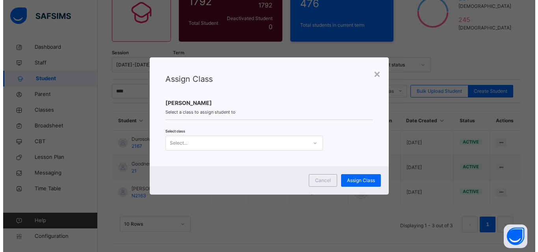
scroll to position [0, 0]
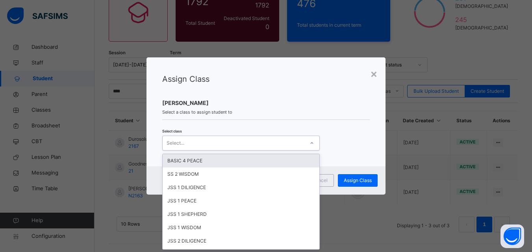
click at [244, 141] on div "Select..." at bounding box center [234, 143] width 142 height 12
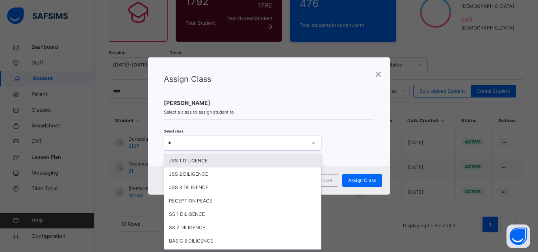
type input "**"
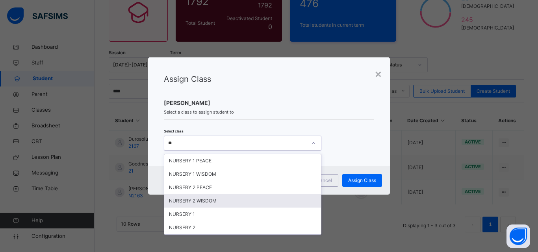
click at [214, 201] on div "NURSERY 2 WISDOM" at bounding box center [242, 201] width 157 height 13
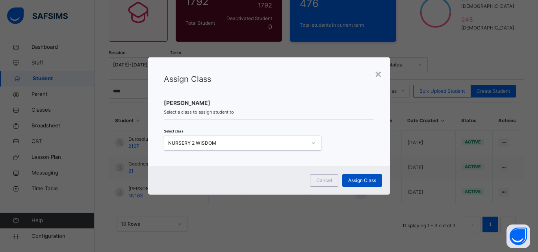
click at [352, 178] on span "Assign Class" at bounding box center [362, 180] width 28 height 7
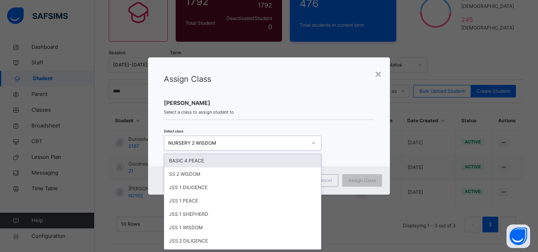
click at [303, 147] on div "NURSERY 2 WISDOM" at bounding box center [235, 143] width 142 height 12
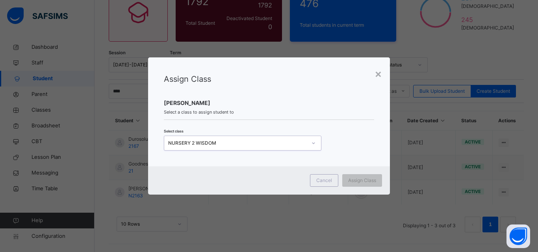
click at [303, 147] on div "NURSERY 2 WISDOM" at bounding box center [235, 143] width 142 height 12
click at [332, 182] on div "Cancel" at bounding box center [324, 180] width 28 height 13
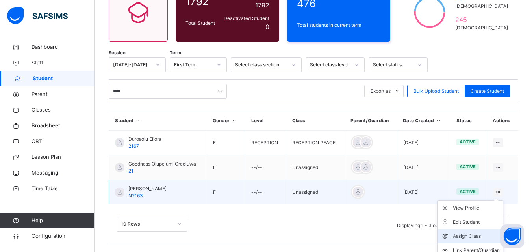
click at [485, 232] on li "Assign Class" at bounding box center [470, 237] width 65 height 14
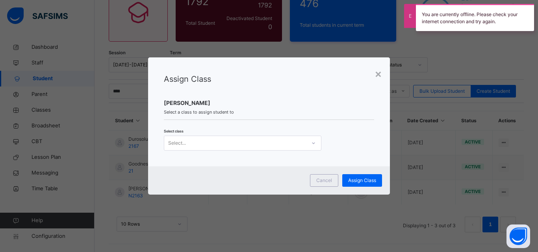
click at [283, 137] on div "Select..." at bounding box center [243, 143] width 158 height 15
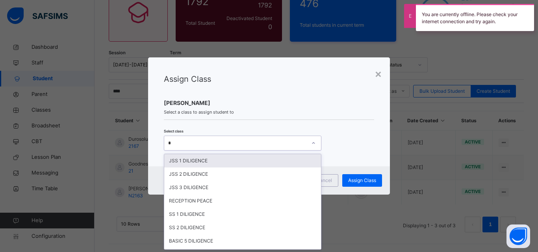
type input "**"
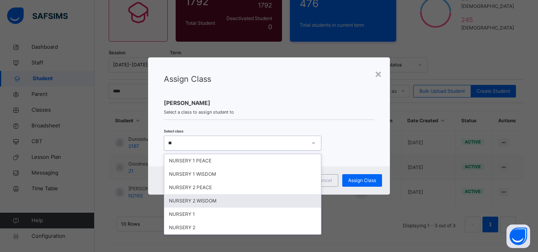
click at [254, 201] on div "NURSERY 2 WISDOM" at bounding box center [242, 201] width 157 height 13
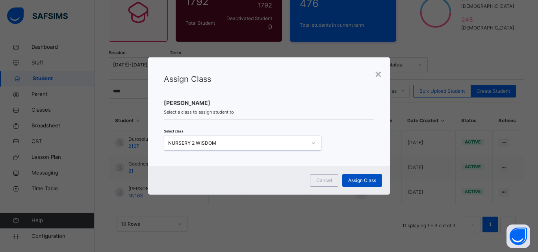
click at [352, 178] on span "Assign Class" at bounding box center [362, 180] width 28 height 7
click at [347, 182] on div "Assign Class" at bounding box center [362, 180] width 40 height 13
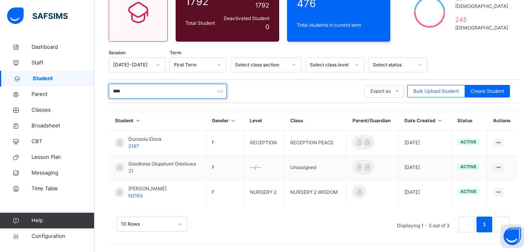
click at [164, 91] on input "****" at bounding box center [168, 91] width 118 height 15
type input "*"
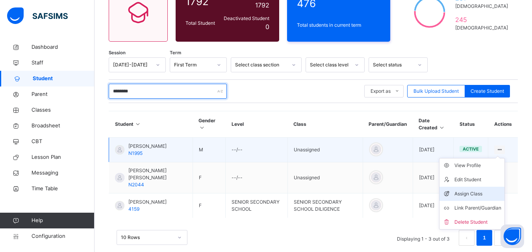
type input "********"
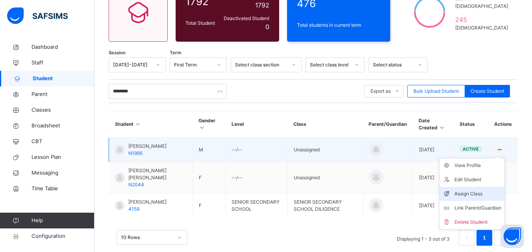
click at [489, 191] on div "Assign Class" at bounding box center [477, 194] width 47 height 8
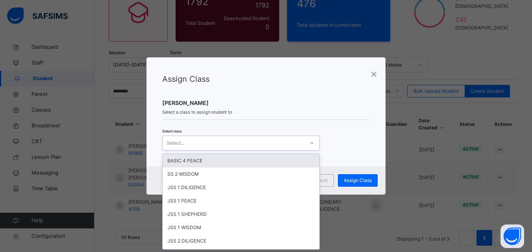
click at [213, 142] on div "Select..." at bounding box center [234, 143] width 142 height 12
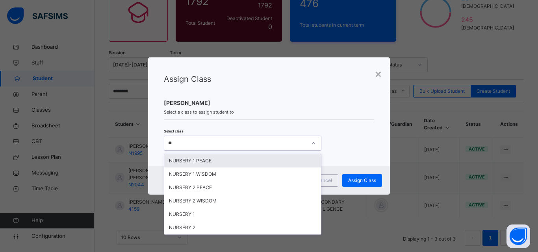
type input "***"
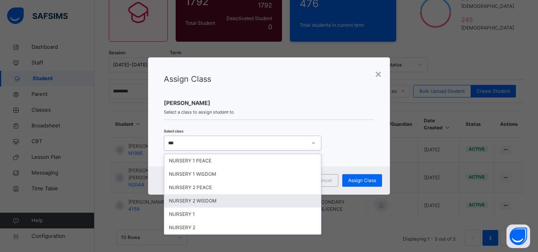
click at [214, 198] on div "NURSERY 2 WISDOM" at bounding box center [242, 201] width 157 height 13
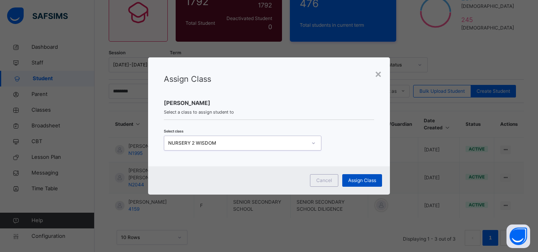
click at [354, 177] on span "Assign Class" at bounding box center [362, 180] width 28 height 7
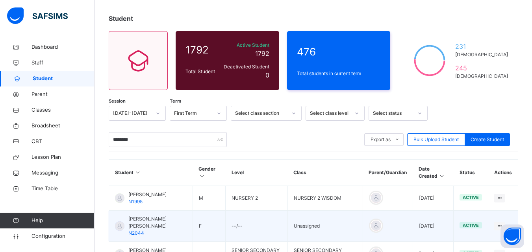
scroll to position [20, 0]
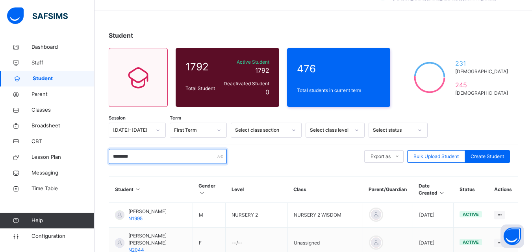
click at [189, 163] on input "********" at bounding box center [168, 156] width 118 height 15
type input "*"
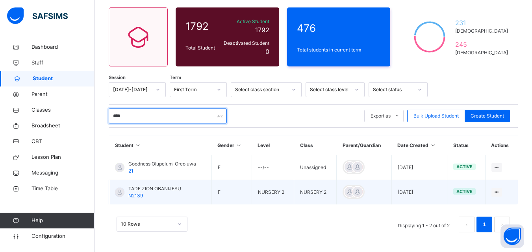
scroll to position [61, 0]
type input "****"
click at [280, 195] on td "NURSERY 2" at bounding box center [273, 192] width 43 height 25
click at [176, 190] on span "TADE ZION OBANIJESU" at bounding box center [154, 188] width 53 height 7
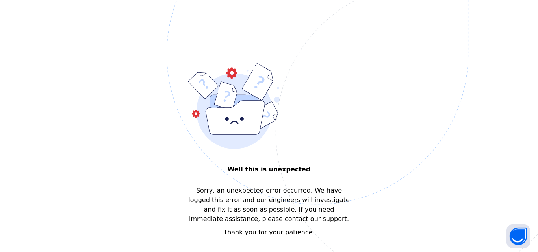
click at [269, 170] on img at bounding box center [372, 93] width 411 height 381
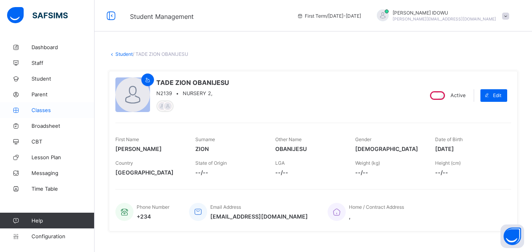
click at [56, 109] on span "Classes" at bounding box center [63, 110] width 63 height 6
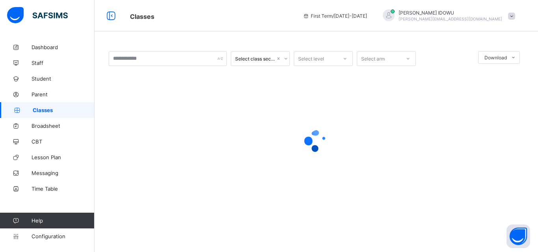
click at [55, 109] on span "Classes" at bounding box center [64, 110] width 62 height 6
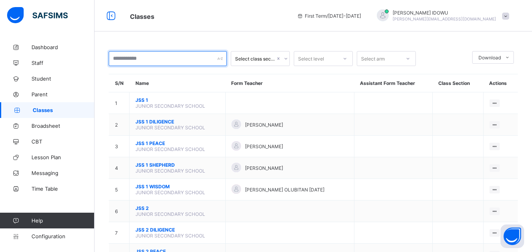
click at [179, 59] on input "text" at bounding box center [168, 58] width 118 height 15
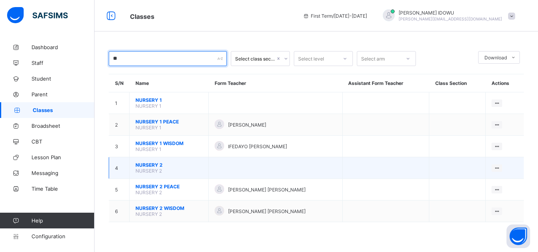
type input "**"
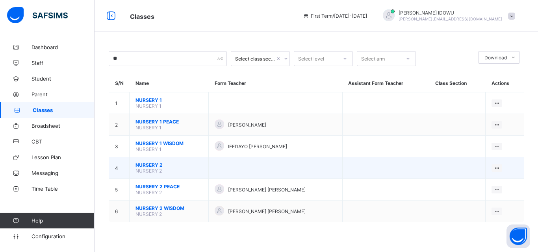
click at [139, 163] on span "NURSERY 2" at bounding box center [168, 165] width 67 height 6
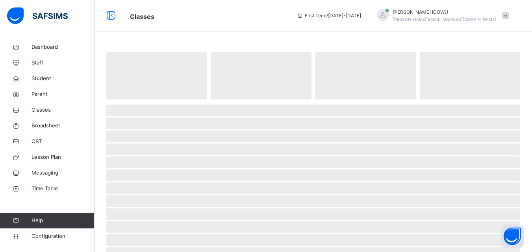
click at [140, 163] on span "‌" at bounding box center [313, 163] width 414 height 12
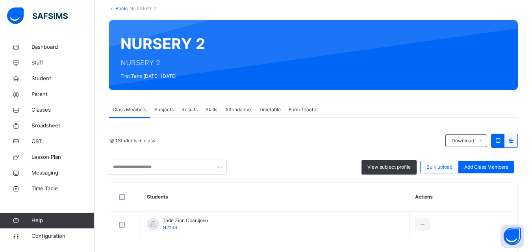
scroll to position [75, 0]
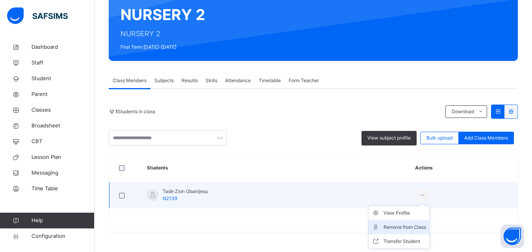
click at [416, 227] on div "Remove from Class" at bounding box center [405, 228] width 43 height 8
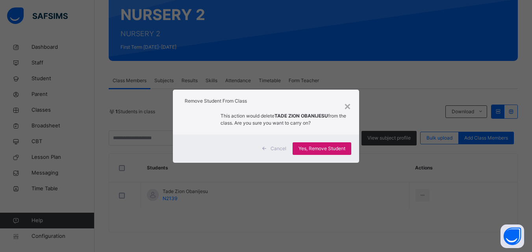
click at [306, 148] on span "Yes, Remove Student" at bounding box center [321, 148] width 47 height 7
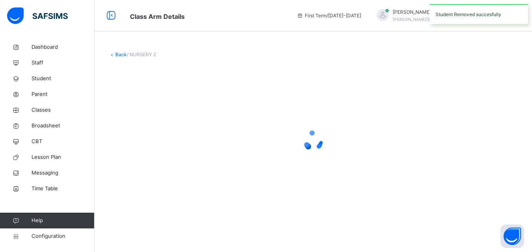
scroll to position [0, 0]
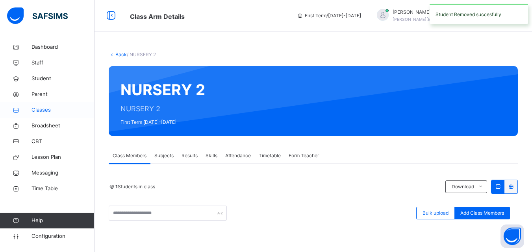
click at [58, 111] on span "Classes" at bounding box center [63, 110] width 63 height 8
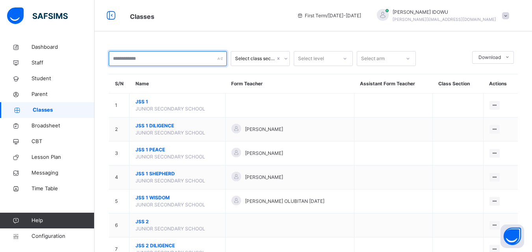
click at [182, 59] on input "text" at bounding box center [168, 58] width 118 height 15
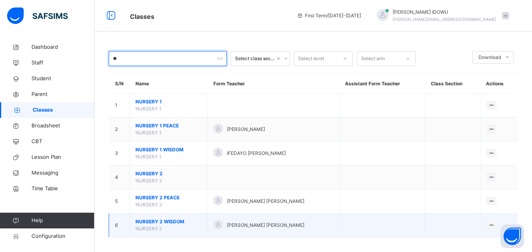
type input "**"
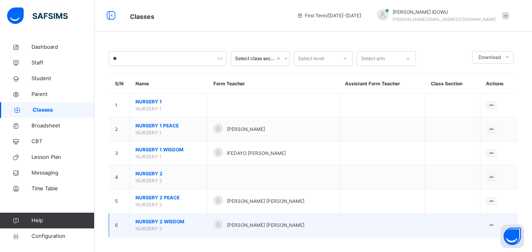
click at [148, 220] on span "NURSERY 2 WISDOM" at bounding box center [168, 222] width 66 height 7
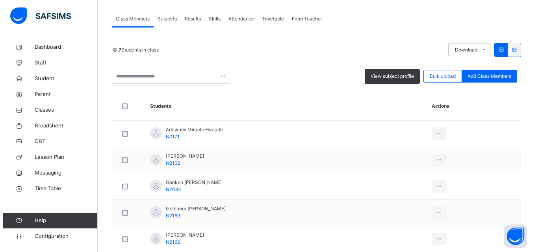
scroll to position [118, 0]
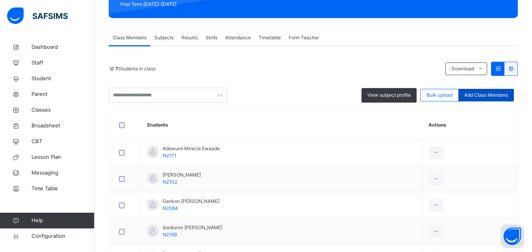
click at [493, 94] on span "Add Class Members" at bounding box center [486, 95] width 44 height 7
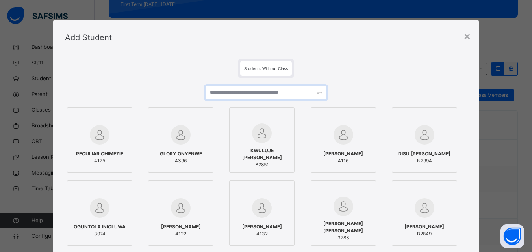
click at [291, 93] on input "text" at bounding box center [266, 93] width 120 height 14
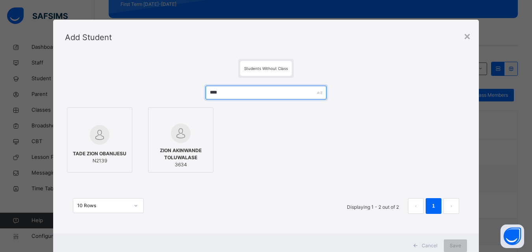
type input "****"
click at [84, 133] on div at bounding box center [99, 135] width 57 height 23
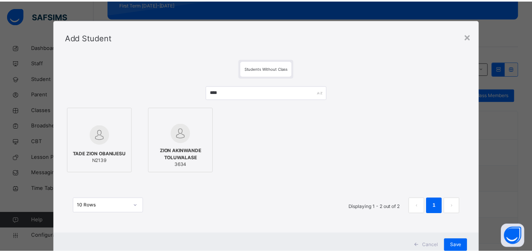
scroll to position [26, 0]
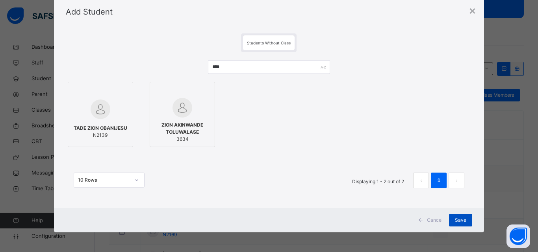
click at [463, 216] on div "Save" at bounding box center [460, 220] width 23 height 13
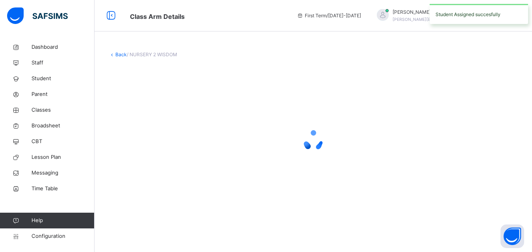
scroll to position [0, 0]
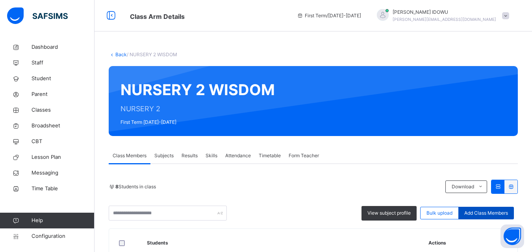
click at [500, 215] on span "Add Class Members" at bounding box center [486, 213] width 44 height 7
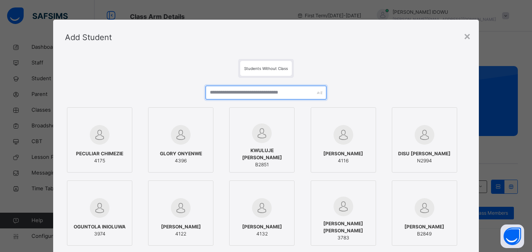
click at [247, 92] on input "text" at bounding box center [266, 93] width 120 height 14
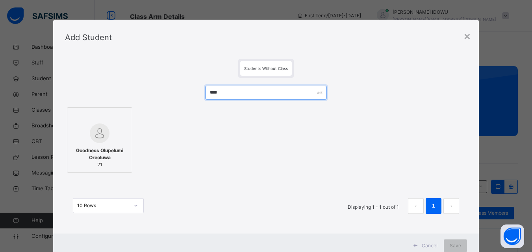
type input "****"
click at [354, 154] on div "Goodness Olupelumi Oreoluwa 21" at bounding box center [266, 140] width 402 height 69
click at [468, 30] on div "×" at bounding box center [466, 36] width 7 height 17
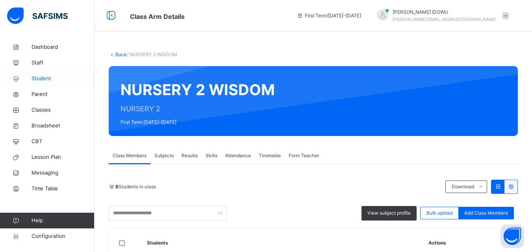
click at [68, 80] on span "Student" at bounding box center [63, 79] width 63 height 8
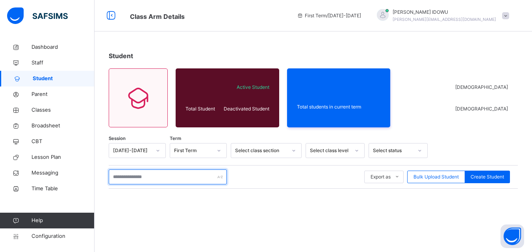
click at [145, 174] on input "text" at bounding box center [168, 177] width 118 height 15
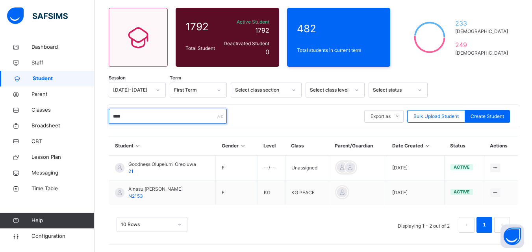
scroll to position [61, 0]
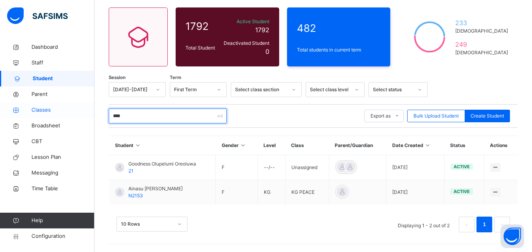
type input "****"
click at [44, 109] on span "Classes" at bounding box center [63, 110] width 63 height 8
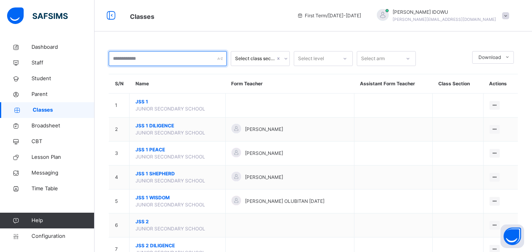
click at [160, 63] on input "text" at bounding box center [168, 58] width 118 height 15
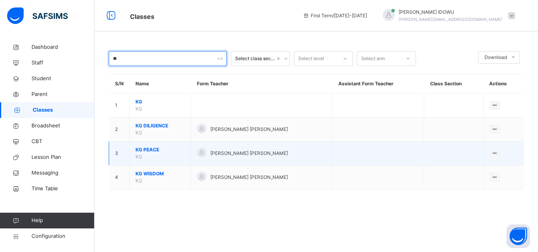
type input "**"
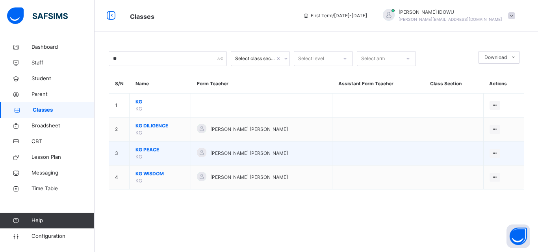
click at [144, 148] on span "KG PEACE" at bounding box center [159, 149] width 49 height 7
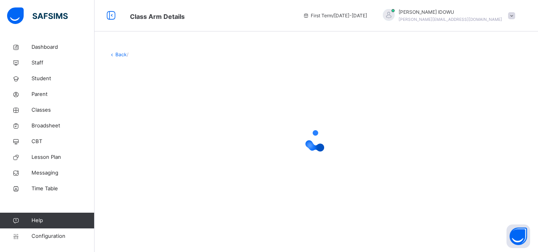
click at [144, 148] on div at bounding box center [316, 141] width 415 height 32
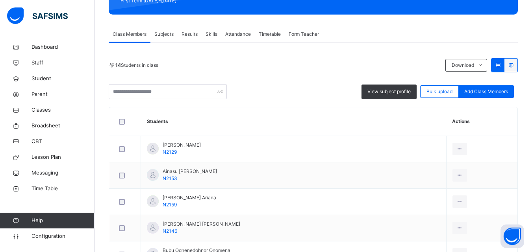
scroll to position [103, 0]
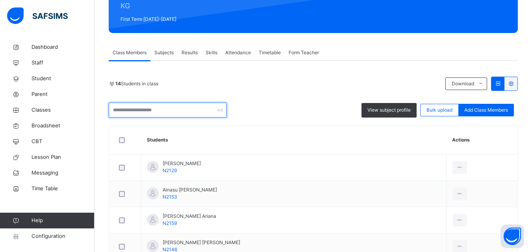
click at [185, 110] on input "text" at bounding box center [168, 110] width 118 height 15
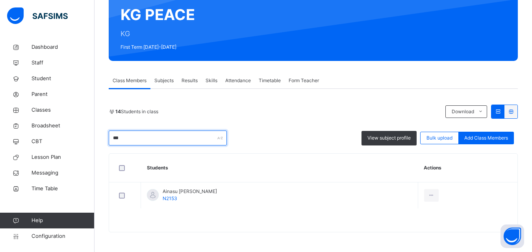
scroll to position [75, 0]
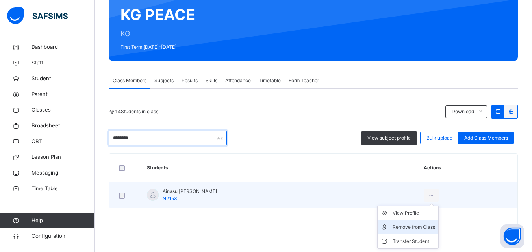
type input "********"
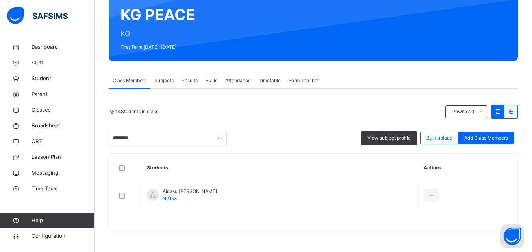
drag, startPoint x: 420, startPoint y: 226, endPoint x: 382, endPoint y: 217, distance: 39.2
click at [0, 0] on div "Remove from Class" at bounding box center [0, 0] width 0 height 0
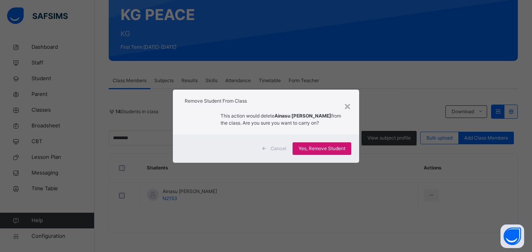
click at [324, 145] on span "Yes, Remove Student" at bounding box center [321, 148] width 47 height 7
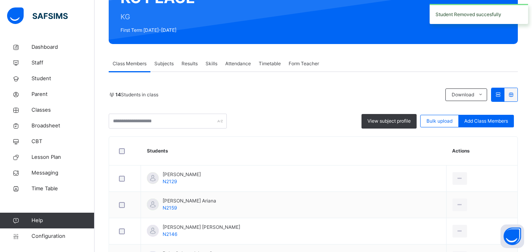
scroll to position [79, 0]
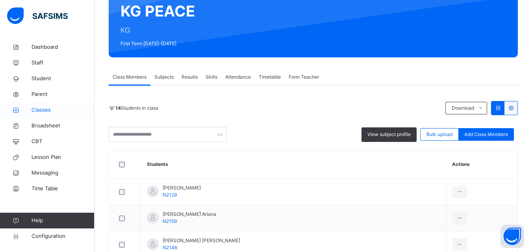
click at [74, 113] on span "Classes" at bounding box center [63, 110] width 63 height 8
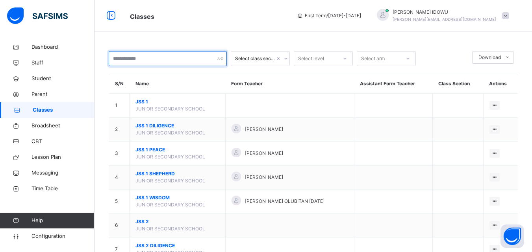
click at [142, 59] on input "text" at bounding box center [168, 58] width 118 height 15
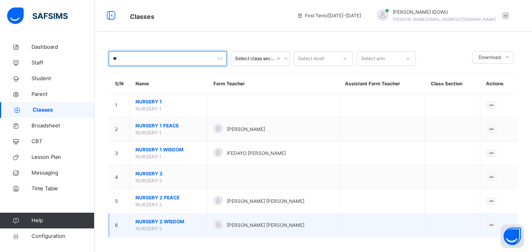
type input "**"
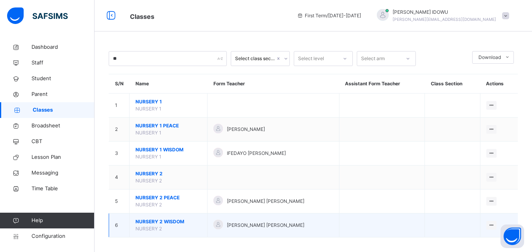
click at [162, 223] on span "NURSERY 2 WISDOM" at bounding box center [168, 222] width 66 height 7
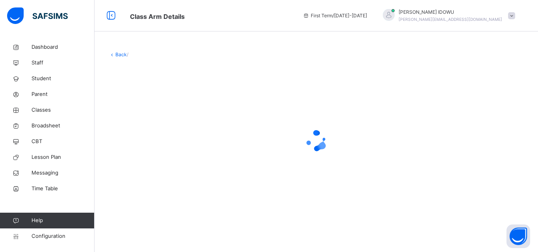
click at [161, 223] on div "Back /" at bounding box center [316, 133] width 443 height 188
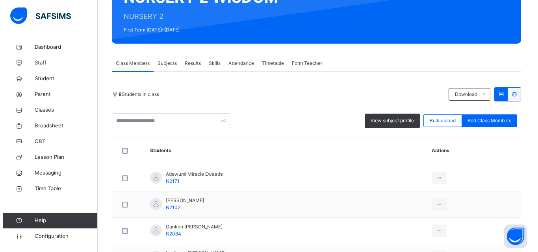
scroll to position [79, 0]
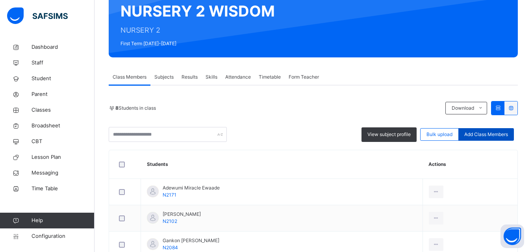
click at [489, 135] on span "Add Class Members" at bounding box center [486, 134] width 44 height 7
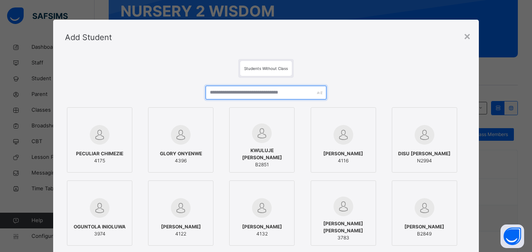
click at [225, 97] on input "text" at bounding box center [266, 93] width 120 height 14
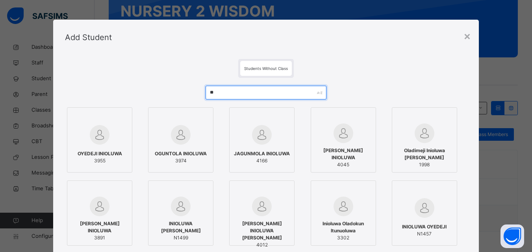
type input "*"
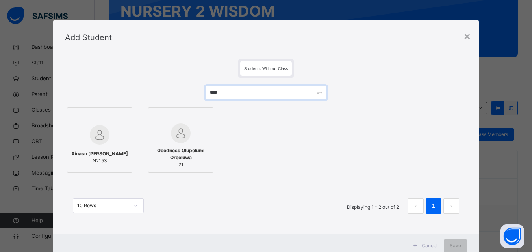
type input "****"
drag, startPoint x: 102, startPoint y: 243, endPoint x: 249, endPoint y: 180, distance: 159.8
click at [194, 198] on div "× Add Student Students Without Class **** Ainasu Hannah Inioluwa N2153 Goodness…" at bounding box center [266, 139] width 426 height 239
click at [93, 155] on span "Ainasu Hannah Inioluwa" at bounding box center [99, 153] width 57 height 7
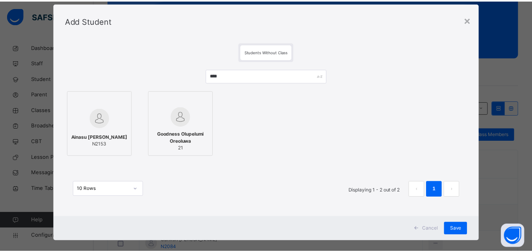
scroll to position [26, 0]
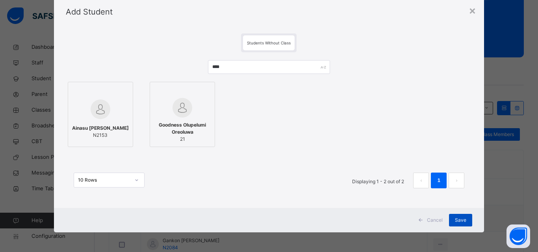
click at [455, 221] on span "Save" at bounding box center [460, 220] width 11 height 7
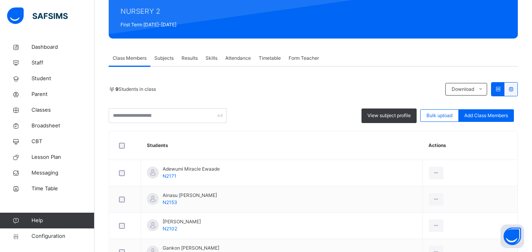
scroll to position [79, 0]
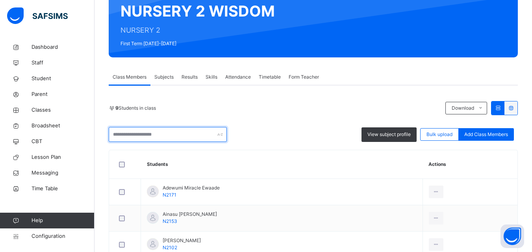
click at [209, 131] on input "text" at bounding box center [168, 134] width 118 height 15
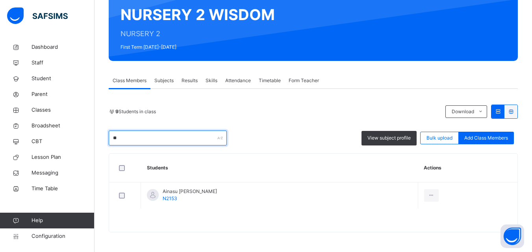
type input "*"
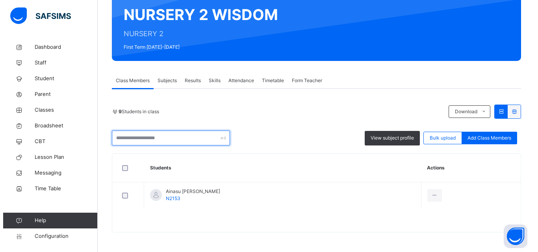
scroll to position [79, 0]
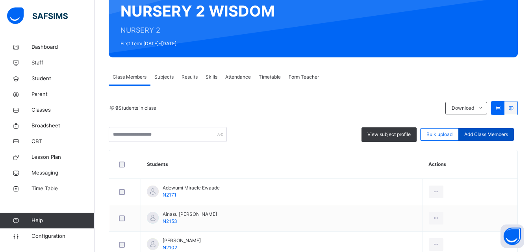
click at [508, 132] on span "Add Class Members" at bounding box center [486, 134] width 44 height 7
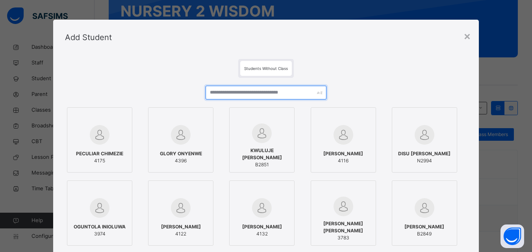
click at [311, 96] on input "text" at bounding box center [266, 93] width 120 height 14
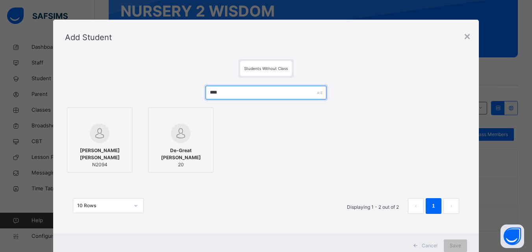
type input "****"
click at [92, 146] on div "Bankole Iyanuoluwa Deborah N2094" at bounding box center [99, 157] width 57 height 29
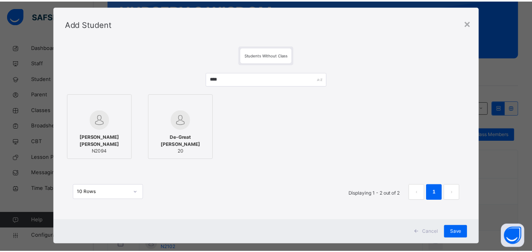
scroll to position [26, 0]
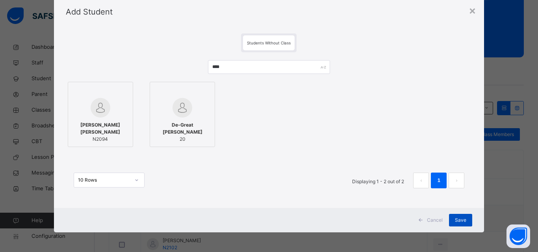
click at [456, 219] on span "Save" at bounding box center [460, 220] width 11 height 7
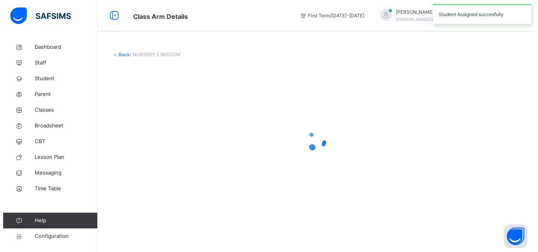
scroll to position [0, 0]
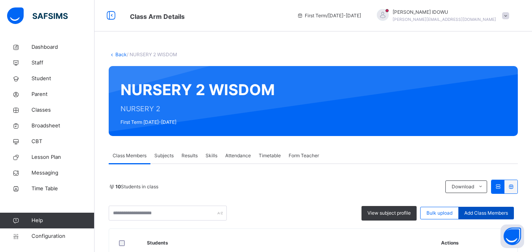
click at [491, 209] on div "Add Class Members" at bounding box center [486, 213] width 56 height 13
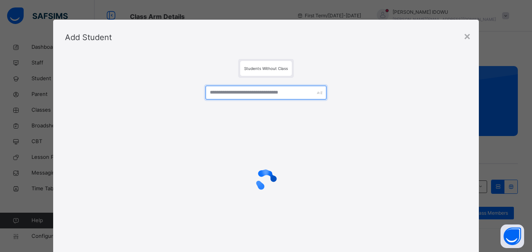
click at [311, 94] on input "text" at bounding box center [266, 93] width 120 height 14
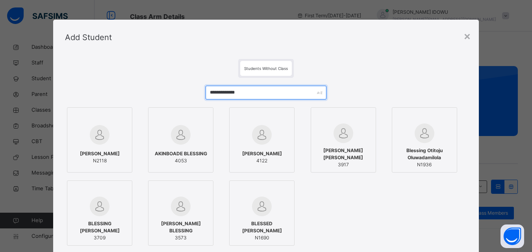
type input "**********"
click at [105, 132] on img at bounding box center [100, 135] width 20 height 20
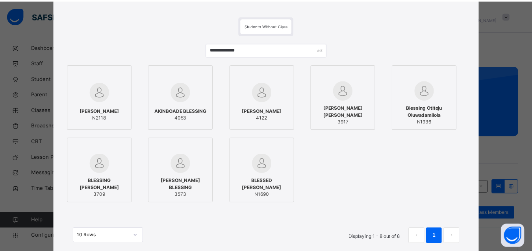
scroll to position [99, 0]
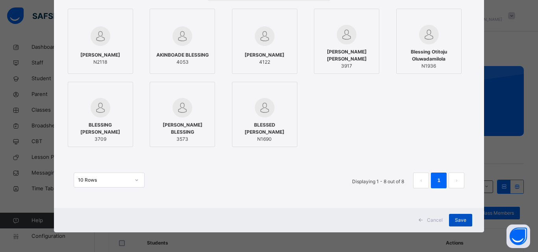
click at [463, 216] on div "Save" at bounding box center [460, 220] width 23 height 13
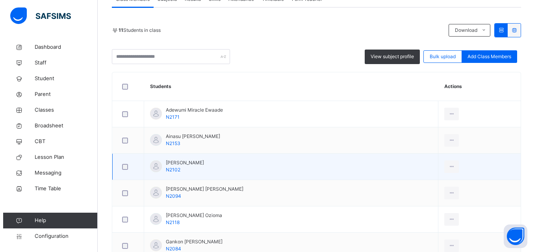
scroll to position [158, 0]
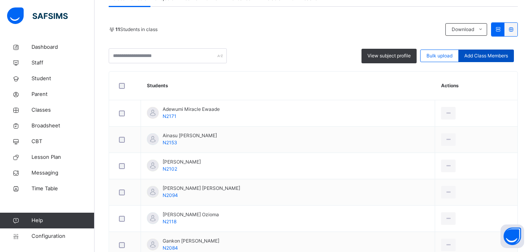
click at [503, 57] on span "Add Class Members" at bounding box center [486, 55] width 44 height 7
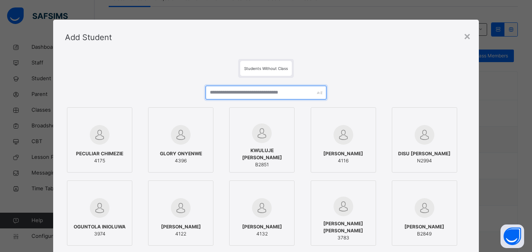
click at [305, 91] on input "text" at bounding box center [266, 93] width 120 height 14
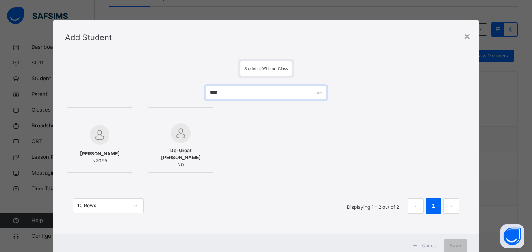
type input "****"
click at [98, 136] on img at bounding box center [100, 135] width 20 height 20
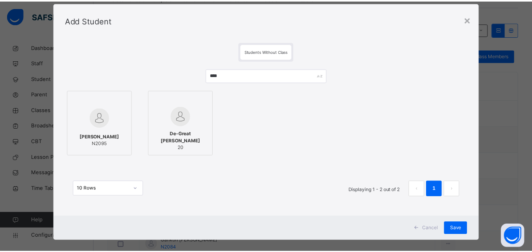
scroll to position [26, 0]
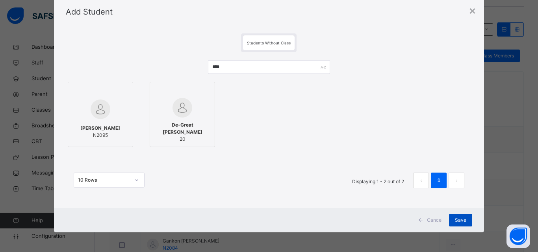
click at [461, 215] on div "Save" at bounding box center [460, 220] width 23 height 13
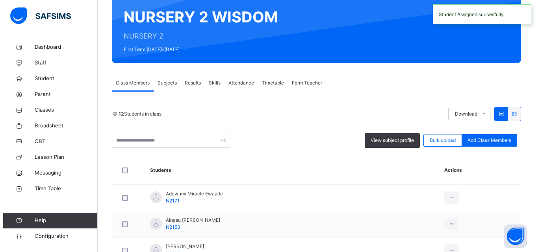
scroll to position [79, 0]
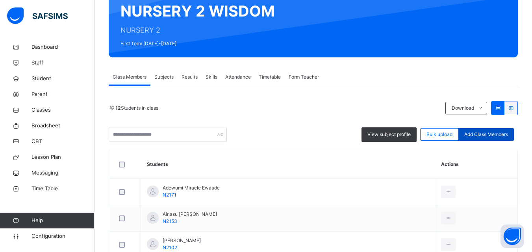
click at [503, 135] on span "Add Class Members" at bounding box center [486, 134] width 44 height 7
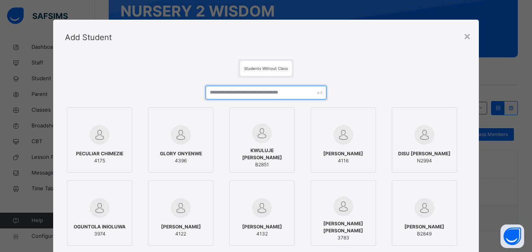
click at [281, 96] on input "text" at bounding box center [266, 93] width 120 height 14
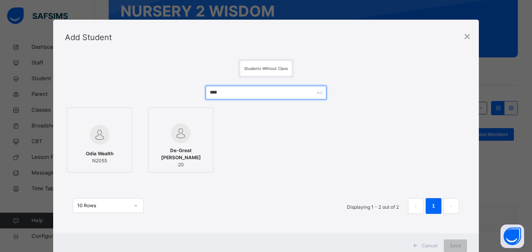
type input "****"
click at [104, 123] on div at bounding box center [99, 118] width 57 height 12
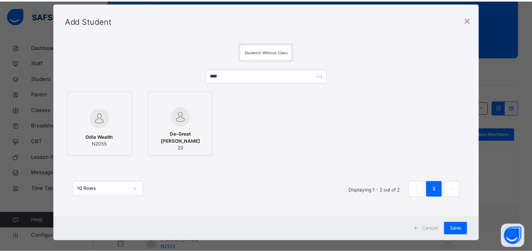
scroll to position [26, 0]
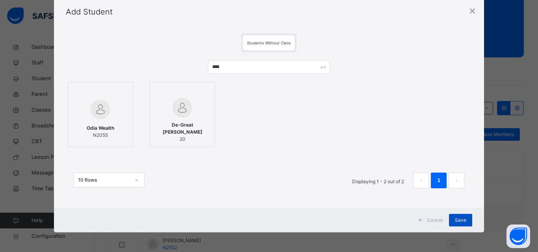
click at [462, 216] on div "Save" at bounding box center [460, 220] width 23 height 13
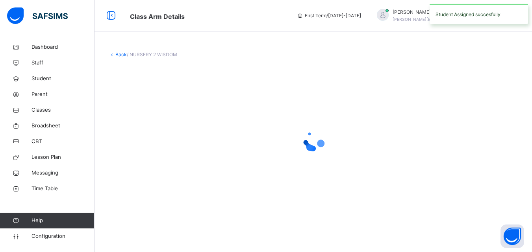
scroll to position [0, 0]
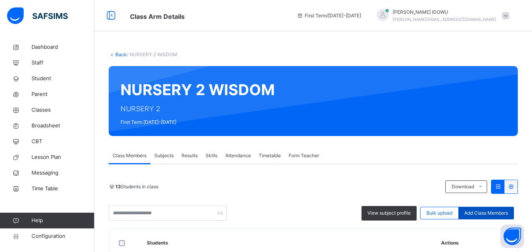
click at [480, 213] on span "Add Class Members" at bounding box center [486, 213] width 44 height 7
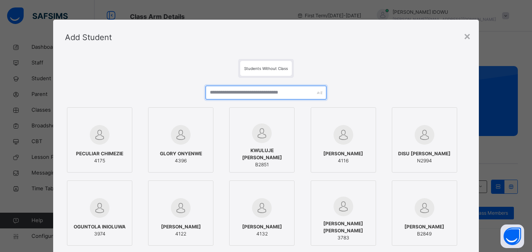
click at [285, 95] on input "text" at bounding box center [266, 93] width 120 height 14
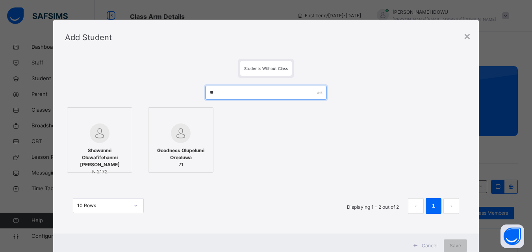
type input "*"
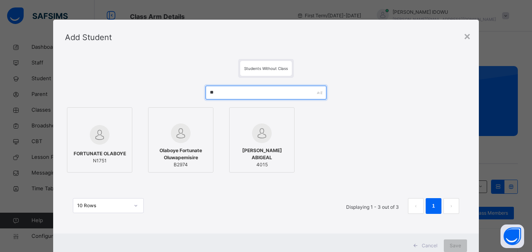
type input "*"
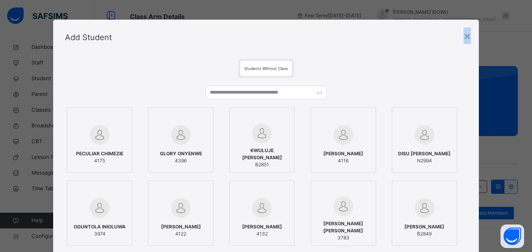
click at [467, 37] on div "×" at bounding box center [466, 36] width 7 height 17
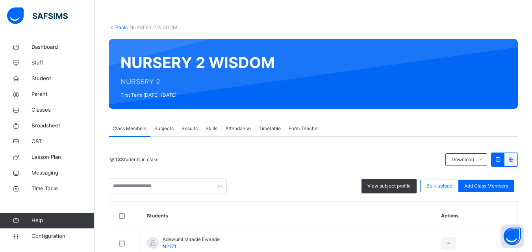
scroll to position [39, 0]
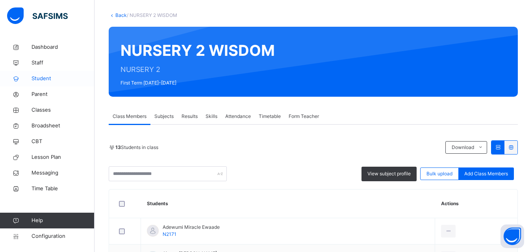
click at [40, 76] on span "Student" at bounding box center [63, 79] width 63 height 8
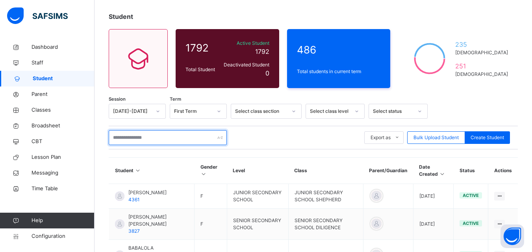
drag, startPoint x: 154, startPoint y: 136, endPoint x: 138, endPoint y: 138, distance: 15.9
click at [146, 137] on input "text" at bounding box center [168, 137] width 118 height 15
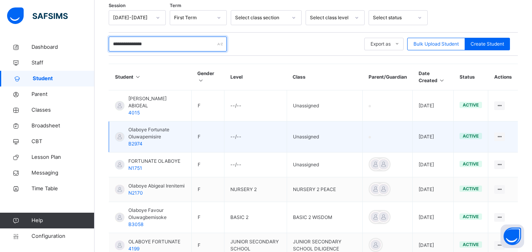
scroll to position [147, 0]
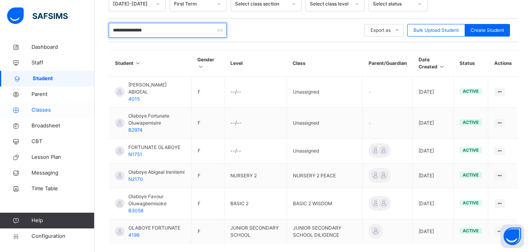
type input "**********"
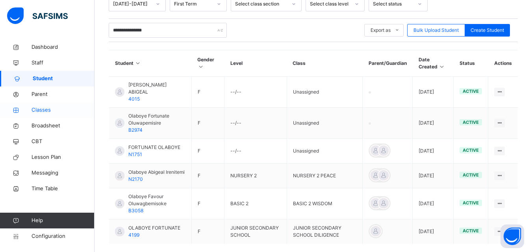
click at [72, 104] on link "Classes" at bounding box center [47, 110] width 95 height 16
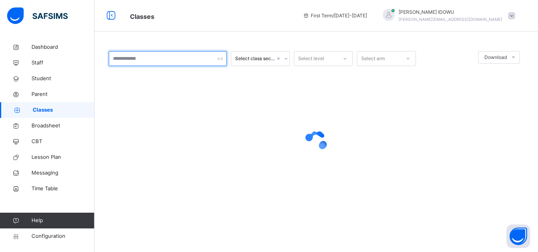
click at [164, 63] on input "text" at bounding box center [168, 58] width 118 height 15
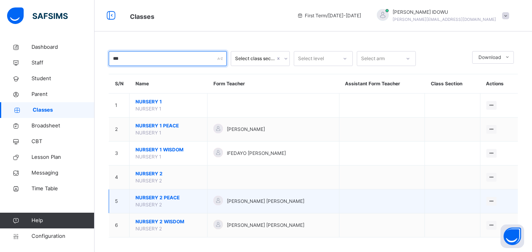
type input "***"
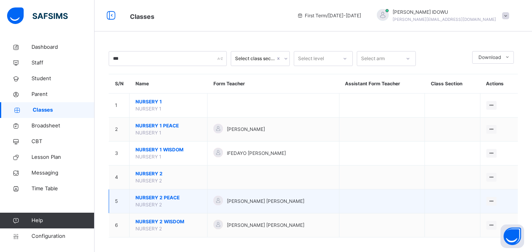
click at [152, 199] on span "NURSERY 2 PEACE" at bounding box center [168, 198] width 66 height 7
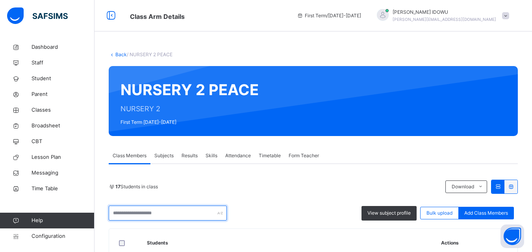
click at [162, 215] on input "text" at bounding box center [168, 213] width 118 height 15
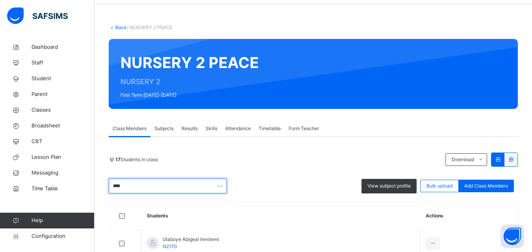
scroll to position [75, 0]
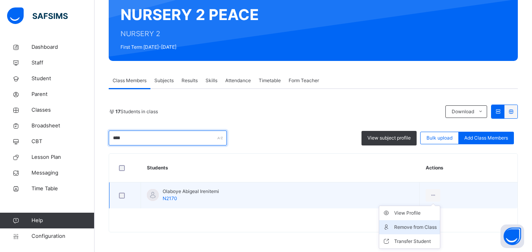
type input "****"
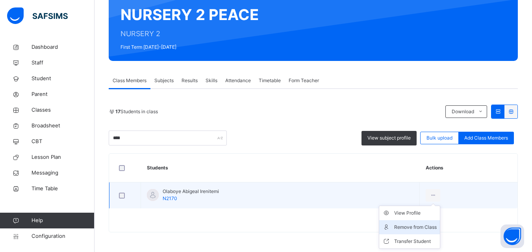
click at [428, 228] on div "Remove from Class" at bounding box center [415, 228] width 43 height 8
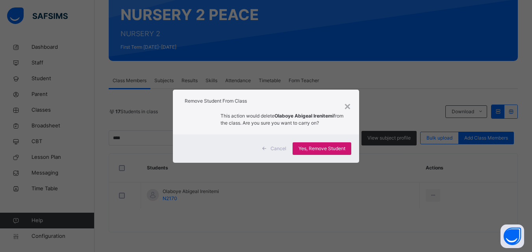
click at [301, 147] on span "Yes, Remove Student" at bounding box center [321, 148] width 47 height 7
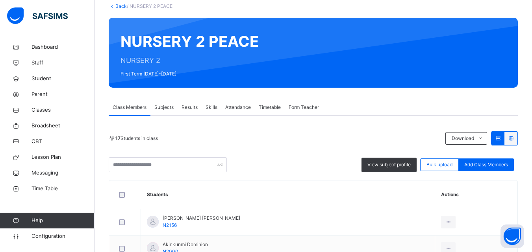
scroll to position [39, 0]
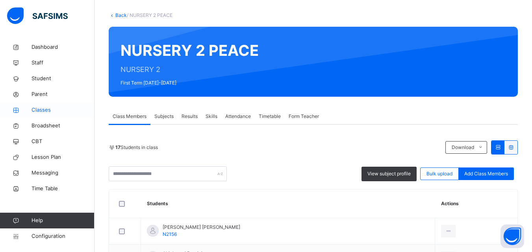
click at [51, 113] on span "Classes" at bounding box center [63, 110] width 63 height 8
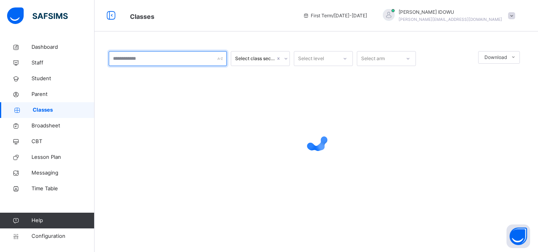
click at [182, 60] on input "text" at bounding box center [168, 58] width 118 height 15
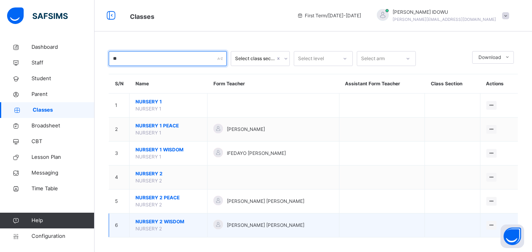
type input "**"
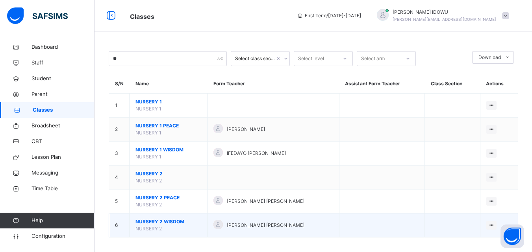
click at [159, 223] on span "NURSERY 2 WISDOM" at bounding box center [168, 222] width 66 height 7
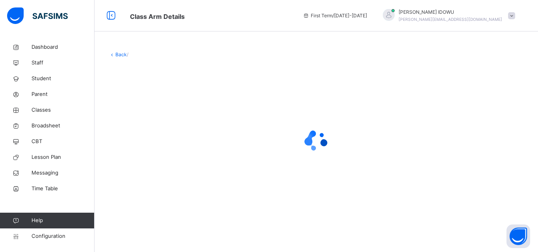
click at [159, 223] on div "Back /" at bounding box center [316, 133] width 443 height 188
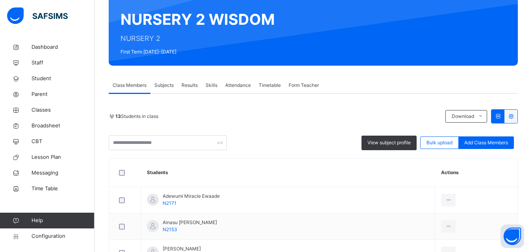
scroll to position [79, 0]
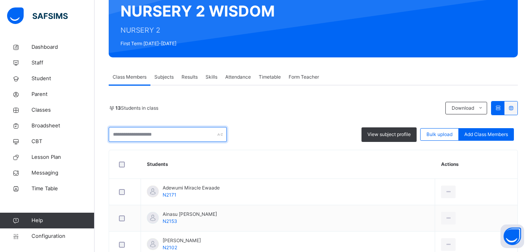
click at [198, 137] on input "text" at bounding box center [168, 134] width 118 height 15
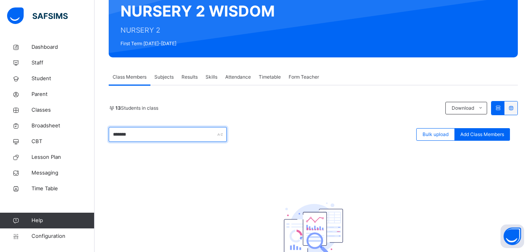
scroll to position [39, 0]
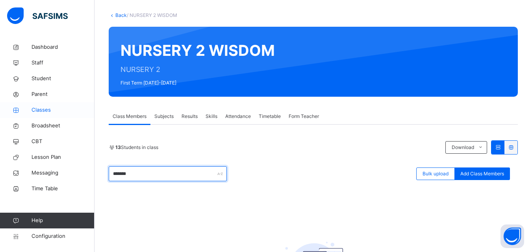
type input "*******"
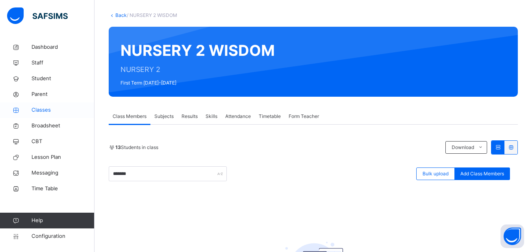
click at [77, 113] on span "Classes" at bounding box center [63, 110] width 63 height 8
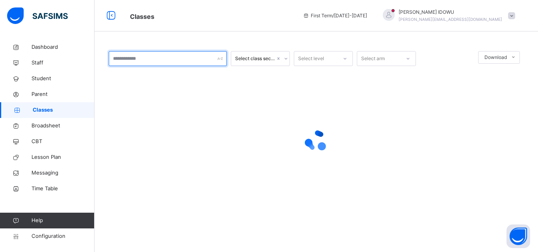
click at [137, 56] on input "text" at bounding box center [168, 58] width 118 height 15
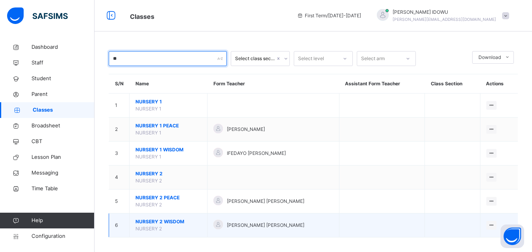
type input "**"
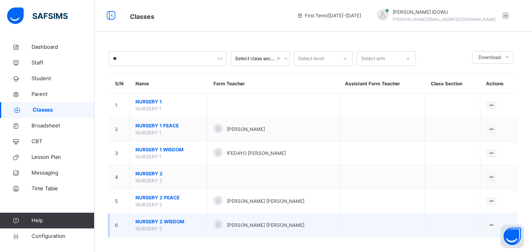
click at [158, 222] on span "NURSERY 2 WISDOM" at bounding box center [168, 222] width 66 height 7
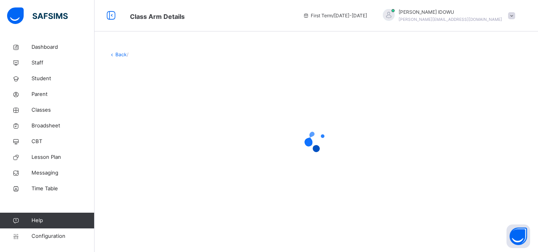
click at [158, 222] on div "Back /" at bounding box center [316, 133] width 443 height 188
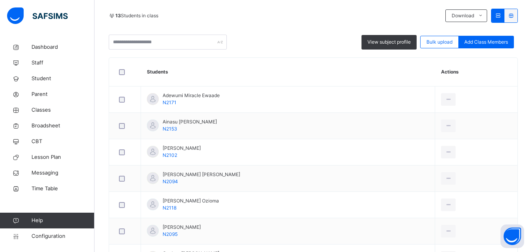
scroll to position [156, 0]
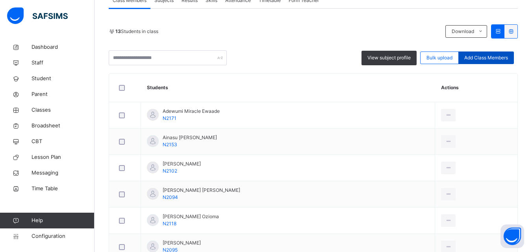
click at [489, 60] on span "Add Class Members" at bounding box center [486, 57] width 44 height 7
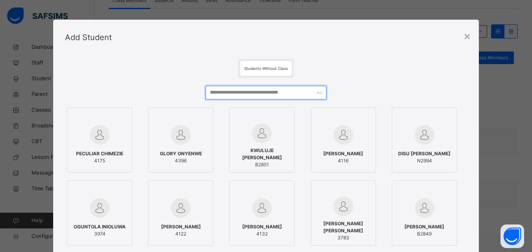
click at [286, 94] on input "text" at bounding box center [266, 93] width 120 height 14
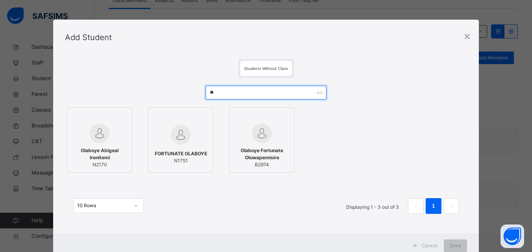
type input "*"
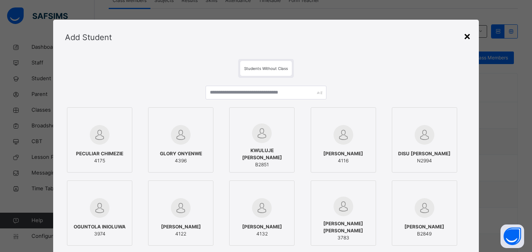
click at [468, 34] on div "×" at bounding box center [466, 36] width 7 height 17
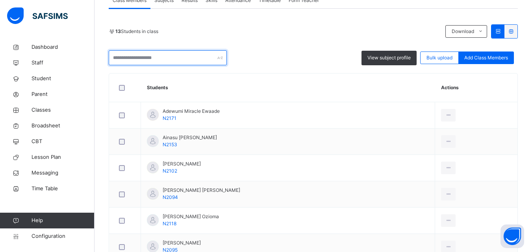
click at [214, 56] on input "text" at bounding box center [168, 57] width 118 height 15
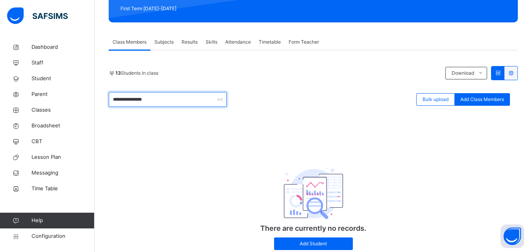
scroll to position [61, 0]
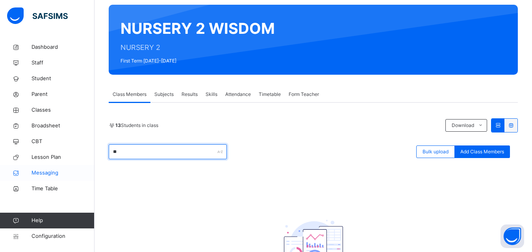
type input "*"
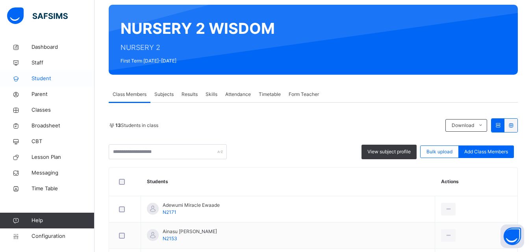
click at [72, 76] on span "Student" at bounding box center [63, 79] width 63 height 8
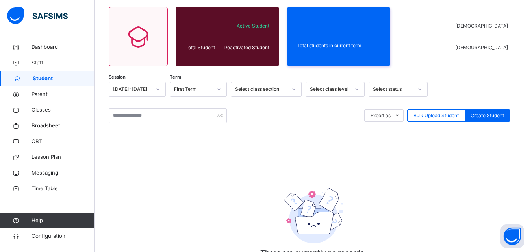
click at [316, 137] on div "Session 2025-2026 Term First Term Select class section Select class level Selec…" at bounding box center [313, 182] width 409 height 201
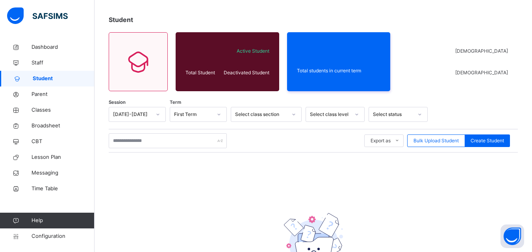
scroll to position [22, 0]
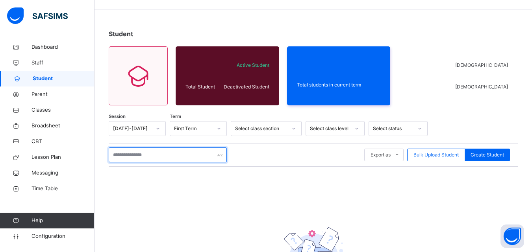
click at [183, 157] on input "text" at bounding box center [168, 155] width 118 height 15
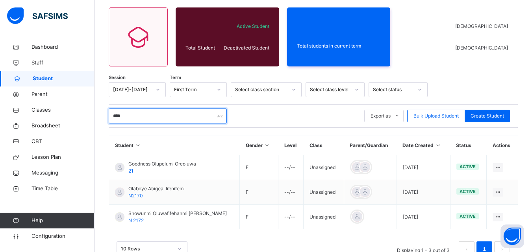
scroll to position [86, 0]
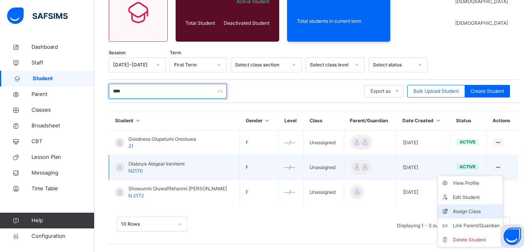
type input "****"
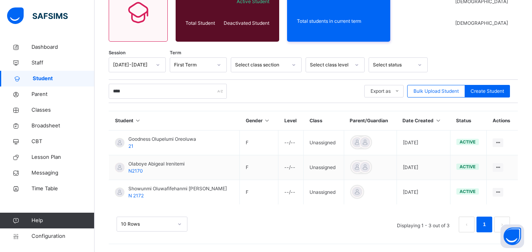
click at [0, 0] on li "Assign Class" at bounding box center [0, 0] width 0 height 0
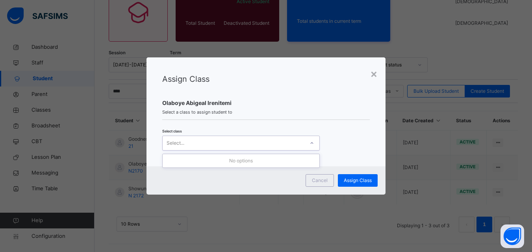
click at [302, 146] on div "Select..." at bounding box center [234, 143] width 142 height 12
click at [306, 143] on div at bounding box center [311, 143] width 13 height 13
click at [213, 142] on div "Select..." at bounding box center [234, 143] width 142 height 12
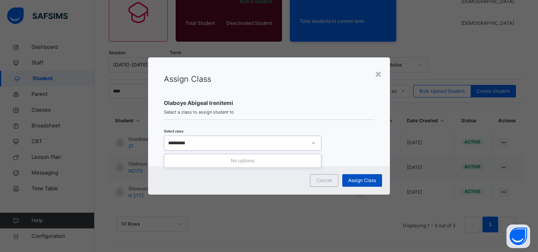
type input "*********"
click at [369, 182] on span "Assign Class" at bounding box center [362, 180] width 28 height 7
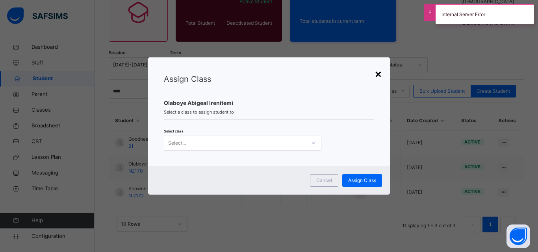
click at [380, 74] on div "×" at bounding box center [377, 73] width 7 height 17
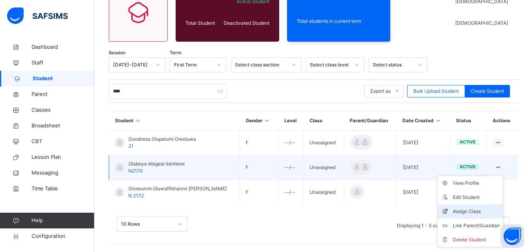
click at [486, 214] on div "Assign Class" at bounding box center [476, 212] width 47 height 8
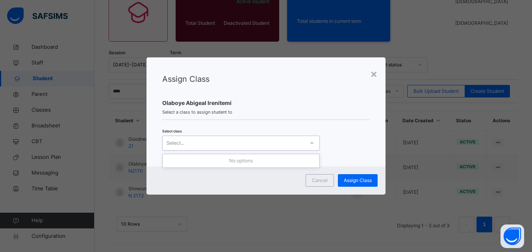
click at [277, 141] on div "Select..." at bounding box center [234, 143] width 142 height 12
click at [313, 141] on div at bounding box center [311, 143] width 13 height 13
click at [377, 76] on div "×" at bounding box center [373, 73] width 7 height 17
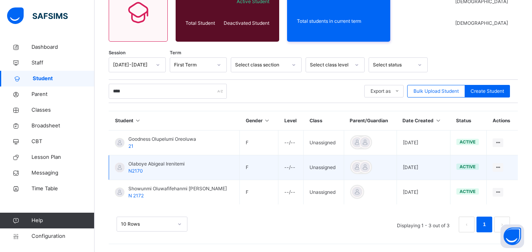
click at [308, 166] on td "Unassigned" at bounding box center [324, 168] width 40 height 25
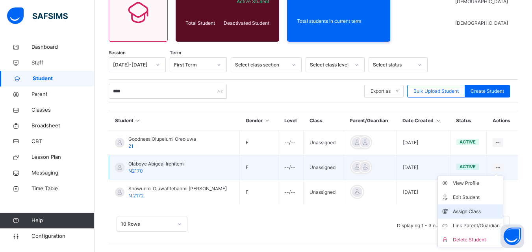
click at [482, 209] on div "Assign Class" at bounding box center [476, 212] width 47 height 8
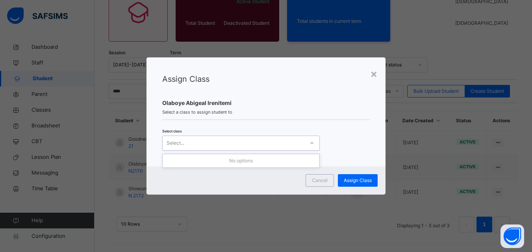
click at [254, 146] on div "Select..." at bounding box center [234, 143] width 142 height 12
click at [513, 130] on div "× Assign Class Olaboye Abigeal Irenitemi Select a class to assign student to Se…" at bounding box center [266, 126] width 532 height 252
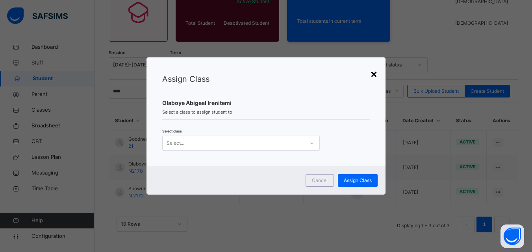
click at [374, 71] on div "×" at bounding box center [373, 73] width 7 height 17
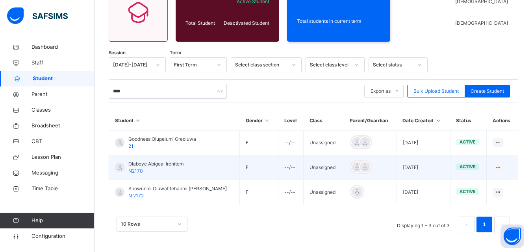
click at [213, 167] on td "Olaboye Abigeal Irenitemi N2170" at bounding box center [174, 168] width 131 height 25
click at [141, 168] on div "Olaboye Abigeal Irenitemi N2170" at bounding box center [156, 168] width 56 height 14
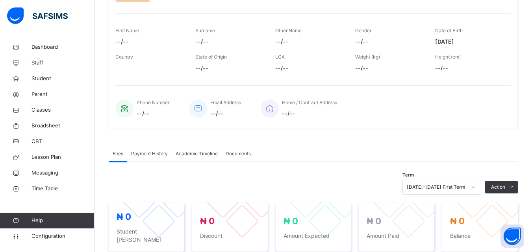
scroll to position [125, 0]
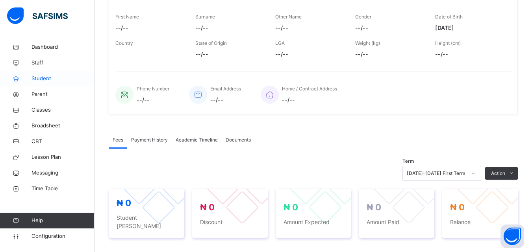
click at [69, 80] on span "Student" at bounding box center [63, 79] width 63 height 8
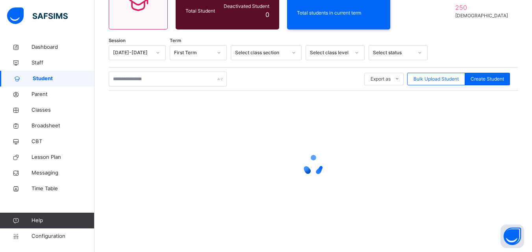
scroll to position [125, 0]
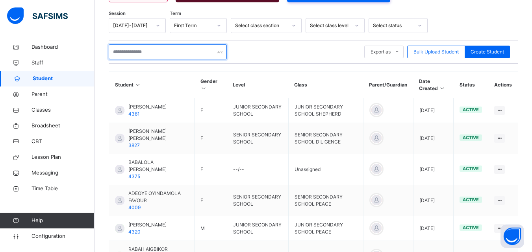
click at [213, 53] on input "text" at bounding box center [168, 51] width 118 height 15
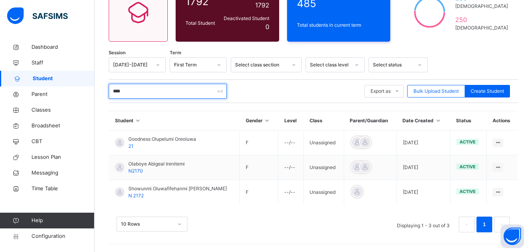
scroll to position [86, 0]
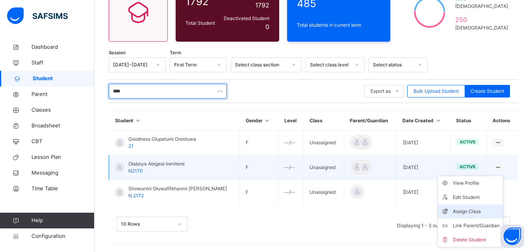
type input "****"
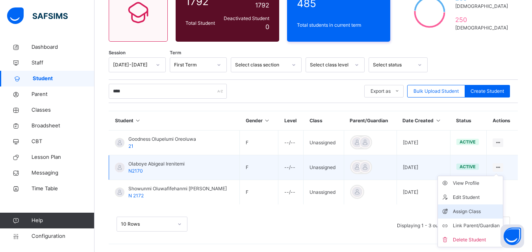
click at [490, 210] on div "Assign Class" at bounding box center [476, 212] width 47 height 8
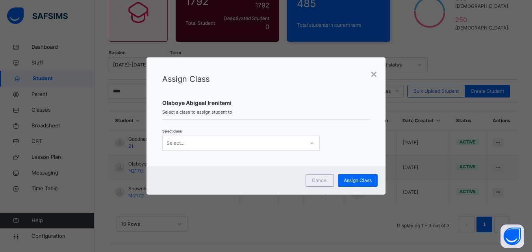
click at [286, 139] on div "Select..." at bounding box center [234, 143] width 142 height 12
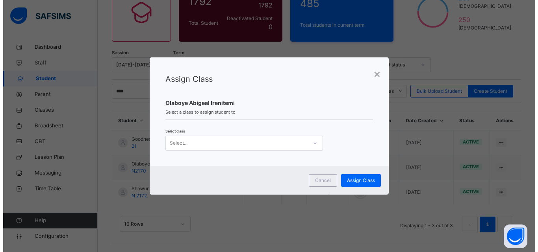
scroll to position [0, 0]
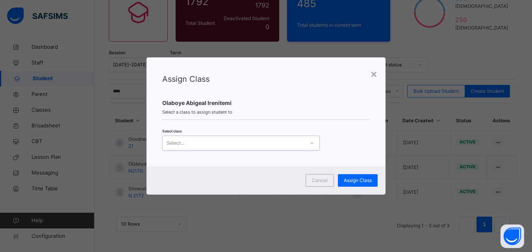
click at [288, 142] on div "Select..." at bounding box center [234, 143] width 142 height 12
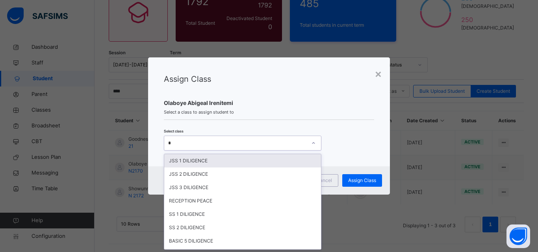
type input "**"
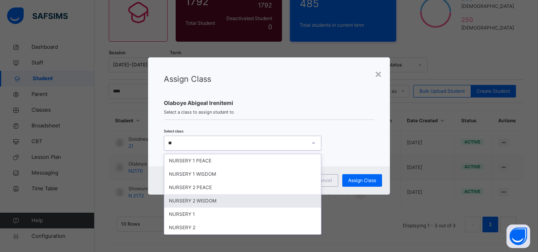
click at [266, 205] on div "NURSERY 2 WISDOM" at bounding box center [242, 201] width 157 height 13
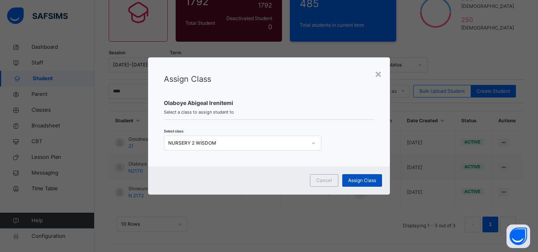
click at [369, 175] on div "Assign Class" at bounding box center [362, 180] width 40 height 13
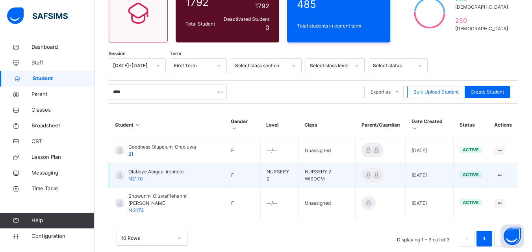
scroll to position [86, 0]
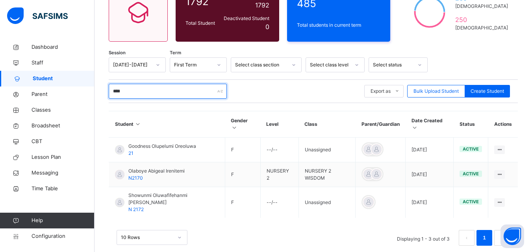
click at [198, 88] on input "****" at bounding box center [168, 91] width 118 height 15
type input "*"
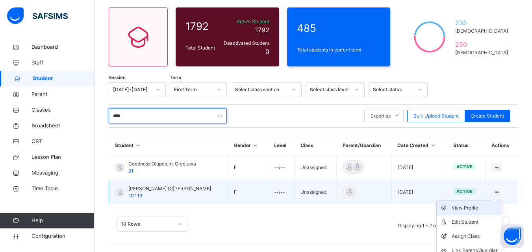
scroll to position [81, 0]
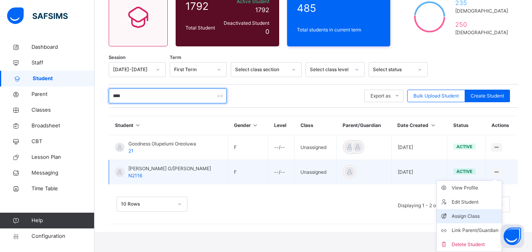
type input "****"
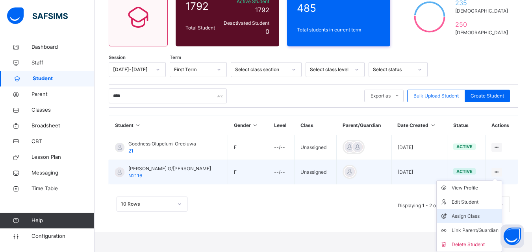
click at [489, 217] on div "Assign Class" at bounding box center [475, 217] width 47 height 8
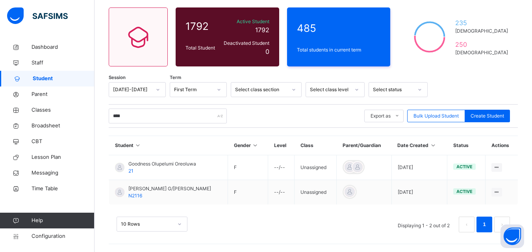
scroll to position [61, 0]
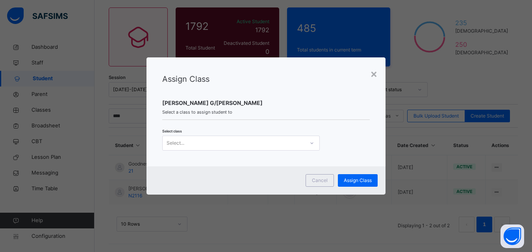
click at [248, 133] on div "Select class Select..." at bounding box center [266, 139] width 208 height 23
click at [248, 143] on div "Select..." at bounding box center [234, 143] width 142 height 12
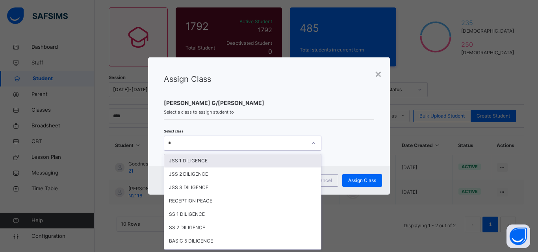
type input "**"
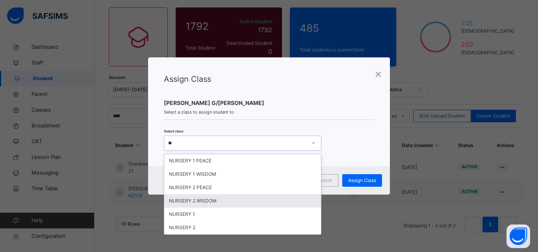
click at [263, 197] on div "NURSERY 2 WISDOM" at bounding box center [242, 201] width 157 height 13
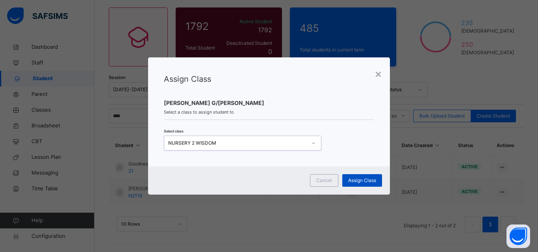
click at [375, 182] on span "Assign Class" at bounding box center [362, 180] width 28 height 7
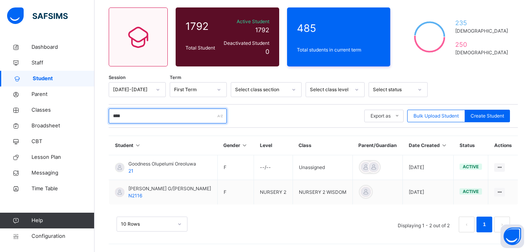
click at [214, 123] on input "****" at bounding box center [168, 116] width 118 height 15
type input "*"
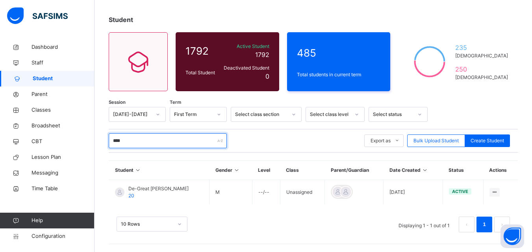
scroll to position [61, 0]
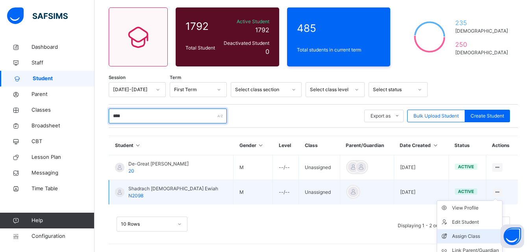
type input "****"
click at [475, 235] on div "Assign Class" at bounding box center [475, 237] width 47 height 8
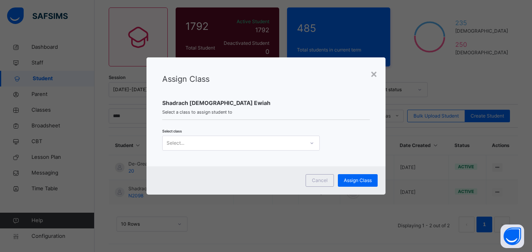
scroll to position [0, 0]
click at [267, 148] on div "Select..." at bounding box center [234, 143] width 142 height 12
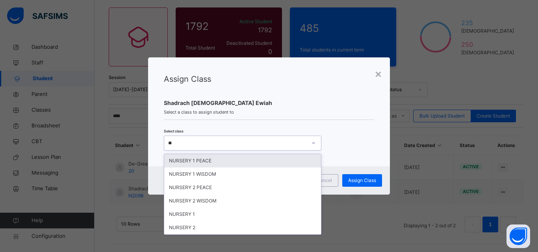
type input "***"
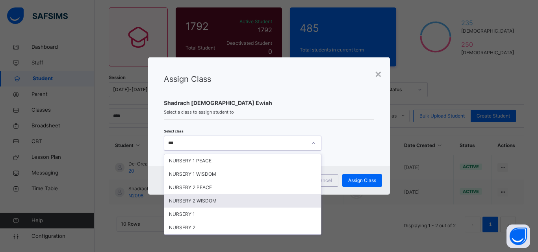
click at [247, 199] on div "NURSERY 2 WISDOM" at bounding box center [242, 201] width 157 height 13
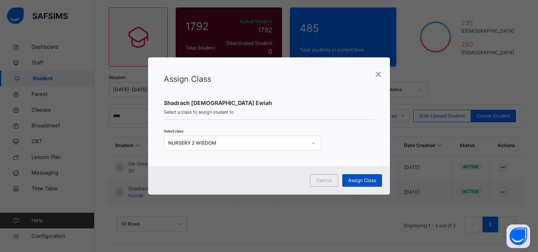
click at [353, 182] on span "Assign Class" at bounding box center [362, 180] width 28 height 7
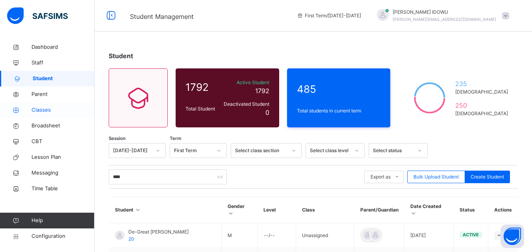
click at [85, 111] on span "Classes" at bounding box center [63, 110] width 63 height 8
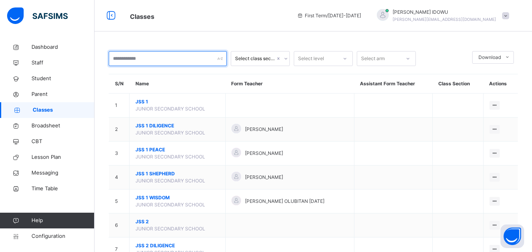
click at [194, 62] on input "text" at bounding box center [168, 58] width 118 height 15
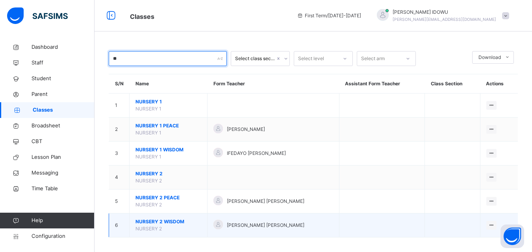
type input "**"
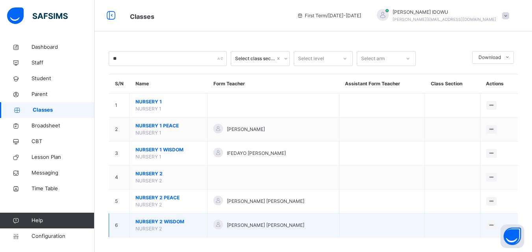
click at [154, 222] on span "NURSERY 2 WISDOM" at bounding box center [168, 222] width 66 height 7
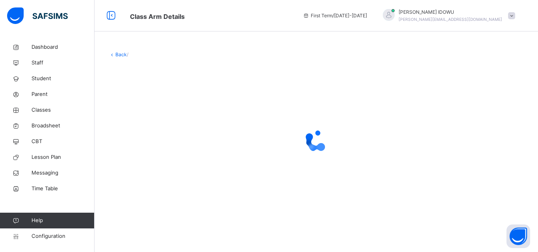
click at [154, 222] on div "Back /" at bounding box center [316, 133] width 443 height 188
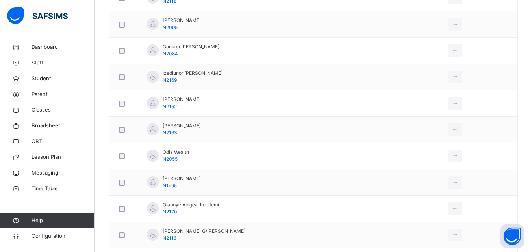
scroll to position [392, 0]
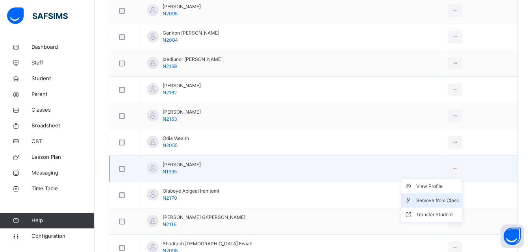
click at [456, 198] on div "Remove from Class" at bounding box center [437, 201] width 43 height 8
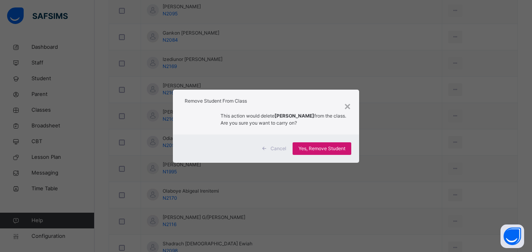
click at [326, 150] on span "Yes, Remove Student" at bounding box center [321, 148] width 47 height 7
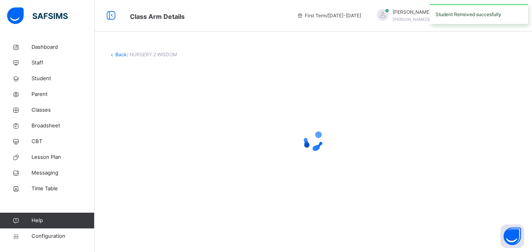
scroll to position [0, 0]
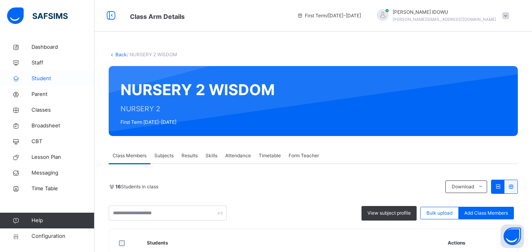
click at [83, 76] on span "Student" at bounding box center [63, 79] width 63 height 8
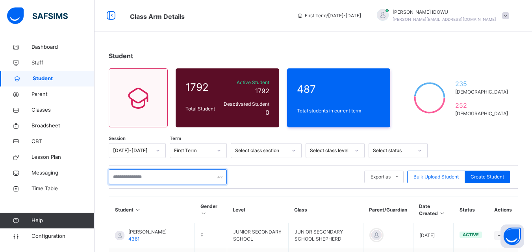
click at [140, 172] on input "text" at bounding box center [168, 177] width 118 height 15
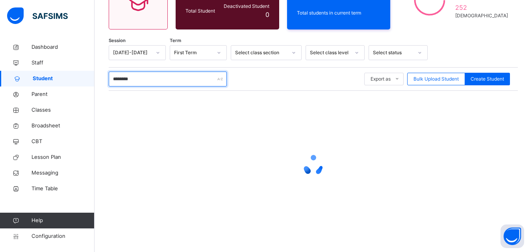
scroll to position [99, 0]
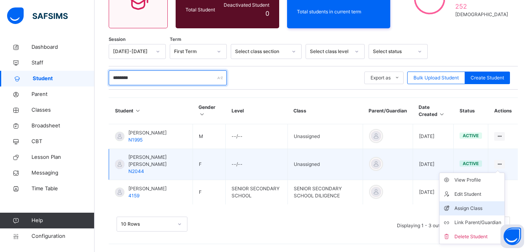
type input "********"
click at [494, 206] on div "Assign Class" at bounding box center [477, 209] width 47 height 8
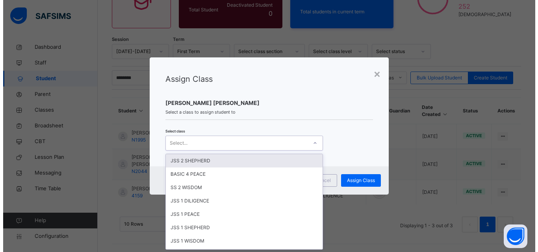
scroll to position [0, 0]
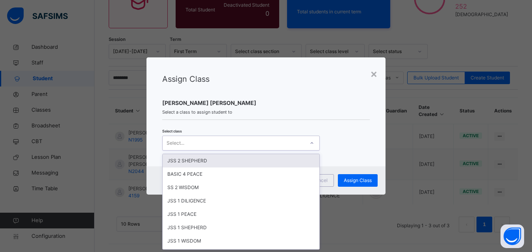
click at [278, 146] on div "Select..." at bounding box center [234, 143] width 142 height 12
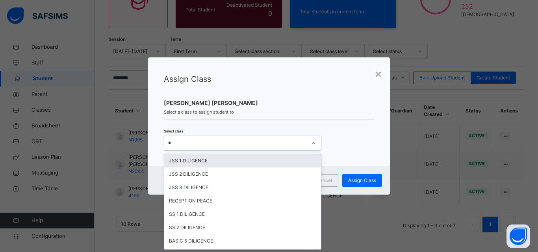
type input "**"
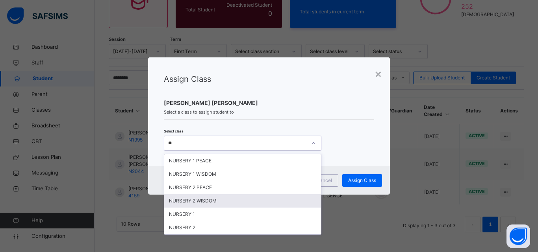
click at [245, 201] on div "NURSERY 2 WISDOM" at bounding box center [242, 201] width 157 height 13
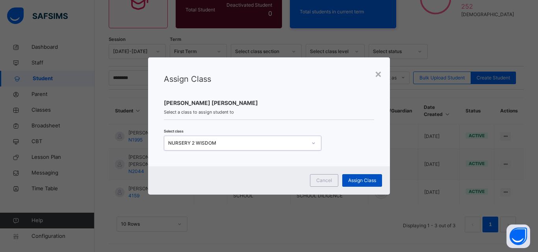
click at [373, 176] on div "Assign Class" at bounding box center [362, 180] width 40 height 13
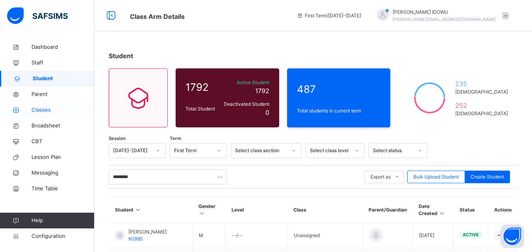
click at [45, 108] on span "Classes" at bounding box center [63, 110] width 63 height 8
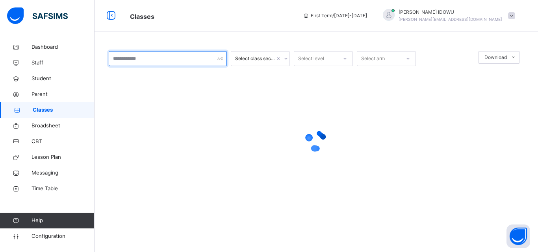
click at [156, 62] on input "text" at bounding box center [168, 58] width 118 height 15
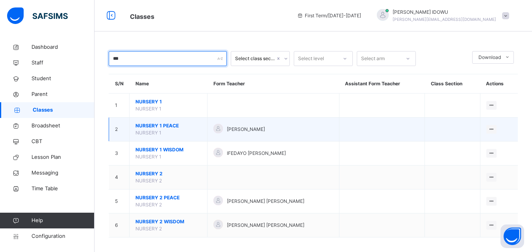
type input "***"
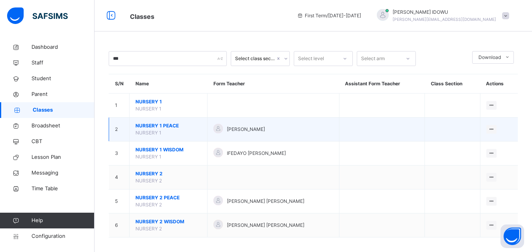
click at [174, 128] on span "NURSERY 1 PEACE" at bounding box center [168, 125] width 66 height 7
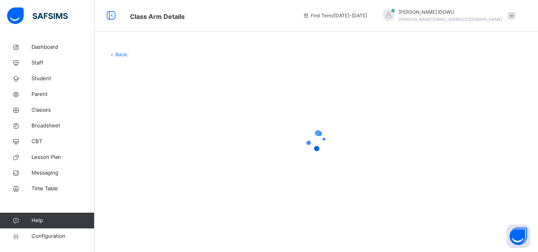
click at [174, 128] on div at bounding box center [316, 141] width 415 height 32
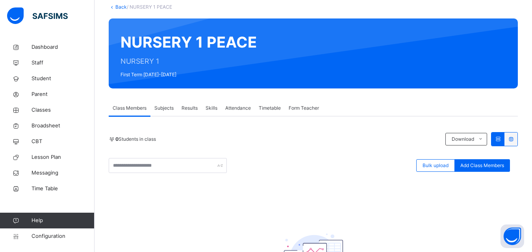
scroll to position [22, 0]
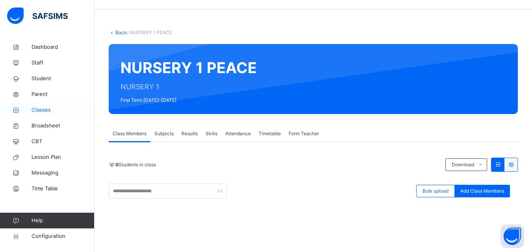
click at [46, 107] on span "Classes" at bounding box center [63, 110] width 63 height 8
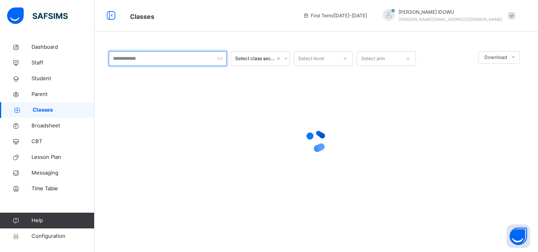
click at [172, 61] on input "text" at bounding box center [168, 58] width 118 height 15
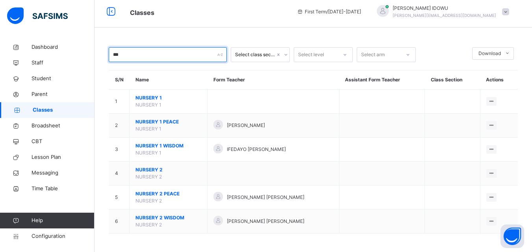
scroll to position [5, 0]
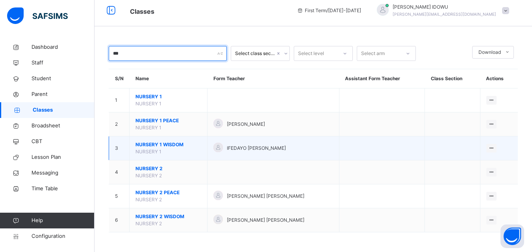
type input "***"
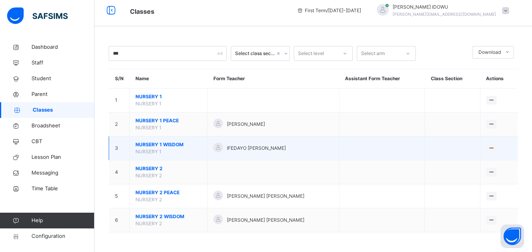
click at [154, 147] on span "NURSERY 1 WISDOM" at bounding box center [168, 144] width 66 height 7
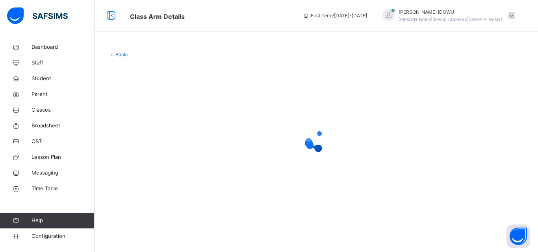
click at [154, 147] on div at bounding box center [316, 141] width 415 height 32
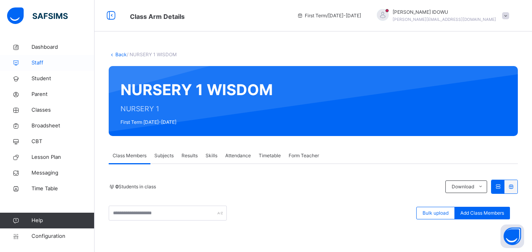
click at [0, 68] on link "Staff" at bounding box center [47, 63] width 95 height 16
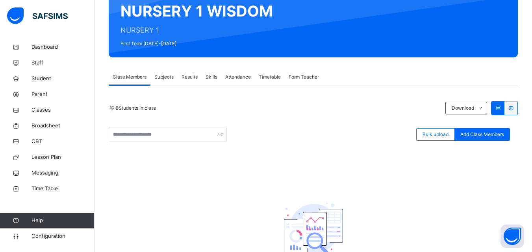
click at [79, 115] on link "Classes" at bounding box center [47, 110] width 95 height 16
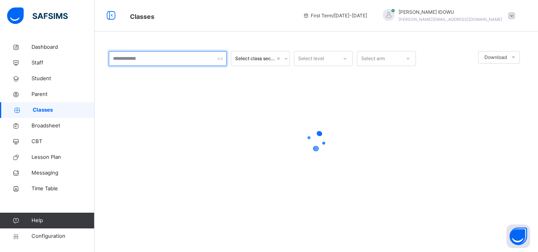
click at [183, 64] on input "text" at bounding box center [168, 58] width 118 height 15
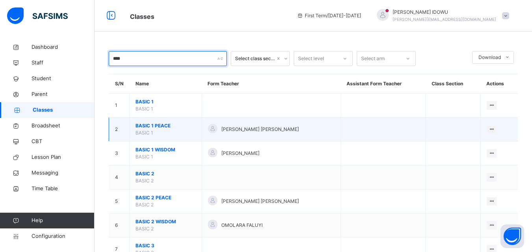
type input "****"
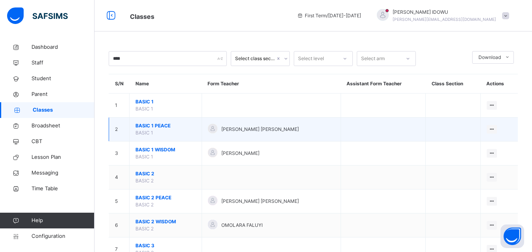
click at [146, 124] on span "BASIC 1 PEACE" at bounding box center [165, 125] width 60 height 7
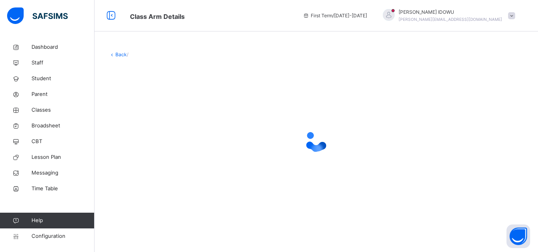
click at [146, 123] on div at bounding box center [316, 141] width 415 height 150
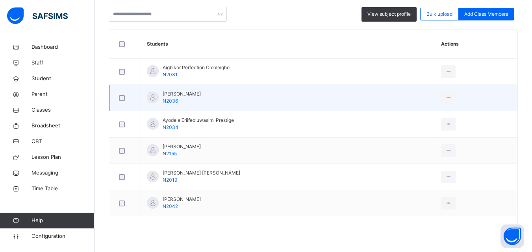
scroll to position [207, 0]
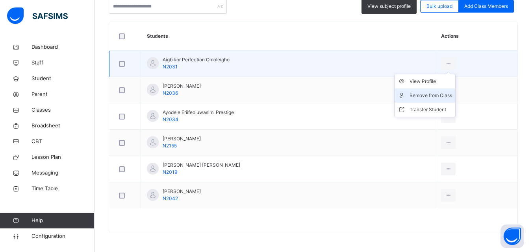
click at [444, 95] on div "Remove from Class" at bounding box center [431, 96] width 43 height 8
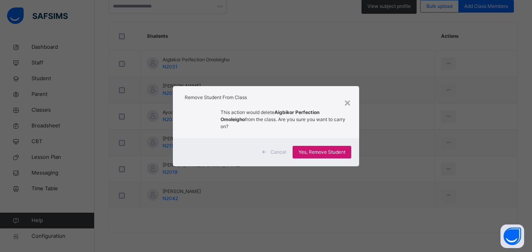
click at [335, 149] on span "Yes, Remove Student" at bounding box center [321, 152] width 47 height 7
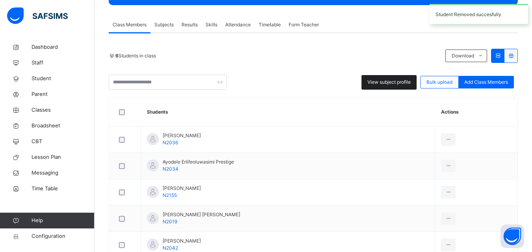
scroll to position [141, 0]
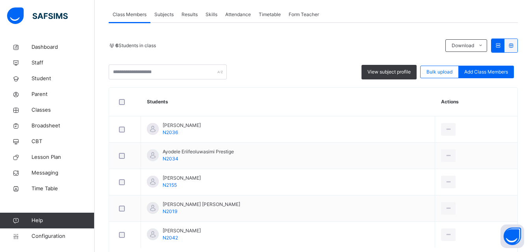
drag, startPoint x: 438, startPoint y: 159, endPoint x: 412, endPoint y: 152, distance: 26.8
click at [0, 0] on div "Remove from Class" at bounding box center [0, 0] width 0 height 0
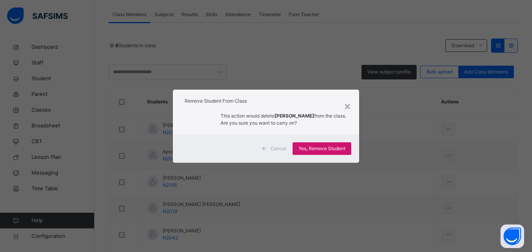
click at [316, 145] on span "Yes, Remove Student" at bounding box center [321, 148] width 47 height 7
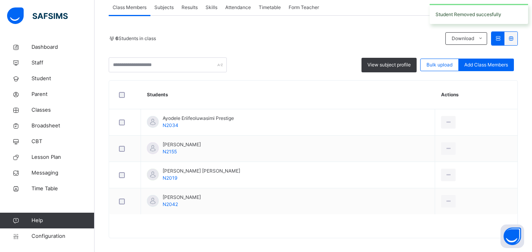
scroll to position [154, 0]
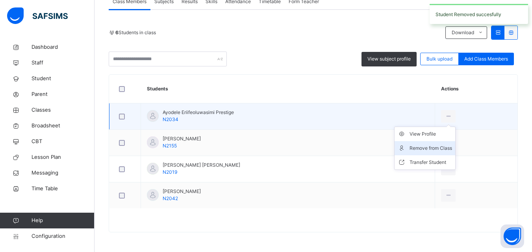
click at [437, 150] on div "Remove from Class" at bounding box center [431, 149] width 43 height 8
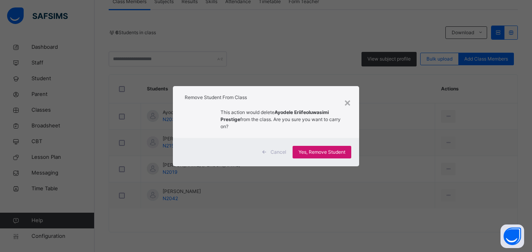
click at [329, 150] on span "Yes, Remove Student" at bounding box center [321, 152] width 47 height 7
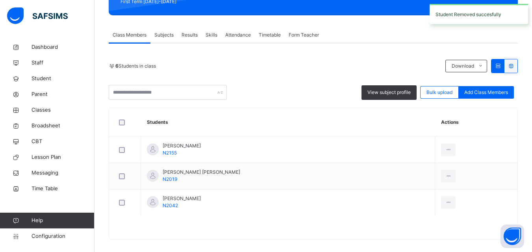
scroll to position [128, 0]
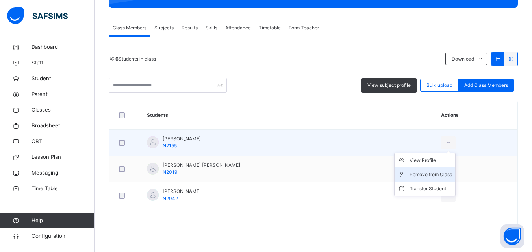
click at [422, 175] on div "Remove from Class" at bounding box center [431, 175] width 43 height 8
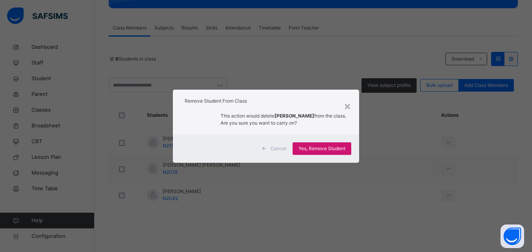
click at [324, 145] on div "Yes, Remove Student" at bounding box center [322, 149] width 59 height 13
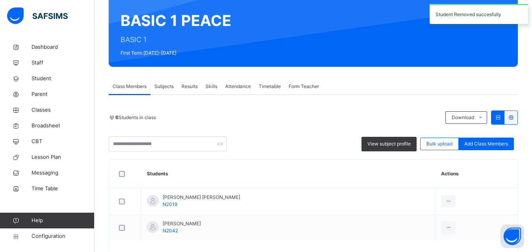
scroll to position [102, 0]
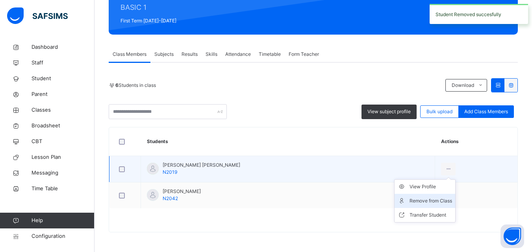
click at [436, 205] on li "Remove from Class" at bounding box center [425, 201] width 61 height 14
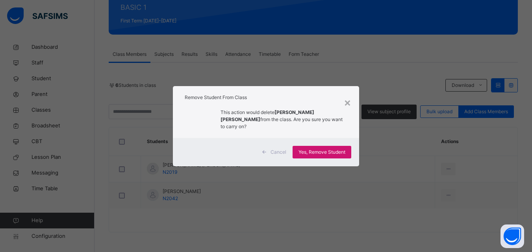
click at [332, 149] on span "Yes, Remove Student" at bounding box center [321, 152] width 47 height 7
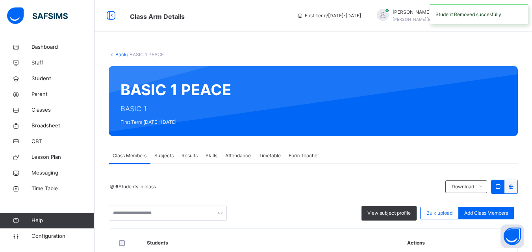
scroll to position [75, 0]
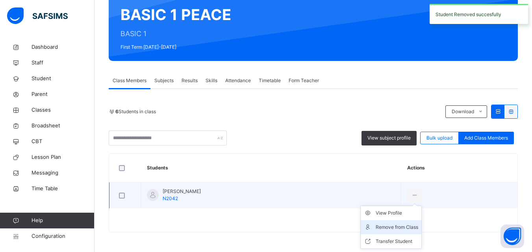
click at [418, 224] on div "Remove from Class" at bounding box center [397, 228] width 43 height 8
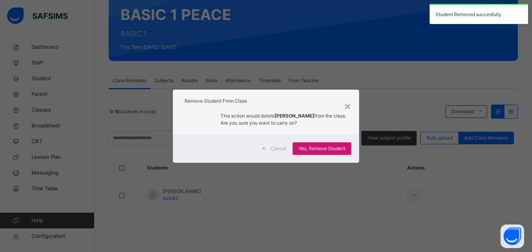
click at [333, 149] on span "Yes, Remove Student" at bounding box center [321, 148] width 47 height 7
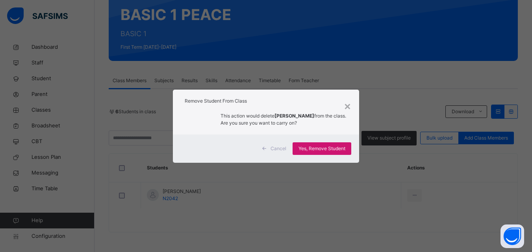
scroll to position [0, 0]
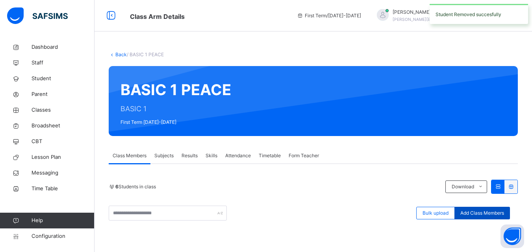
click at [473, 209] on div "Add Class Members" at bounding box center [482, 213] width 56 height 13
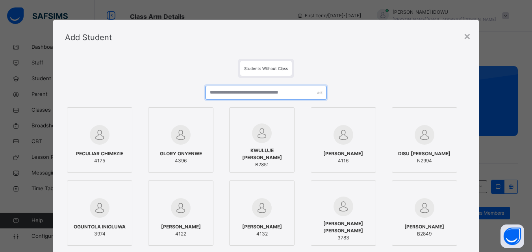
click at [254, 96] on input "text" at bounding box center [266, 93] width 120 height 14
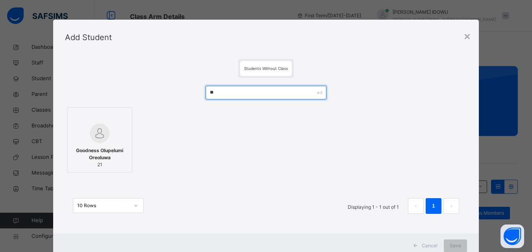
type input "*"
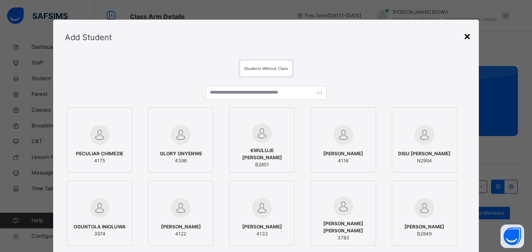
click at [470, 32] on div "×" at bounding box center [466, 36] width 7 height 17
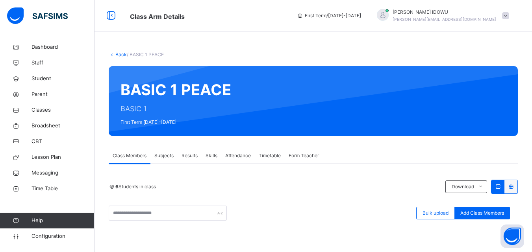
scroll to position [39, 0]
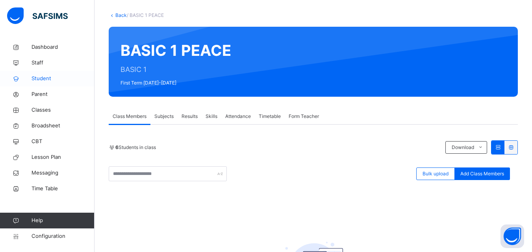
click at [72, 77] on span "Student" at bounding box center [63, 79] width 63 height 8
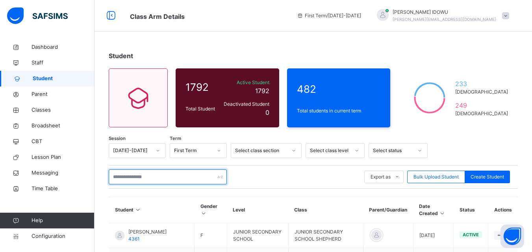
click at [156, 178] on input "text" at bounding box center [168, 177] width 118 height 15
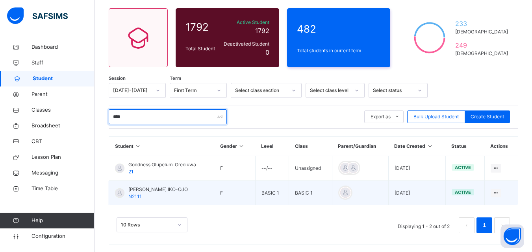
scroll to position [61, 0]
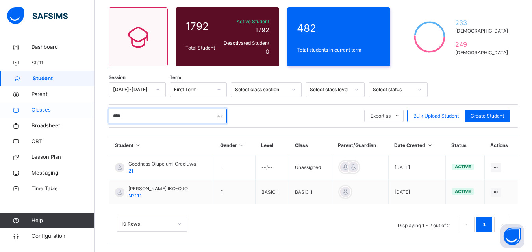
type input "****"
click at [73, 111] on span "Classes" at bounding box center [63, 110] width 63 height 8
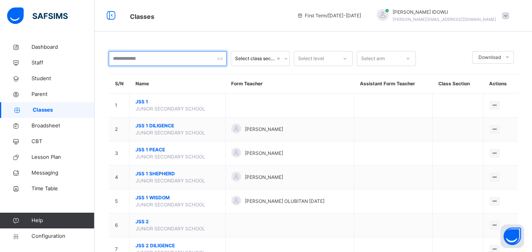
click at [177, 66] on input "text" at bounding box center [168, 58] width 118 height 15
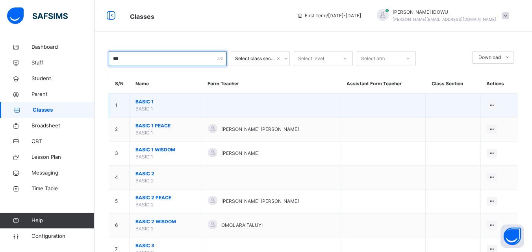
type input "***"
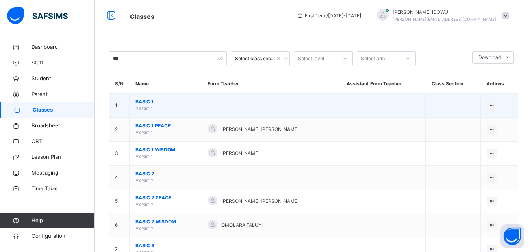
click at [146, 103] on span "BASIC 1" at bounding box center [165, 101] width 60 height 7
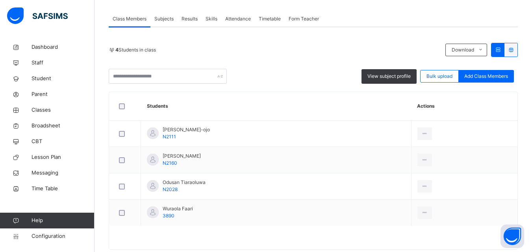
scroll to position [154, 0]
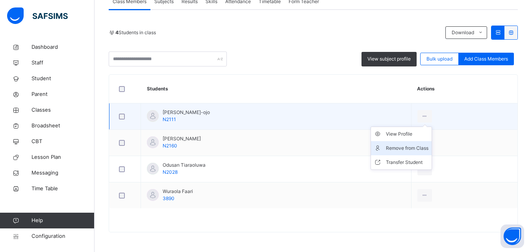
click at [428, 145] on div "Remove from Class" at bounding box center [407, 149] width 43 height 8
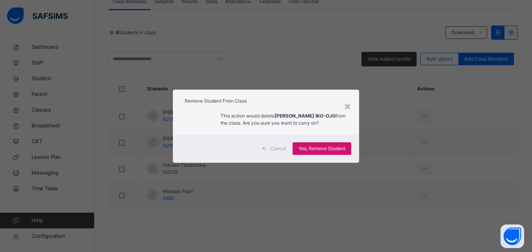
click at [302, 147] on span "Yes, Remove Student" at bounding box center [321, 148] width 47 height 7
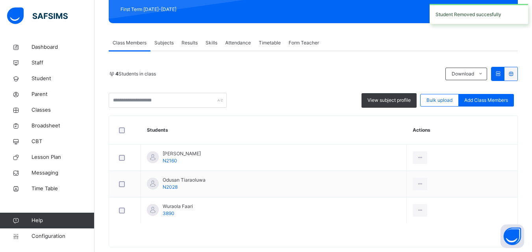
scroll to position [128, 0]
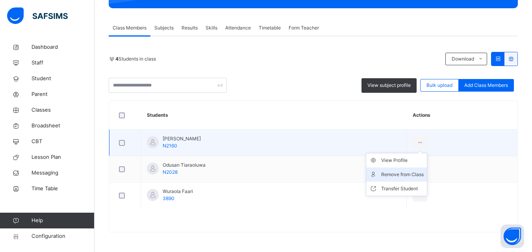
click at [424, 171] on div "Remove from Class" at bounding box center [402, 175] width 43 height 8
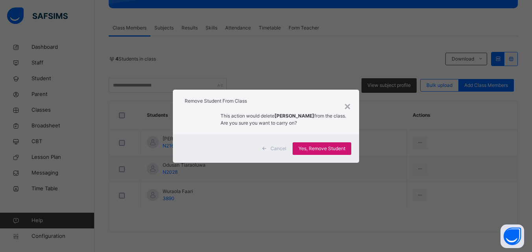
click at [339, 150] on span "Yes, Remove Student" at bounding box center [321, 148] width 47 height 7
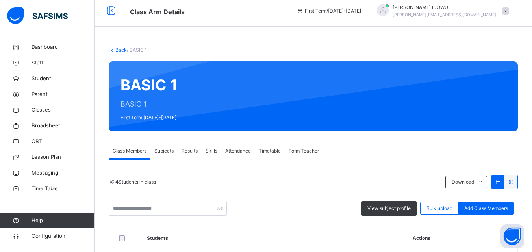
scroll to position [0, 0]
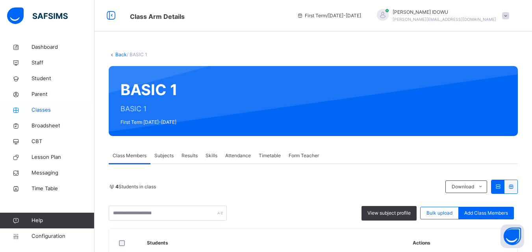
click at [56, 108] on span "Classes" at bounding box center [63, 110] width 63 height 8
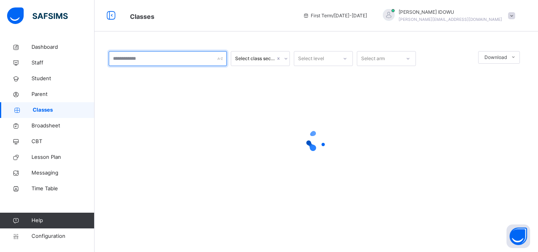
click at [170, 65] on input "text" at bounding box center [168, 58] width 118 height 15
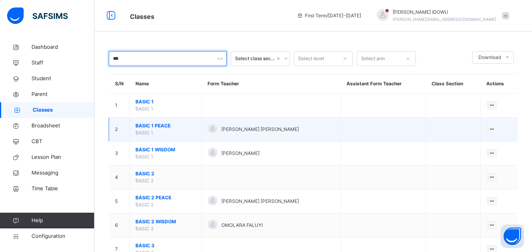
type input "***"
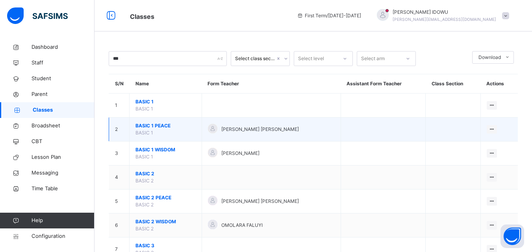
click at [152, 123] on span "BASIC 1 PEACE" at bounding box center [165, 125] width 60 height 7
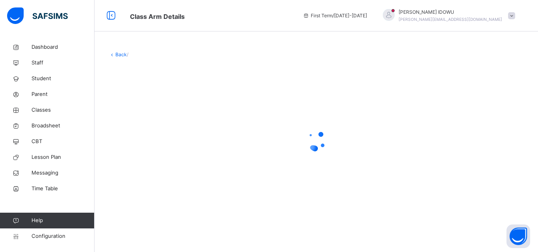
click at [152, 124] on div at bounding box center [316, 141] width 415 height 150
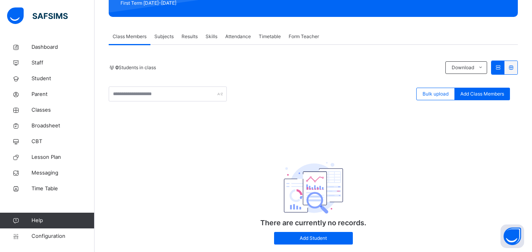
scroll to position [140, 0]
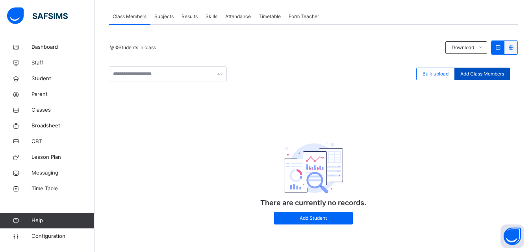
click at [499, 69] on div "Add Class Members" at bounding box center [482, 74] width 56 height 13
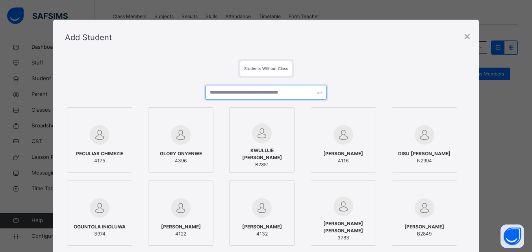
click at [262, 90] on input "text" at bounding box center [266, 93] width 120 height 14
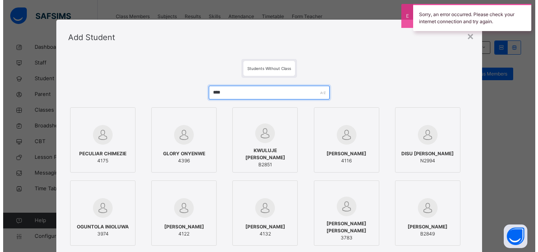
scroll to position [39, 0]
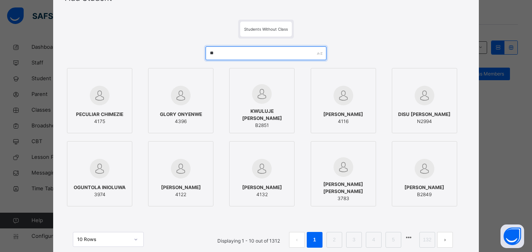
type input "*"
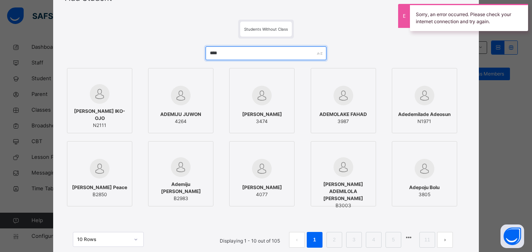
type input "****"
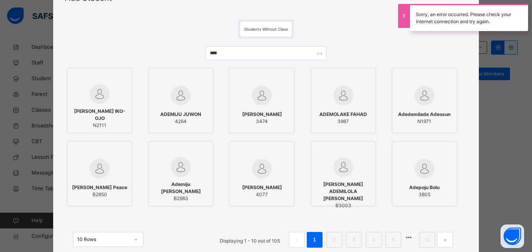
click at [106, 102] on div at bounding box center [99, 94] width 57 height 20
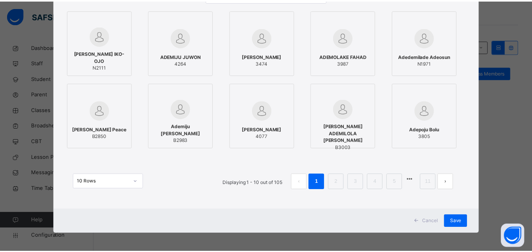
scroll to position [99, 0]
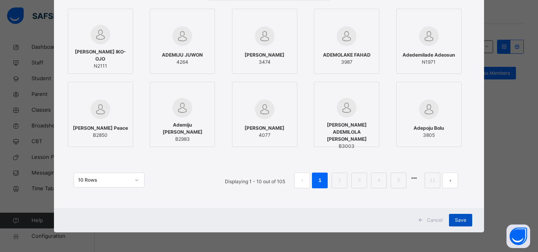
click at [461, 218] on span "Save" at bounding box center [460, 220] width 11 height 7
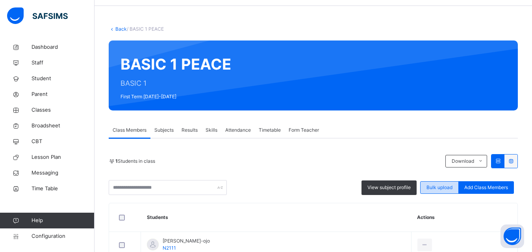
scroll to position [75, 0]
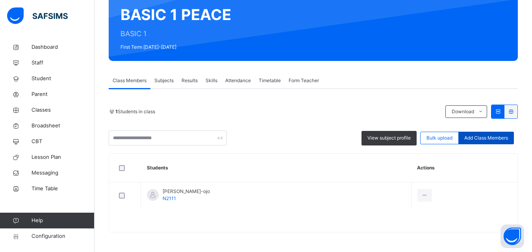
click at [493, 137] on span "Add Class Members" at bounding box center [486, 138] width 44 height 7
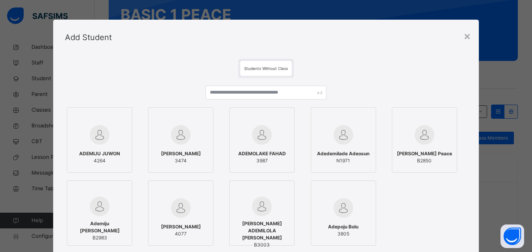
click at [369, 85] on div "ADEMIJU JUWON 4264 Sultan Ademolake 3474 ADEMOLAKE FAHAD 3987 Adedemilade Adeos…" at bounding box center [266, 190] width 402 height 225
click at [282, 98] on input "text" at bounding box center [266, 93] width 120 height 14
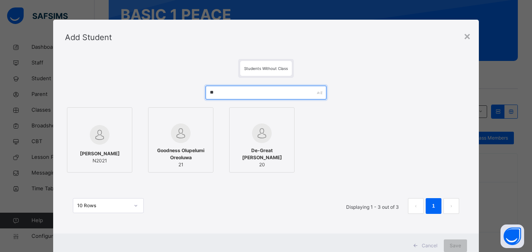
type input "*"
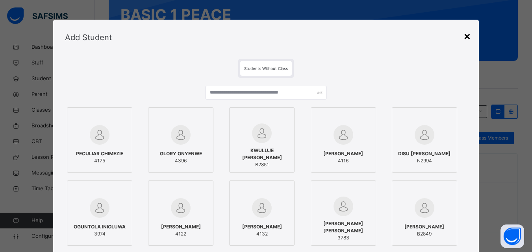
click at [465, 39] on div "×" at bounding box center [466, 36] width 7 height 17
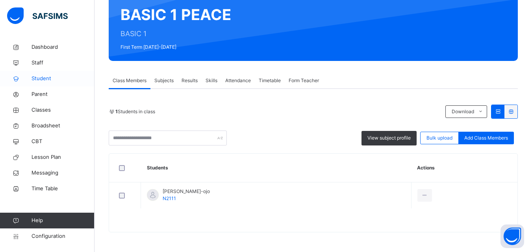
click at [47, 78] on span "Student" at bounding box center [63, 79] width 63 height 8
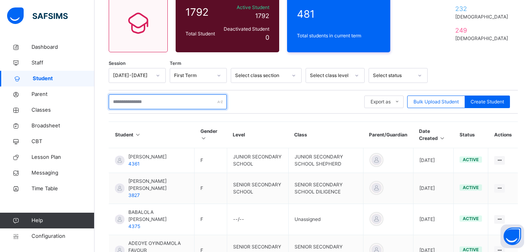
click at [155, 102] on input "text" at bounding box center [168, 102] width 118 height 15
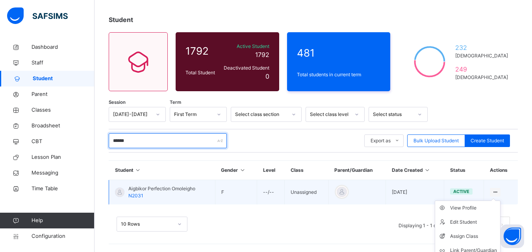
scroll to position [56, 0]
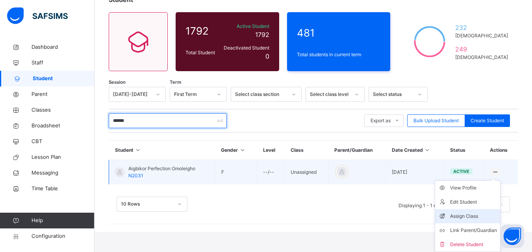
type input "******"
click at [476, 214] on div "Assign Class" at bounding box center [473, 217] width 47 height 8
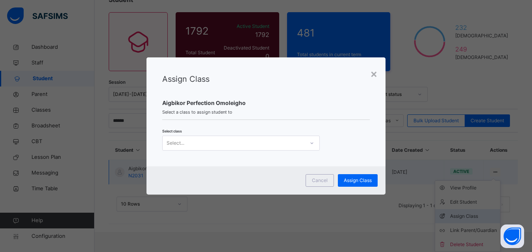
scroll to position [36, 0]
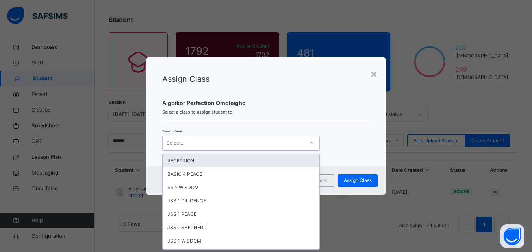
click at [313, 147] on div at bounding box center [311, 143] width 13 height 13
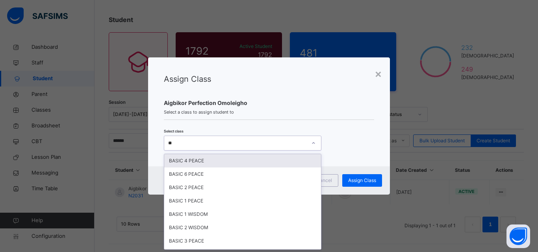
type input "***"
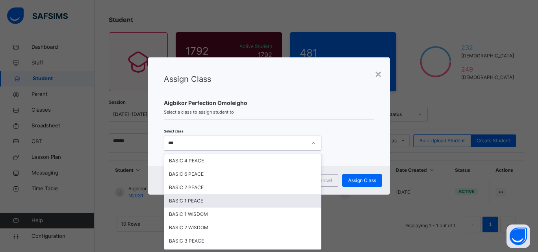
click at [248, 204] on div "BASIC 1 PEACE" at bounding box center [242, 201] width 157 height 13
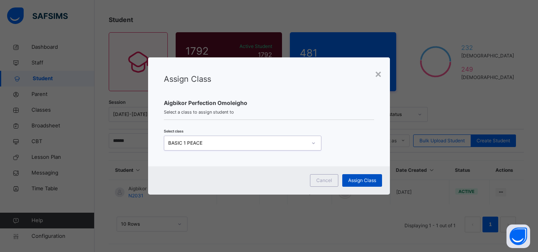
click at [358, 180] on span "Assign Class" at bounding box center [362, 180] width 28 height 7
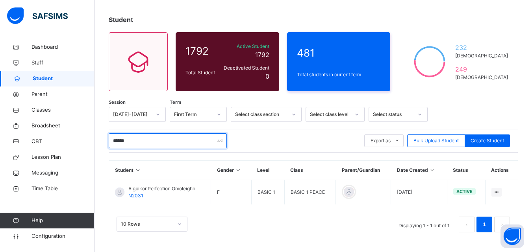
click at [142, 145] on input "******" at bounding box center [168, 140] width 118 height 15
type input "*"
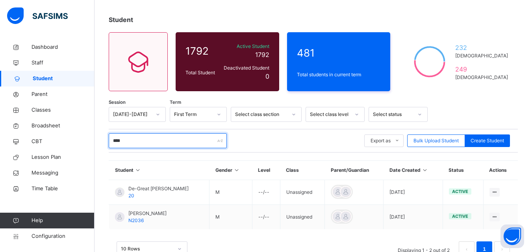
scroll to position [61, 0]
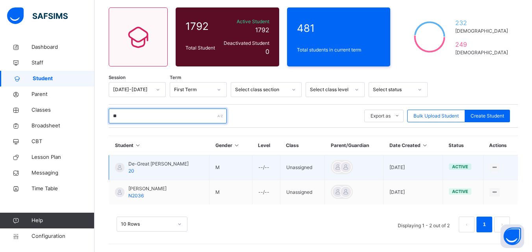
type input "*"
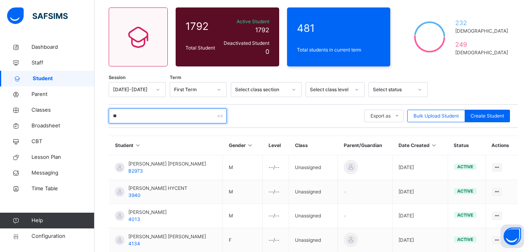
type input "*"
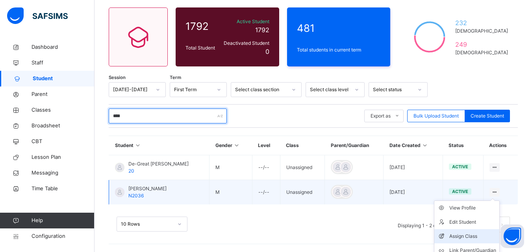
type input "****"
click at [470, 234] on div "Assign Class" at bounding box center [472, 237] width 47 height 8
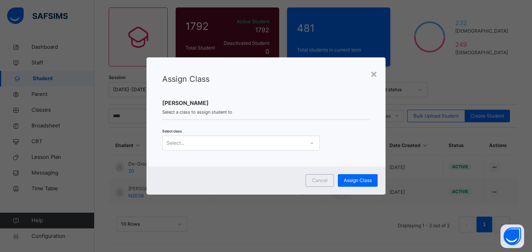
scroll to position [0, 0]
click at [280, 145] on div "Select..." at bounding box center [234, 143] width 142 height 12
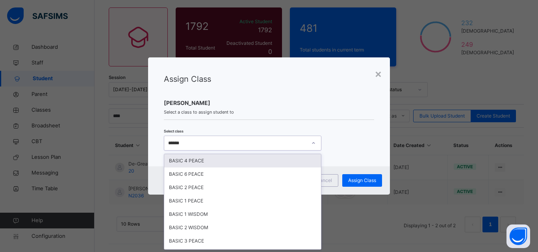
type input "*******"
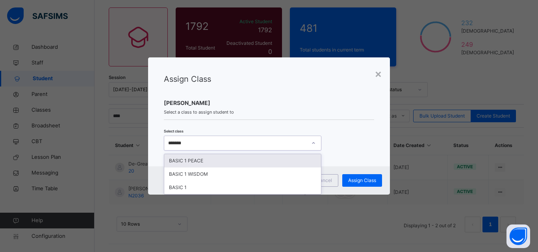
click at [267, 163] on div "BASIC 1 PEACE" at bounding box center [242, 160] width 157 height 13
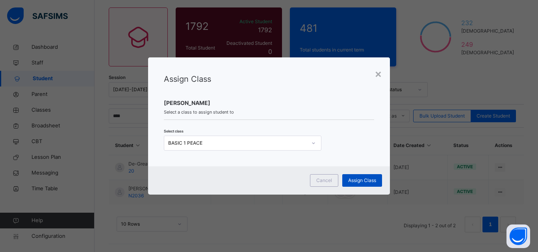
click at [350, 177] on span "Assign Class" at bounding box center [362, 180] width 28 height 7
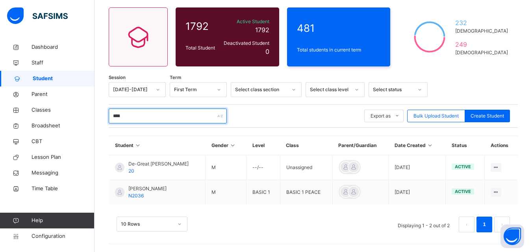
click at [141, 118] on input "****" at bounding box center [168, 116] width 118 height 15
type input "*"
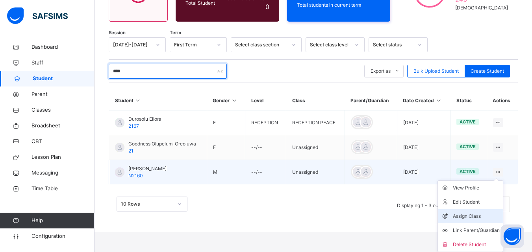
type input "****"
click at [496, 213] on div "Assign Class" at bounding box center [476, 217] width 47 height 8
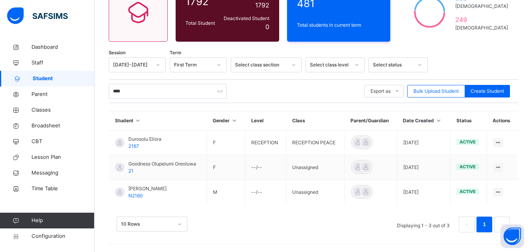
scroll to position [86, 0]
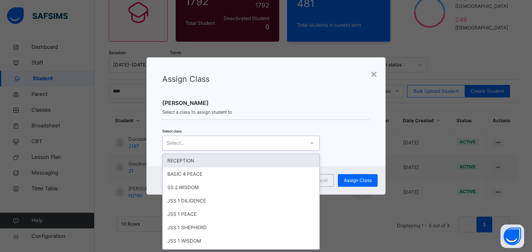
click at [260, 143] on div "Select..." at bounding box center [234, 143] width 142 height 12
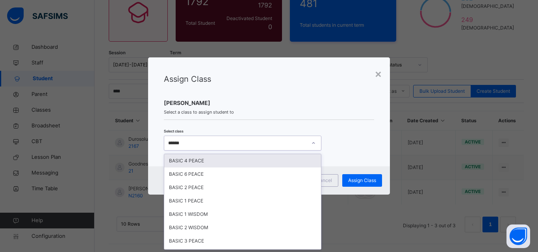
type input "*******"
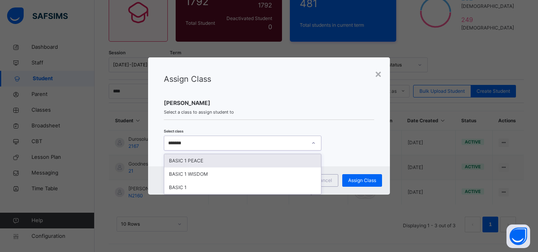
click at [254, 155] on div "BASIC 1 PEACE" at bounding box center [242, 160] width 157 height 13
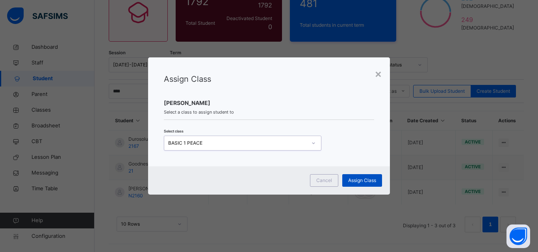
click at [366, 181] on span "Assign Class" at bounding box center [362, 180] width 28 height 7
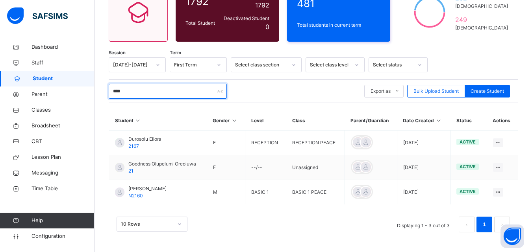
click at [162, 95] on input "****" at bounding box center [168, 91] width 118 height 15
type input "*"
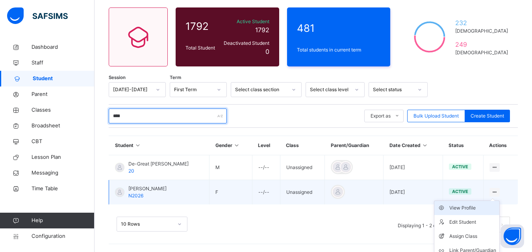
scroll to position [81, 0]
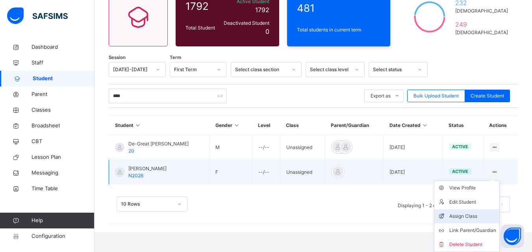
click at [489, 213] on div "Assign Class" at bounding box center [472, 217] width 47 height 8
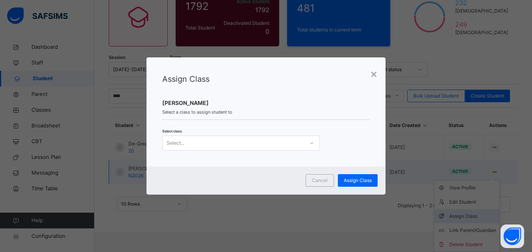
scroll to position [61, 0]
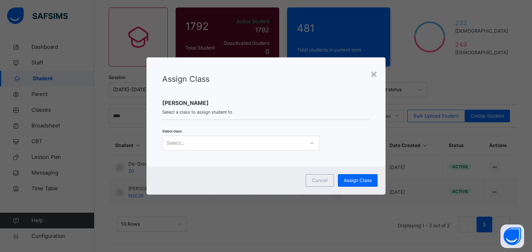
click at [250, 143] on div "Select..." at bounding box center [234, 143] width 142 height 12
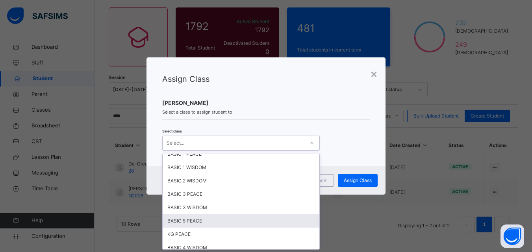
scroll to position [315, 0]
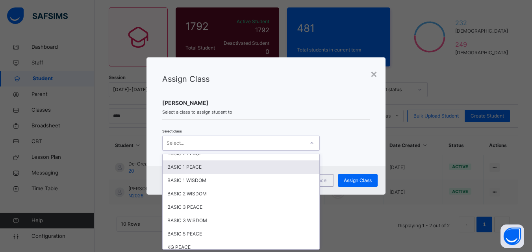
click at [247, 173] on div "BASIC 1 PEACE" at bounding box center [241, 167] width 157 height 13
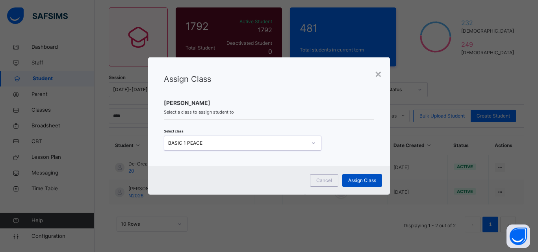
click at [352, 177] on span "Assign Class" at bounding box center [362, 180] width 28 height 7
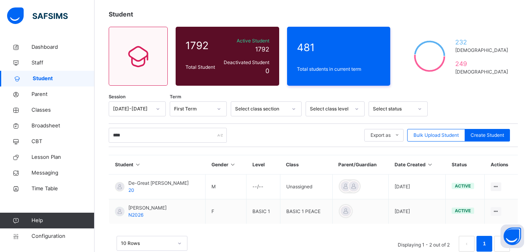
scroll to position [61, 0]
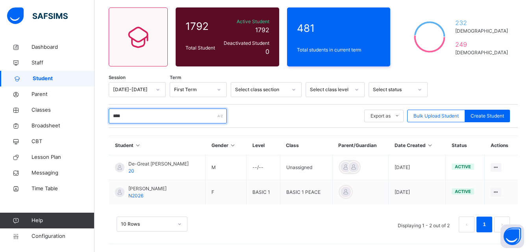
click at [221, 115] on div "****" at bounding box center [168, 116] width 118 height 15
type input "*"
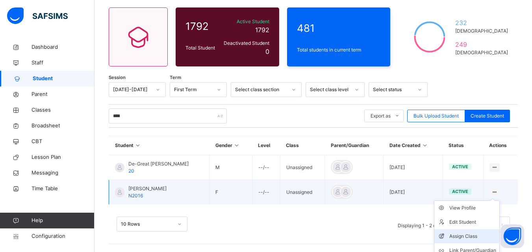
click at [476, 238] on div "Assign Class" at bounding box center [472, 237] width 47 height 8
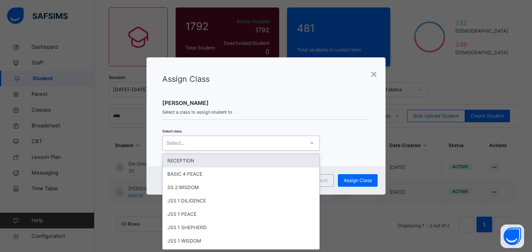
click at [282, 143] on div "Select..." at bounding box center [234, 143] width 142 height 12
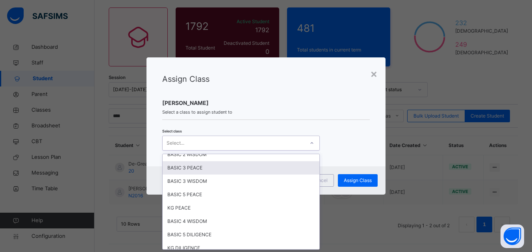
scroll to position [315, 0]
click at [272, 172] on div "BASIC 1 PEACE" at bounding box center [241, 167] width 157 height 13
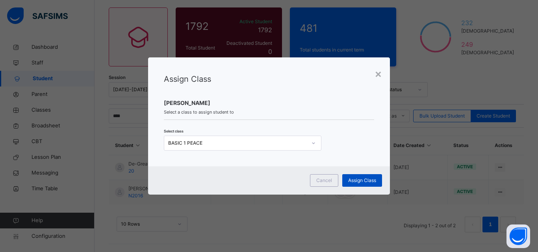
click at [347, 178] on div "Assign Class" at bounding box center [362, 180] width 40 height 13
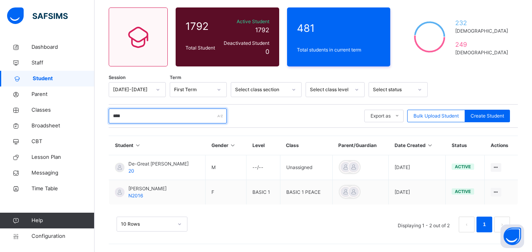
click at [223, 120] on input "****" at bounding box center [168, 116] width 118 height 15
type input "*"
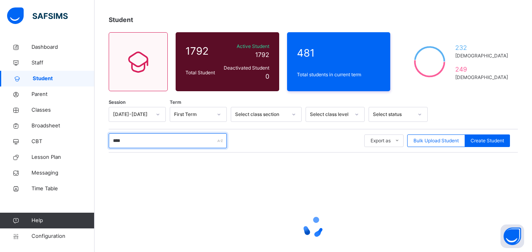
scroll to position [61, 0]
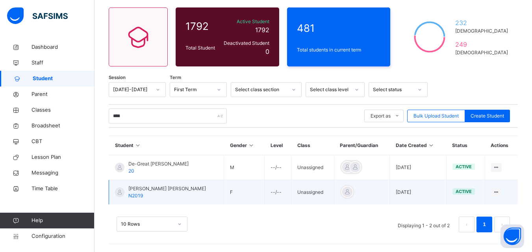
click at [500, 187] on td "View Profile Edit Student Assign Class Link Parent/Guardian Delete Student" at bounding box center [501, 192] width 33 height 25
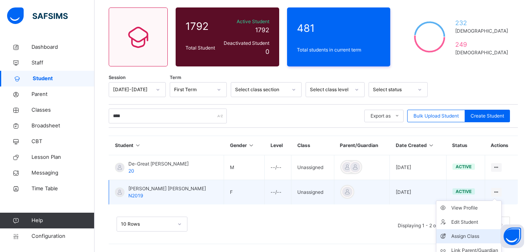
click at [484, 235] on div "Assign Class" at bounding box center [474, 237] width 47 height 8
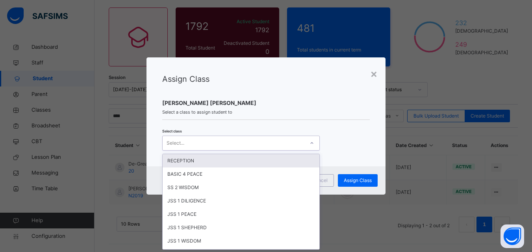
click at [287, 142] on div "Select..." at bounding box center [234, 143] width 142 height 12
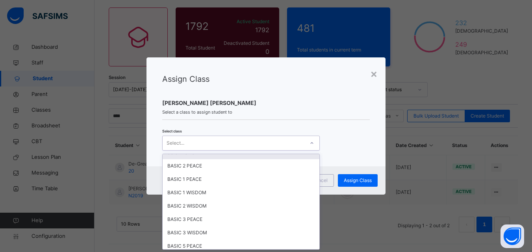
scroll to position [315, 0]
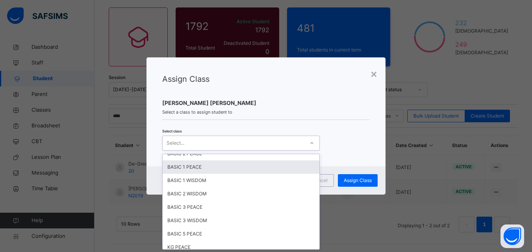
click at [260, 169] on div "BASIC 1 PEACE" at bounding box center [241, 167] width 157 height 13
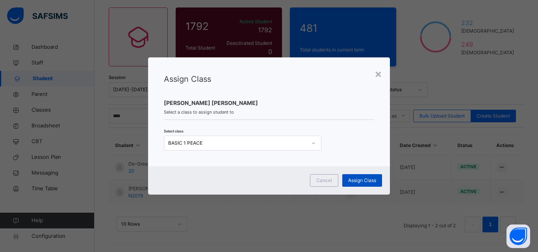
click at [368, 179] on span "Assign Class" at bounding box center [362, 180] width 28 height 7
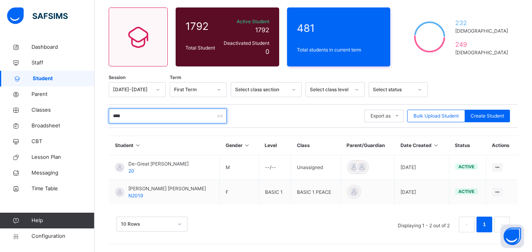
click at [204, 114] on input "****" at bounding box center [168, 116] width 118 height 15
type input "*"
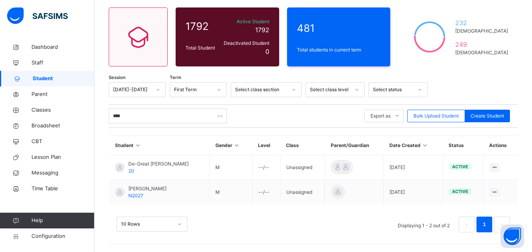
click at [0, 0] on div "Assign Class" at bounding box center [0, 0] width 0 height 0
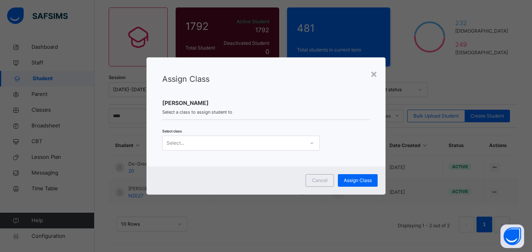
scroll to position [0, 0]
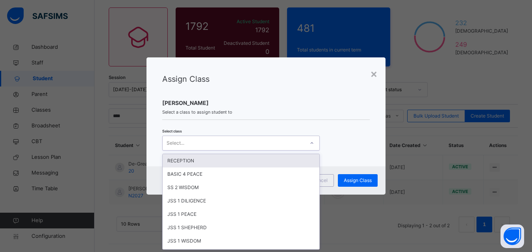
click at [291, 143] on div "Select..." at bounding box center [234, 143] width 142 height 12
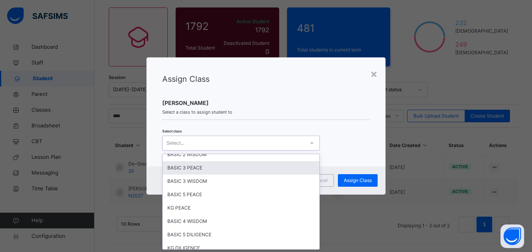
scroll to position [315, 0]
click at [261, 165] on div "BASIC 1 PEACE" at bounding box center [241, 167] width 157 height 13
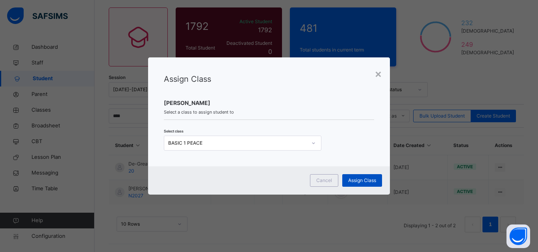
click at [350, 178] on span "Assign Class" at bounding box center [362, 180] width 28 height 7
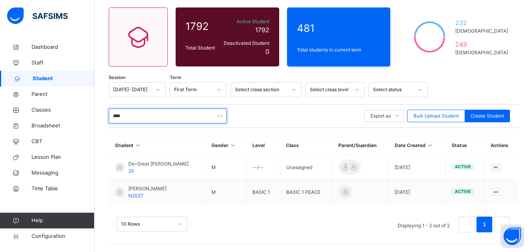
click at [211, 121] on input "****" at bounding box center [168, 116] width 118 height 15
type input "*"
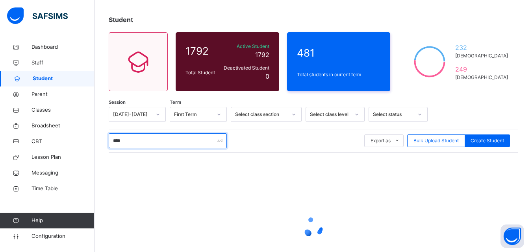
scroll to position [61, 0]
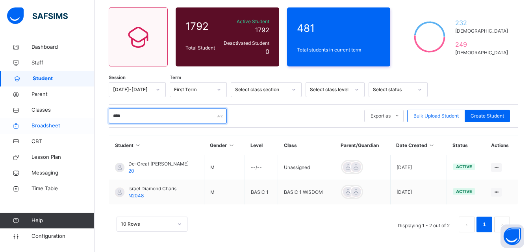
type input "****"
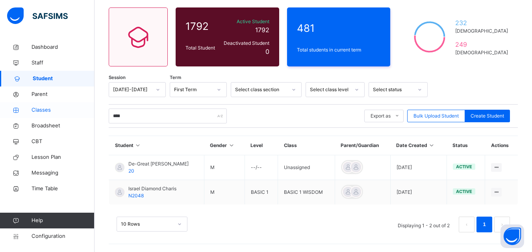
drag, startPoint x: 70, startPoint y: 122, endPoint x: 69, endPoint y: 113, distance: 9.1
click at [69, 113] on span "Classes" at bounding box center [63, 110] width 63 height 8
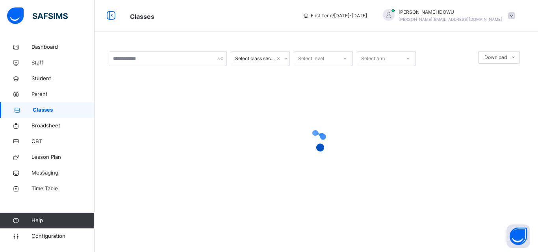
click at [69, 113] on span "Classes" at bounding box center [64, 110] width 62 height 8
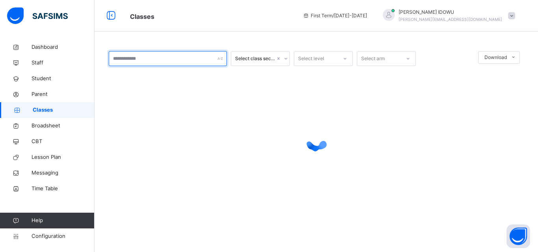
click at [182, 66] on input "text" at bounding box center [168, 58] width 118 height 15
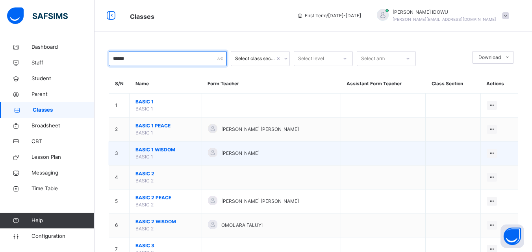
type input "*****"
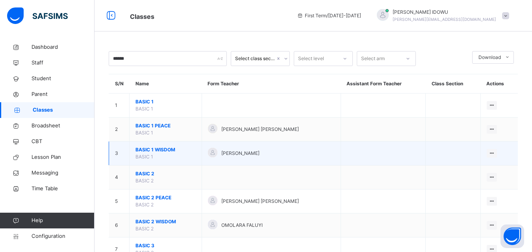
click at [148, 149] on span "BASIC 1 WISDOM" at bounding box center [165, 149] width 60 height 7
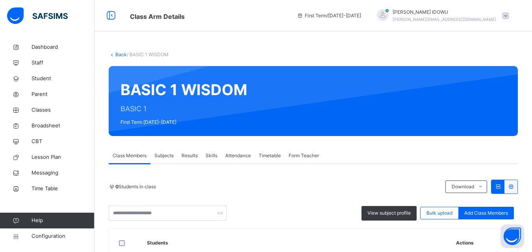
click at [251, 229] on th "Students" at bounding box center [295, 243] width 309 height 29
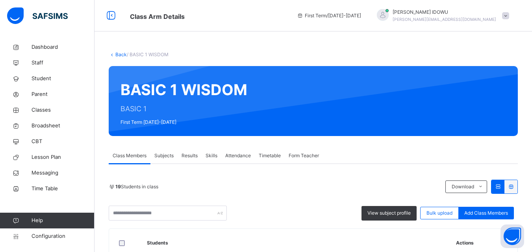
scroll to position [158, 0]
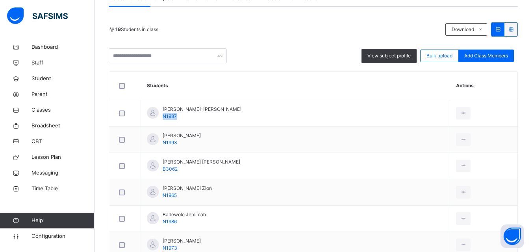
click at [251, 126] on td "[PERSON_NAME]-asanre Abundance N1987" at bounding box center [295, 113] width 309 height 26
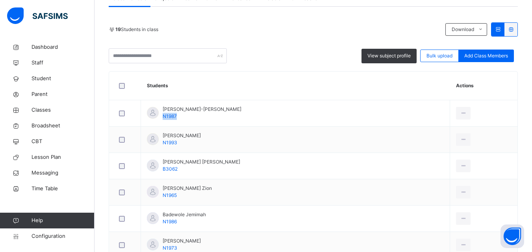
click at [251, 126] on td "[PERSON_NAME]-asanre Abundance N1987" at bounding box center [295, 113] width 309 height 26
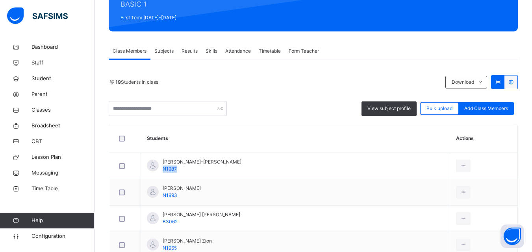
scroll to position [118, 0]
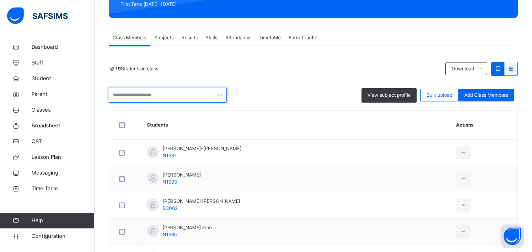
click at [165, 91] on input "text" at bounding box center [168, 95] width 118 height 15
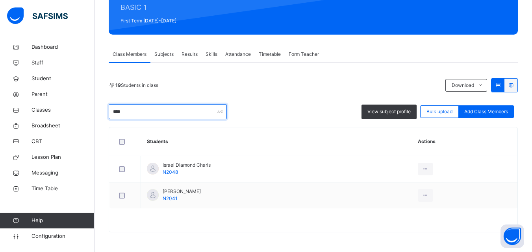
scroll to position [75, 0]
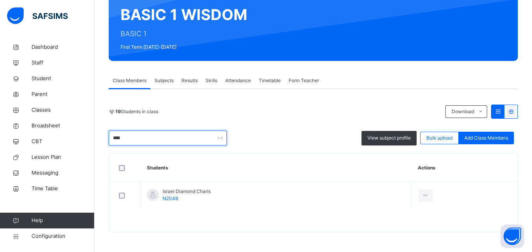
type input "****"
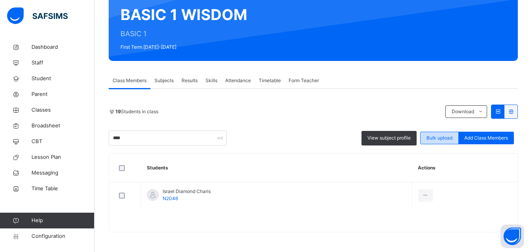
drag, startPoint x: 165, startPoint y: 91, endPoint x: 446, endPoint y: 139, distance: 284.8
click at [269, 95] on div "19 Students in class Download Pdf Report Excel Report **** View subject profile…" at bounding box center [313, 161] width 409 height 144
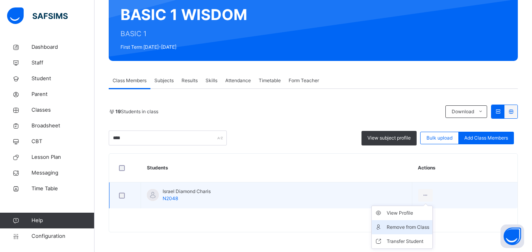
click at [426, 229] on div "Remove from Class" at bounding box center [408, 228] width 43 height 8
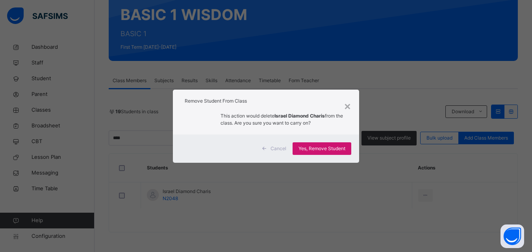
click at [337, 147] on span "Yes, Remove Student" at bounding box center [321, 148] width 47 height 7
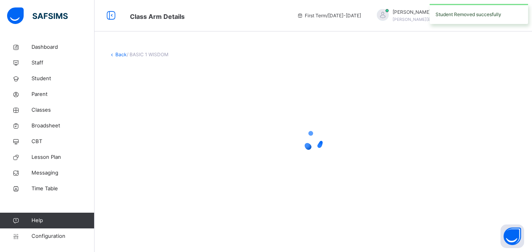
scroll to position [0, 0]
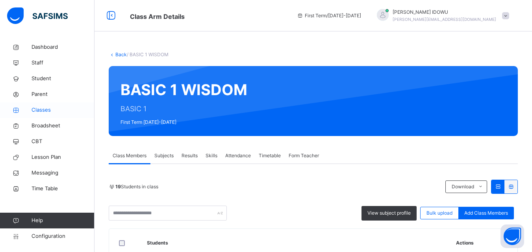
click at [53, 109] on span "Classes" at bounding box center [63, 110] width 63 height 8
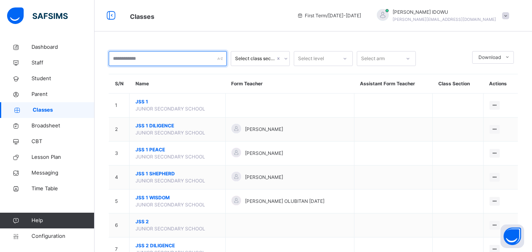
click at [172, 54] on input "text" at bounding box center [168, 58] width 118 height 15
